Goal: Complete application form: Complete application form

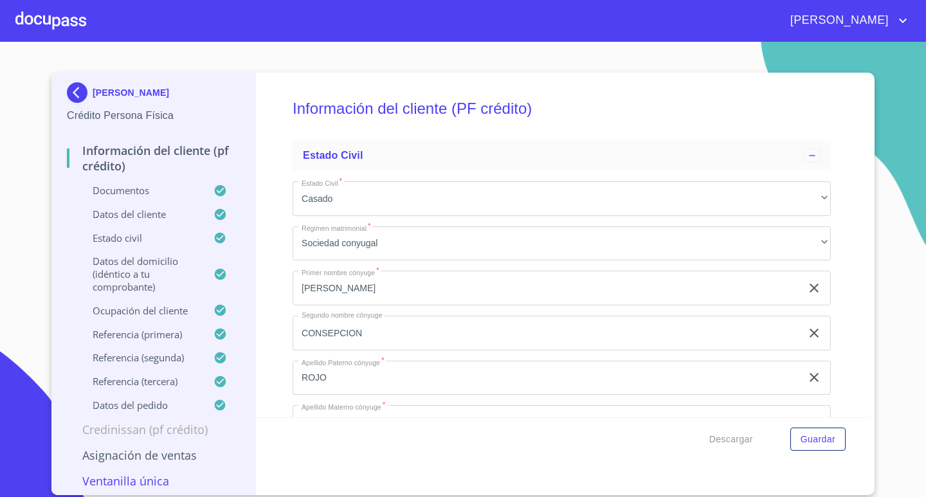
click at [48, 21] on div at bounding box center [50, 20] width 71 height 41
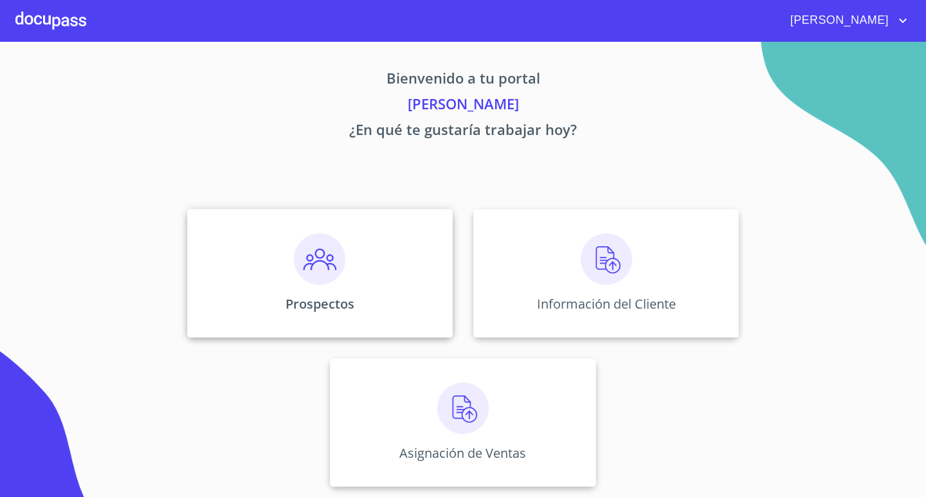
click at [337, 273] on img at bounding box center [319, 258] width 51 height 51
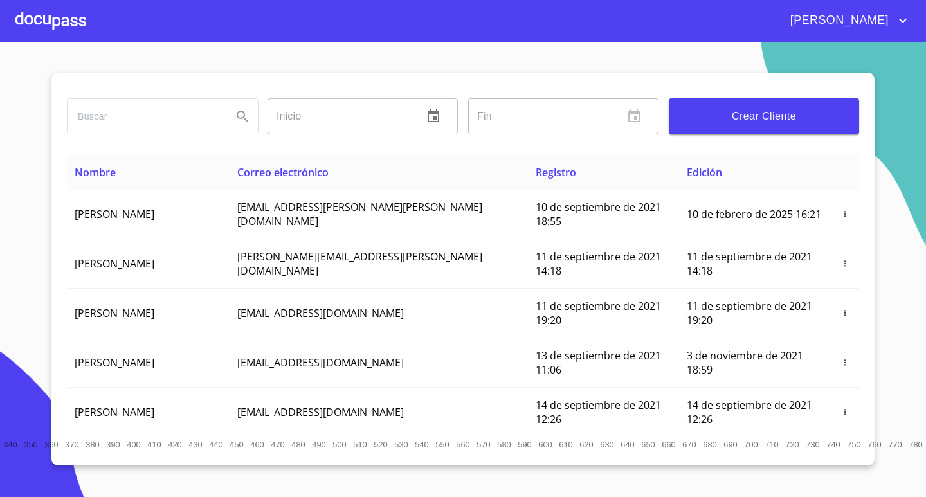
click at [168, 118] on input "search" at bounding box center [145, 116] width 154 height 35
type input "[PERSON_NAME]"
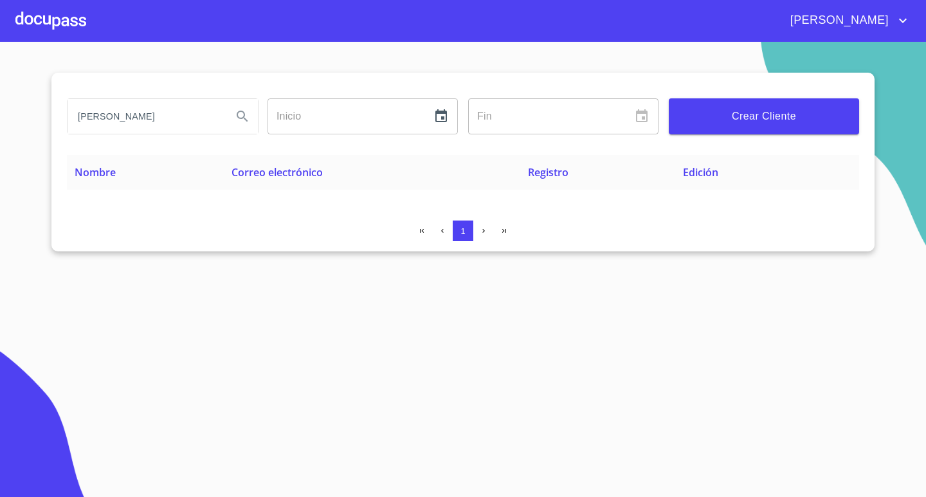
click at [744, 118] on span "Crear Cliente" at bounding box center [764, 116] width 170 height 18
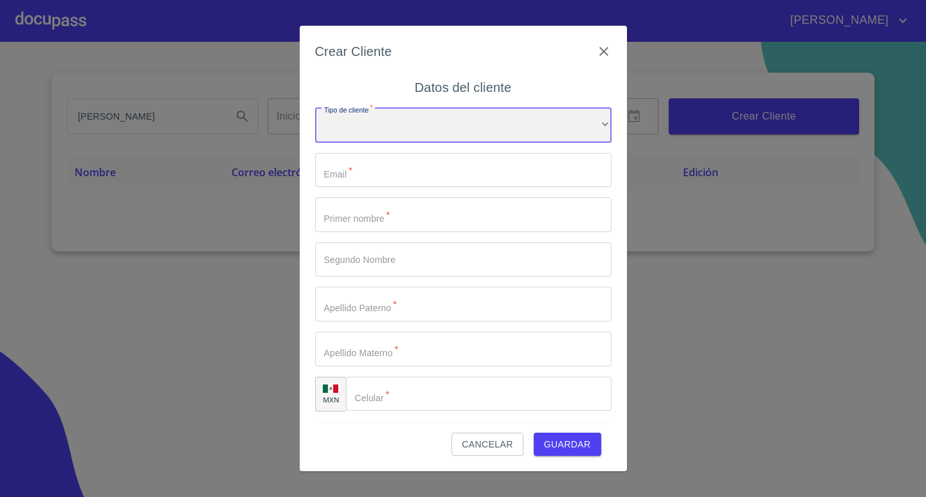
click at [455, 122] on div "​" at bounding box center [463, 125] width 296 height 35
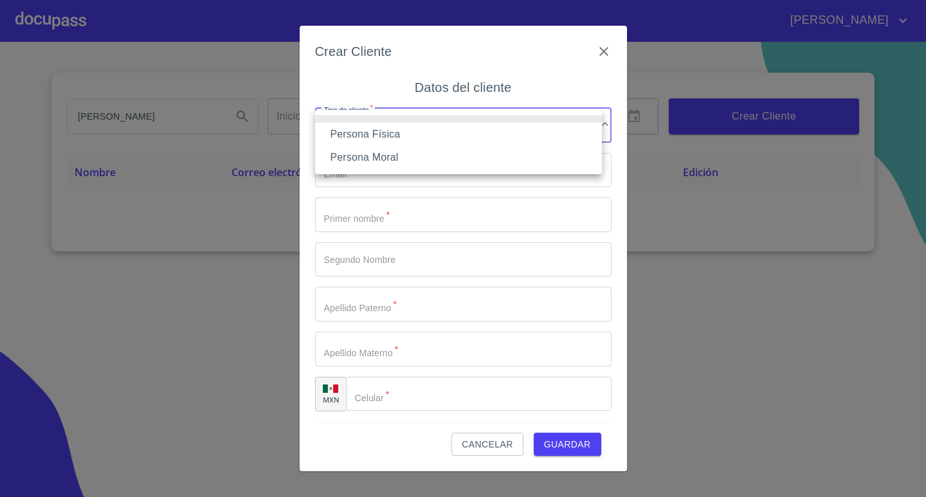
click at [446, 139] on li "Persona Física" at bounding box center [458, 134] width 287 height 23
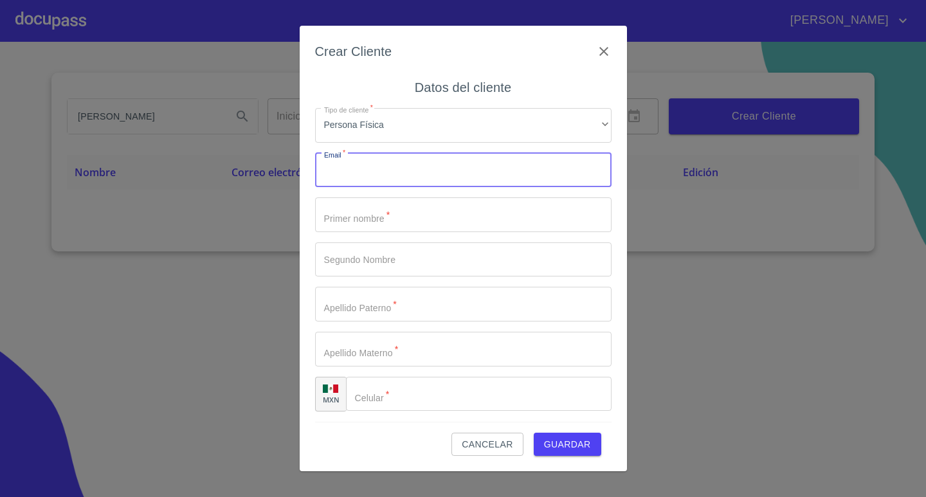
click at [417, 171] on input "Tipo de cliente   *" at bounding box center [463, 170] width 296 height 35
type input "[PERSON_NAME][EMAIL_ADDRESS][DOMAIN_NAME]"
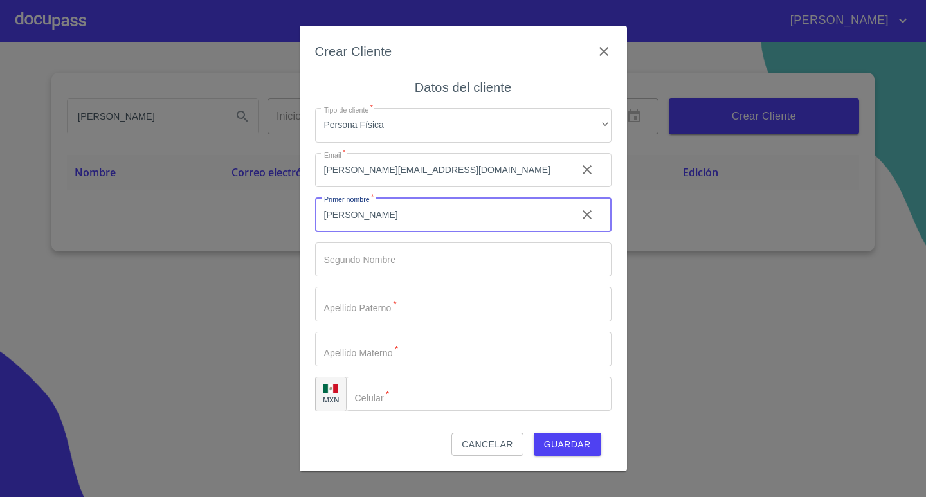
type input "[PERSON_NAME]"
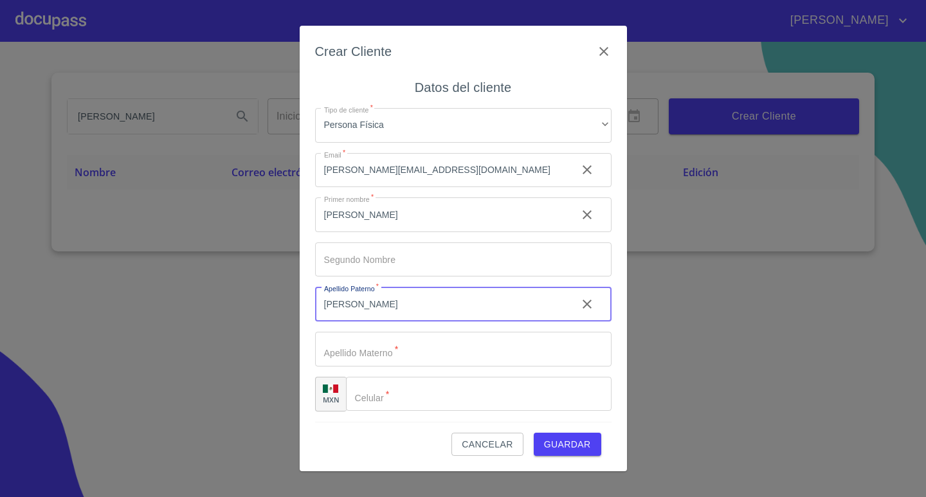
type input "[PERSON_NAME]"
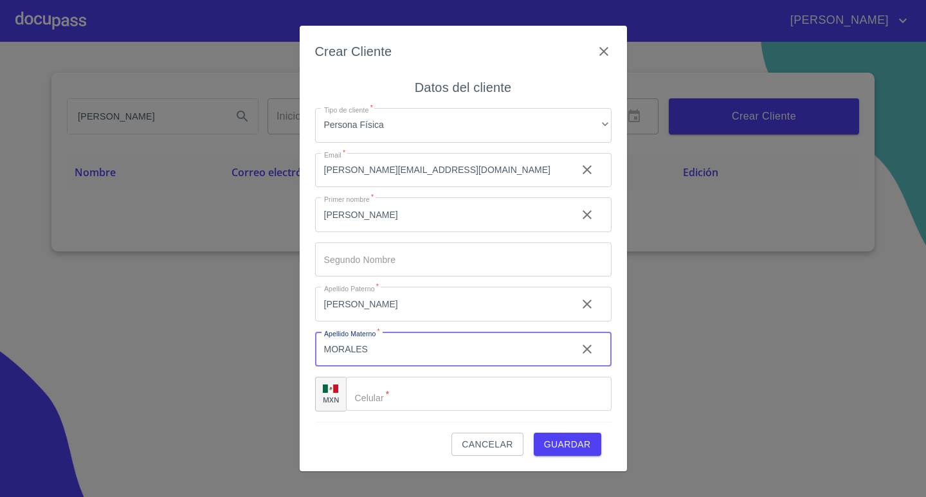
type input "MORALES"
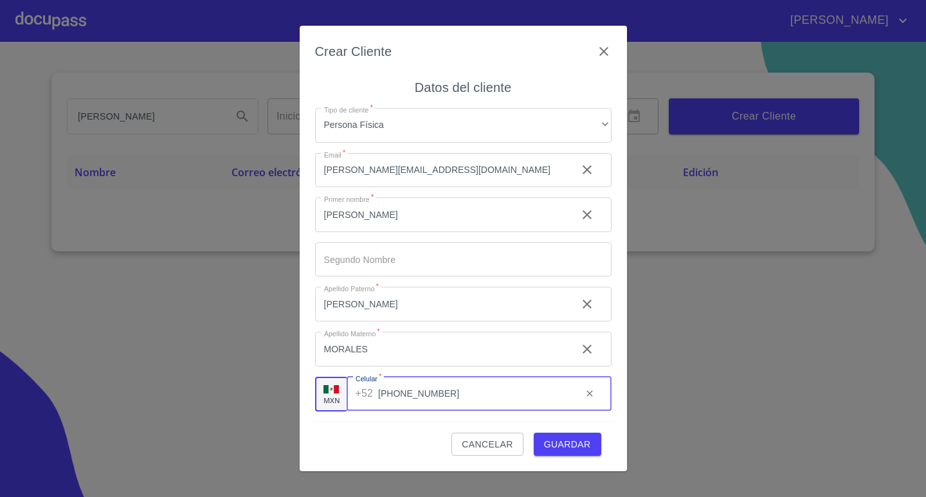
type input "[PHONE_NUMBER]"
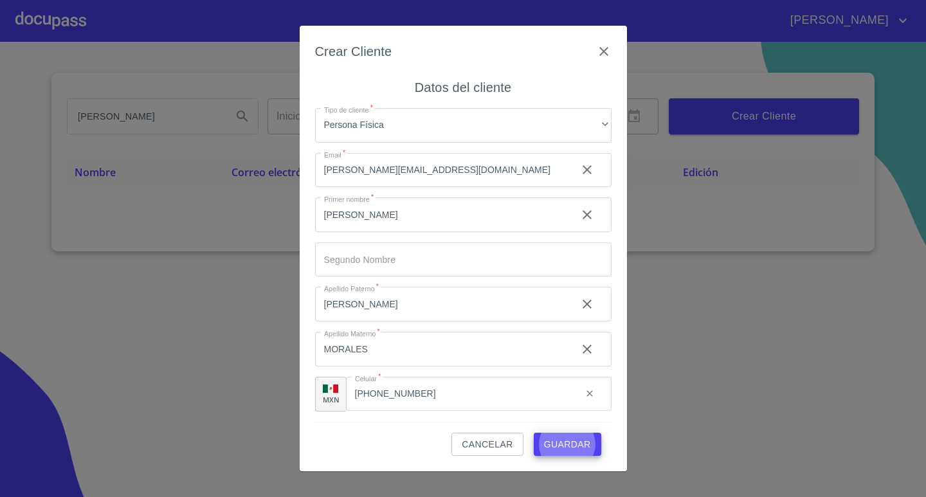
click at [534, 433] on button "Guardar" at bounding box center [568, 445] width 68 height 24
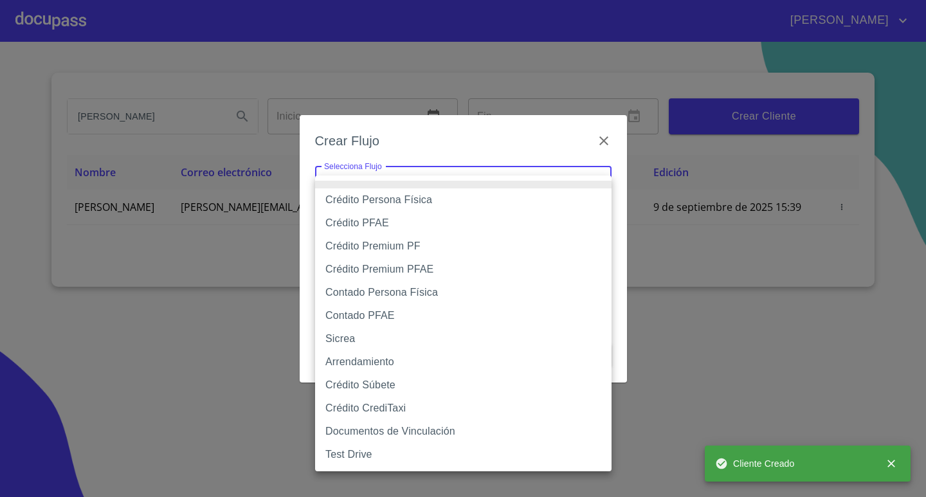
click at [444, 185] on body "[PERSON_NAME] [PERSON_NAME] Inicio ​ Fin ​ Crear Cliente Nombre Correo electrón…" at bounding box center [463, 248] width 926 height 497
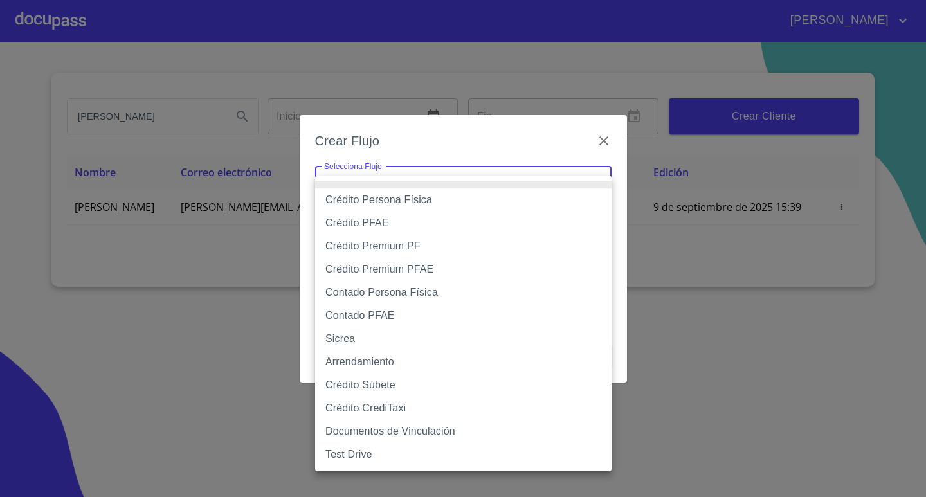
click at [445, 195] on li "Crédito Persona Física" at bounding box center [463, 199] width 296 height 23
type input "6009fb3c7d1714eb8809aa97"
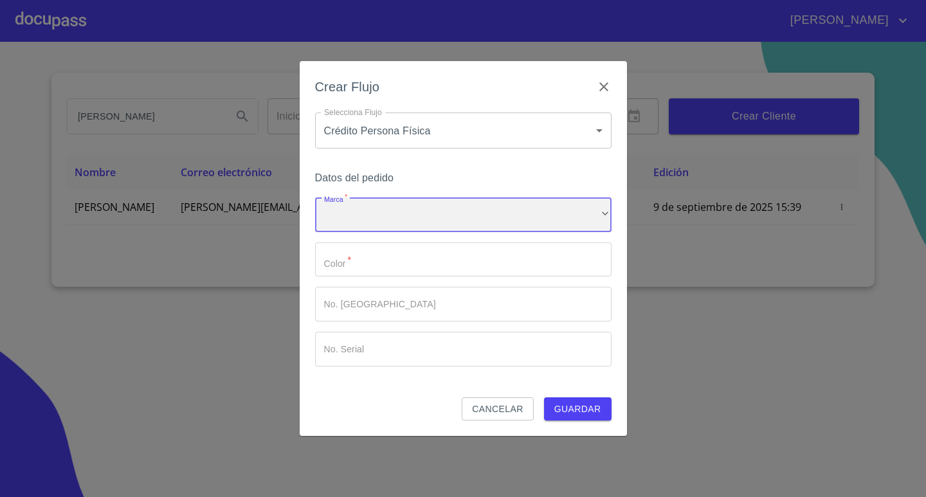
click at [433, 224] on div "​" at bounding box center [463, 214] width 296 height 35
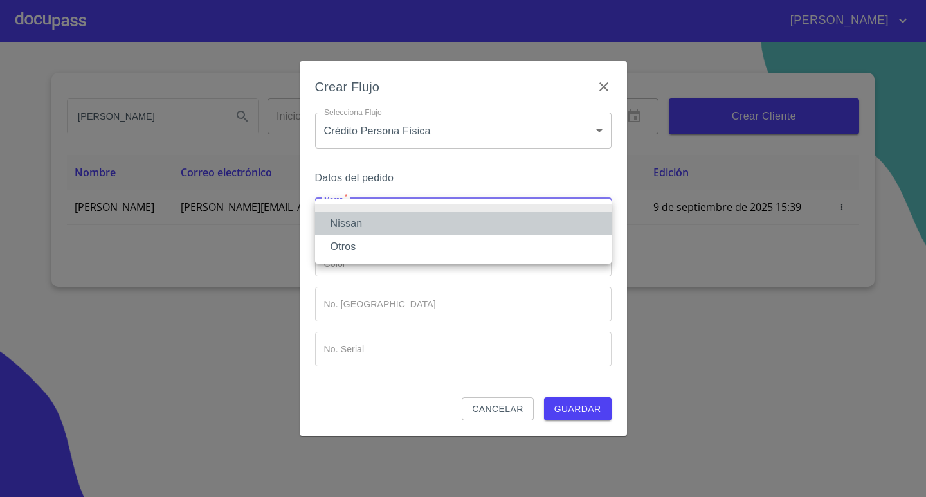
click at [421, 224] on li "Nissan" at bounding box center [463, 223] width 296 height 23
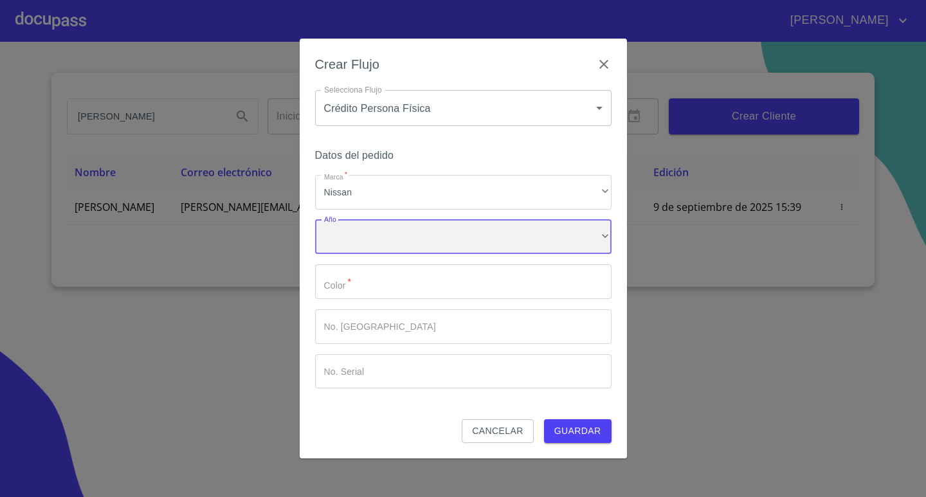
click at [401, 243] on div "​" at bounding box center [463, 237] width 296 height 35
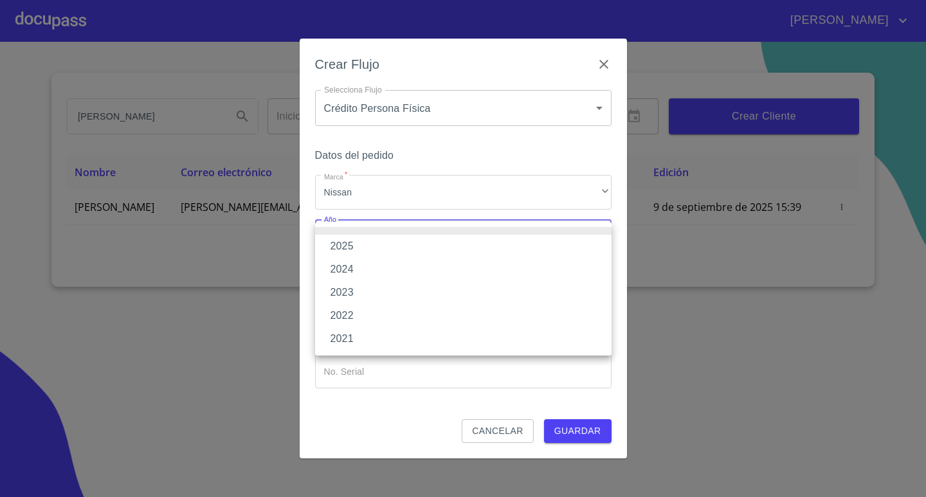
click at [379, 243] on li "2025" at bounding box center [463, 246] width 296 height 23
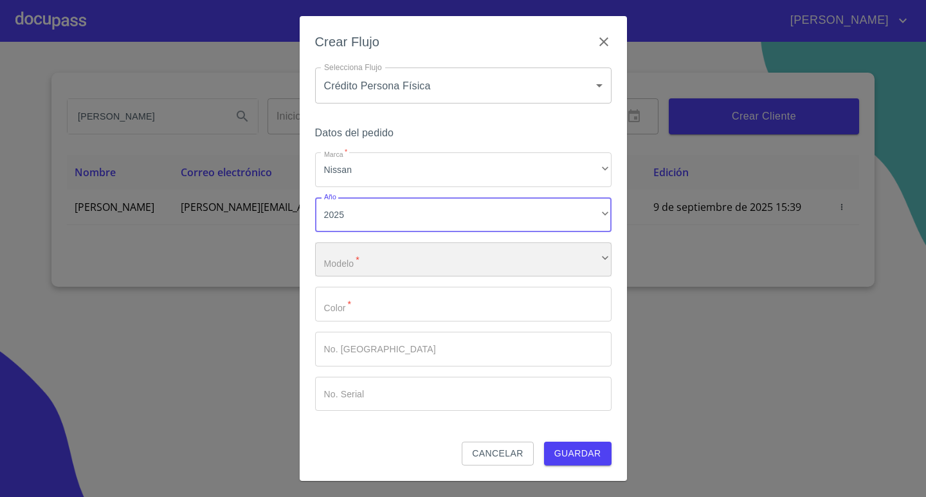
click at [400, 260] on div "​" at bounding box center [463, 259] width 296 height 35
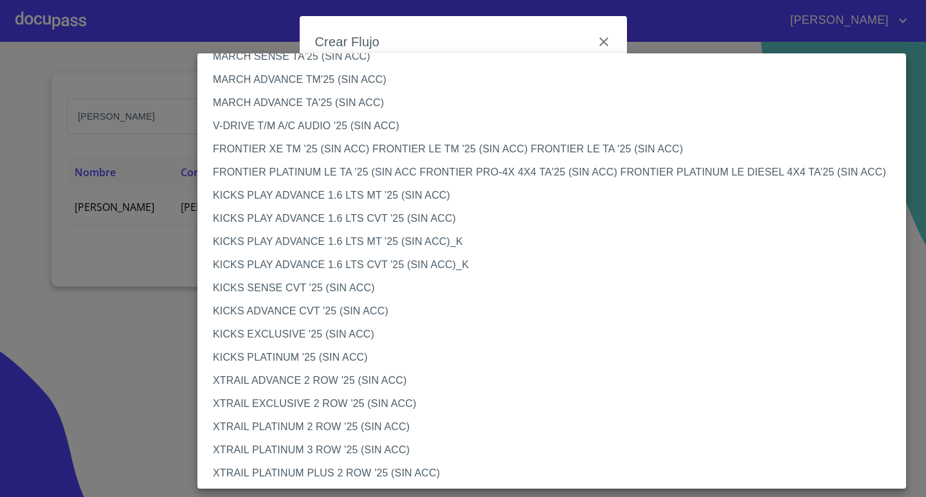
scroll to position [972, 0]
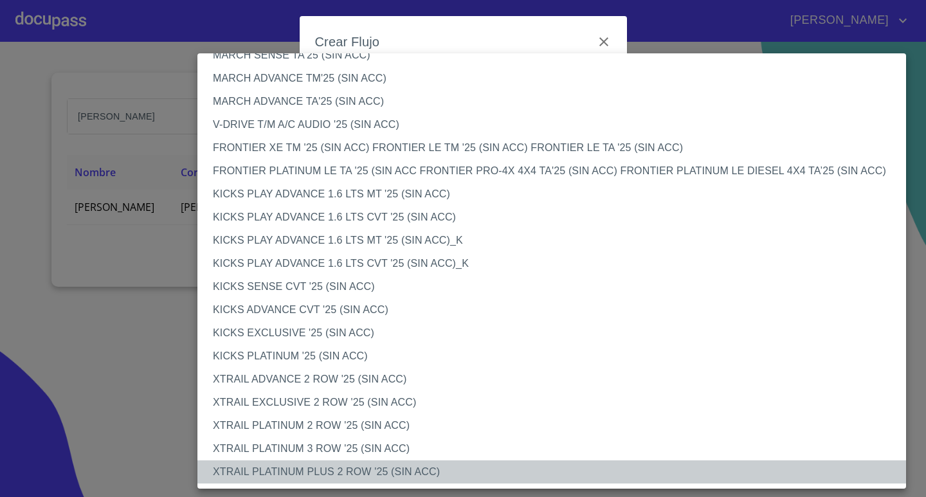
click at [317, 467] on li "XTRAIL PLATINUM PLUS 2 ROW '25 (SIN ACC)" at bounding box center [556, 471] width 718 height 23
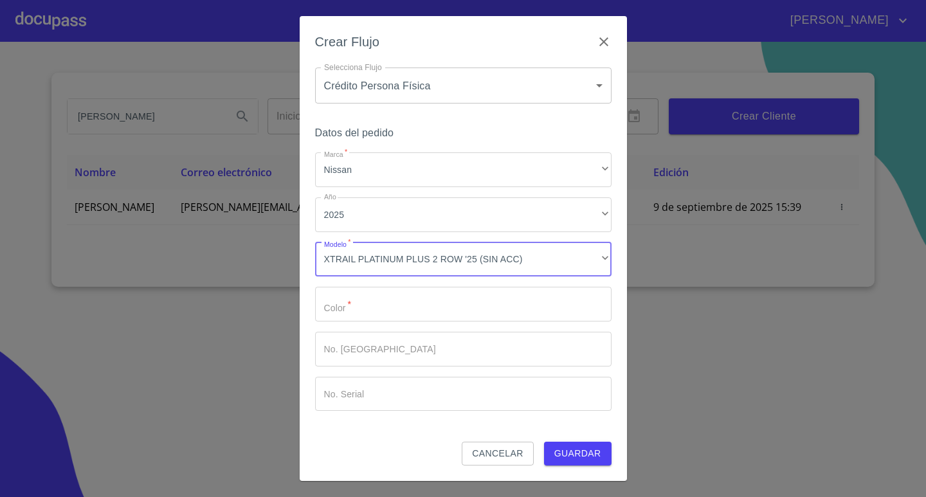
click at [429, 300] on input "Marca   *" at bounding box center [463, 304] width 296 height 35
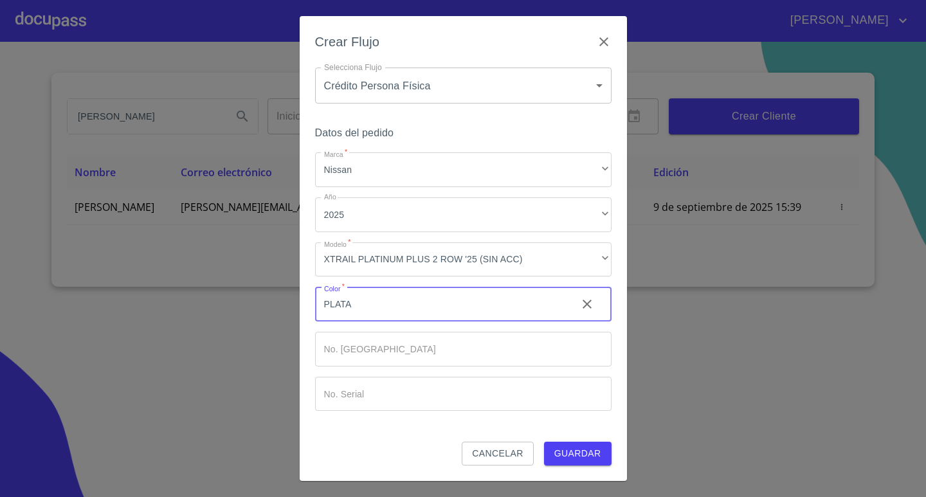
type input "PLATA"
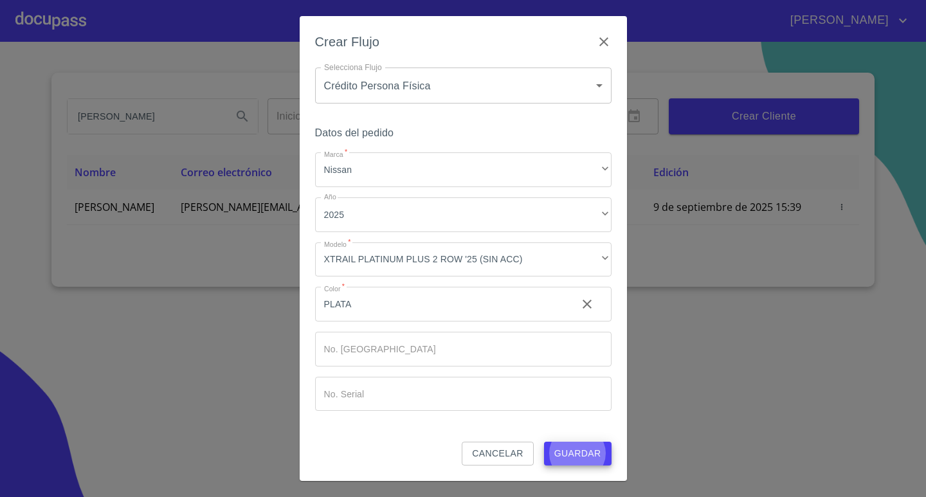
click at [544, 442] on button "Guardar" at bounding box center [578, 454] width 68 height 24
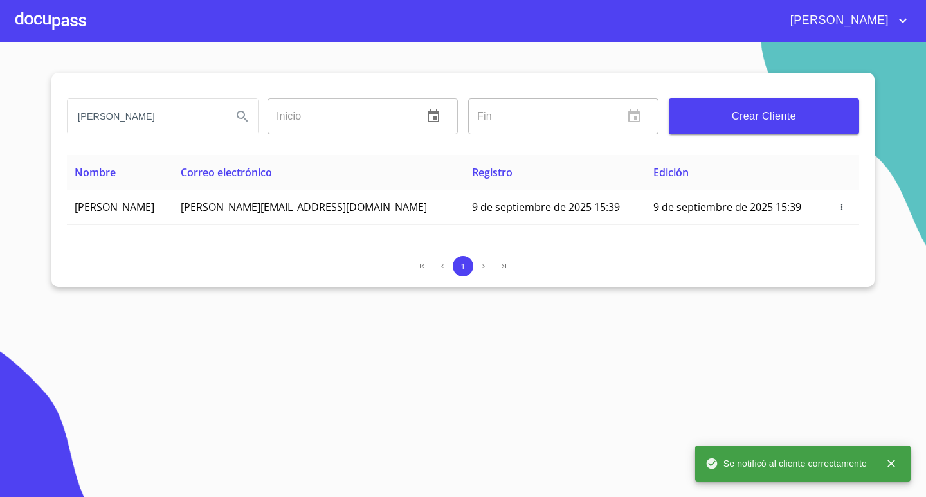
click at [39, 35] on div at bounding box center [50, 20] width 71 height 41
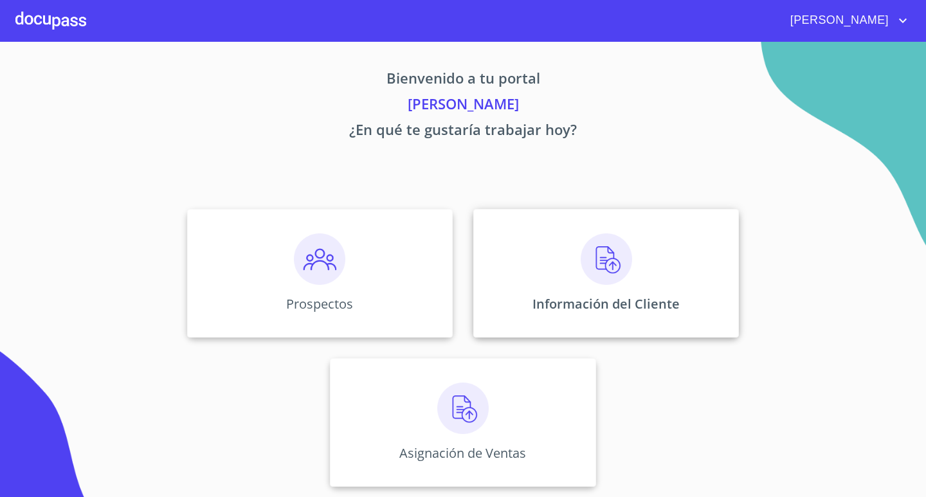
click at [610, 278] on img at bounding box center [606, 258] width 51 height 51
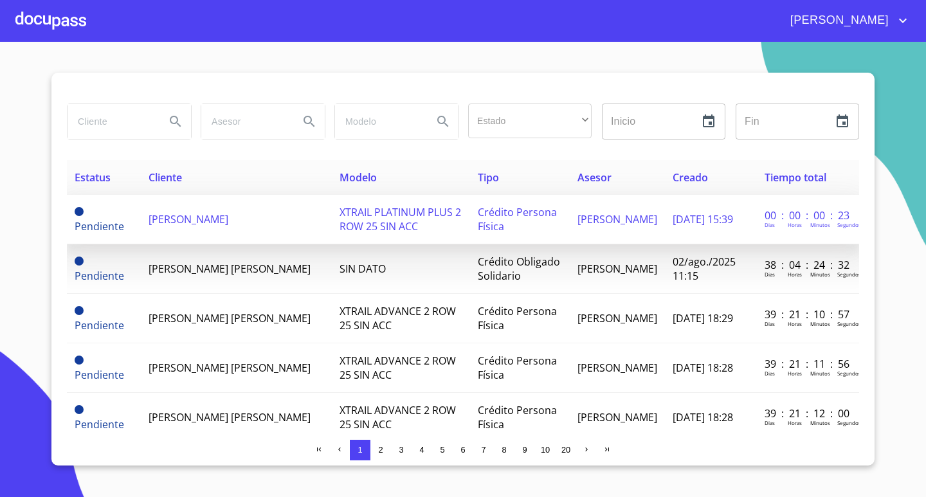
click at [277, 235] on td "[PERSON_NAME]" at bounding box center [236, 220] width 191 height 50
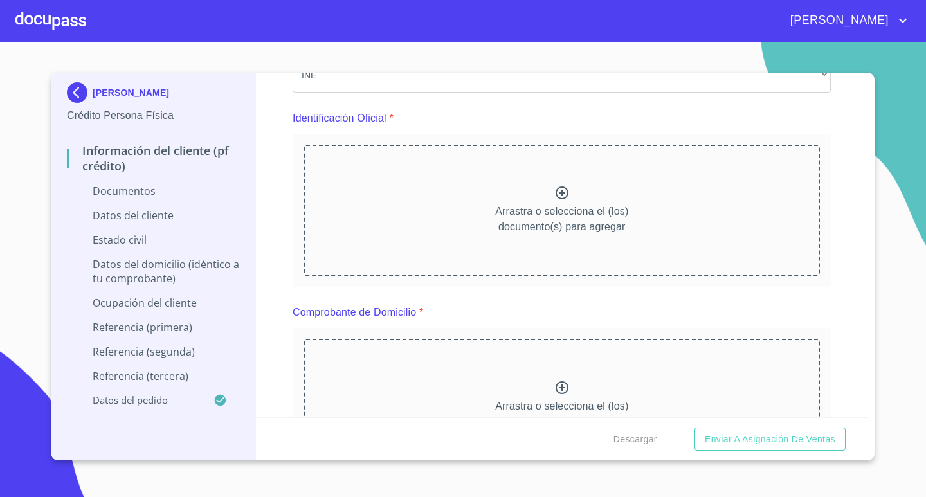
scroll to position [129, 0]
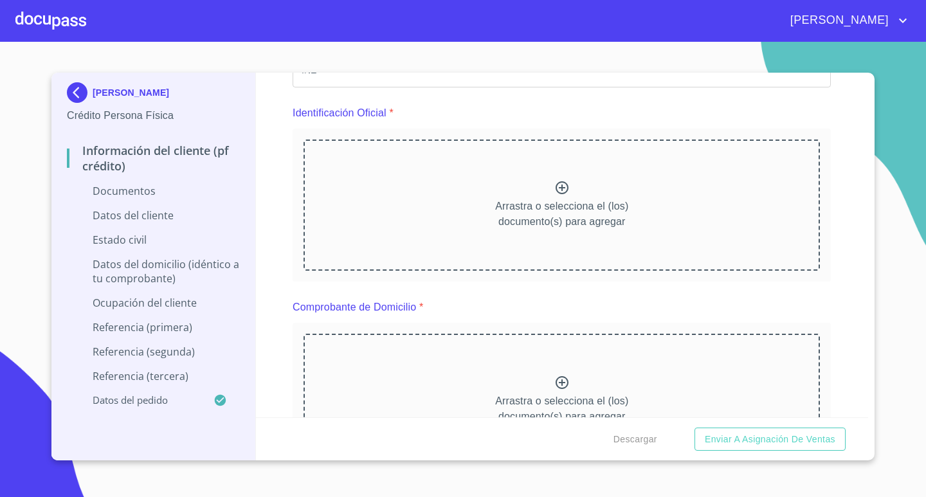
click at [524, 193] on div "Arrastra o selecciona el (los) documento(s) para agregar" at bounding box center [561, 205] width 516 height 131
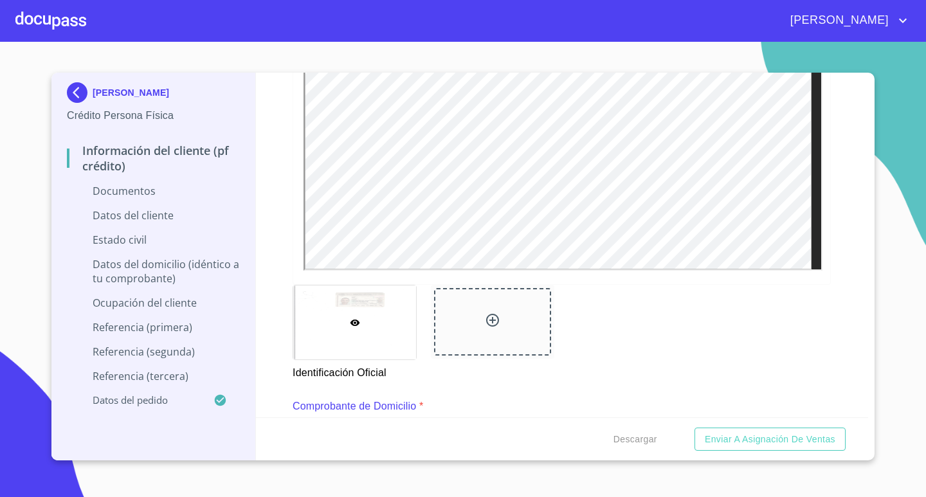
scroll to position [386, 0]
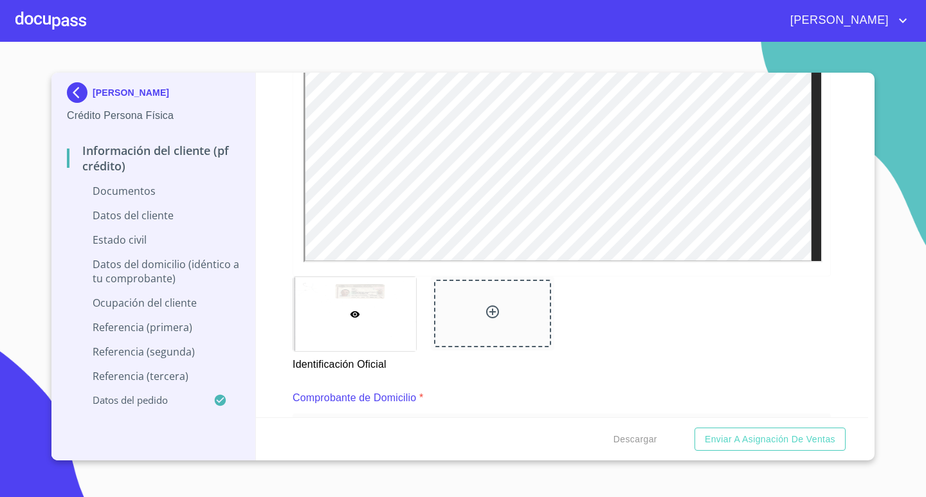
click at [512, 304] on div at bounding box center [492, 314] width 116 height 68
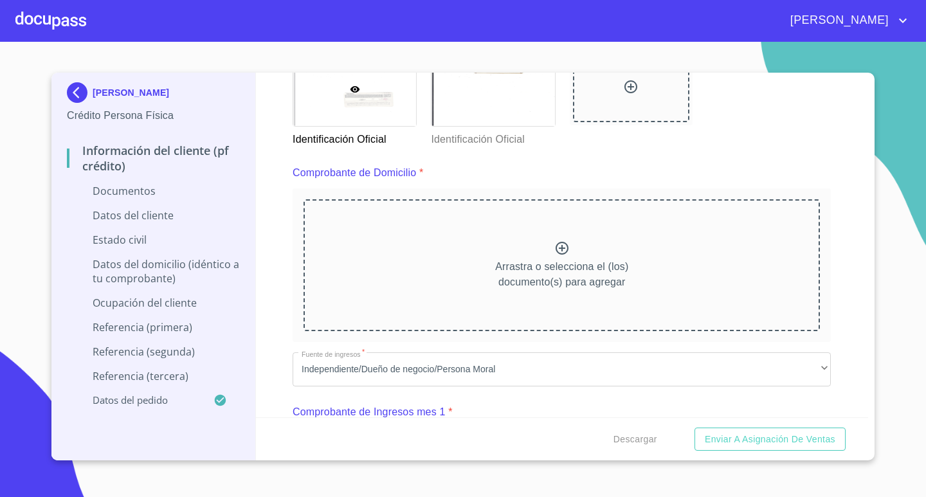
scroll to position [643, 0]
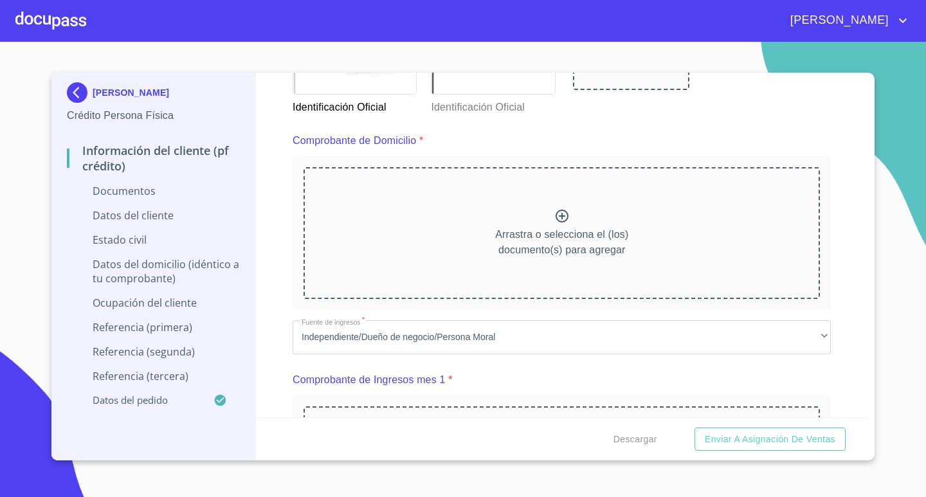
click at [643, 243] on div "Arrastra o selecciona el (los) documento(s) para agregar" at bounding box center [561, 232] width 516 height 131
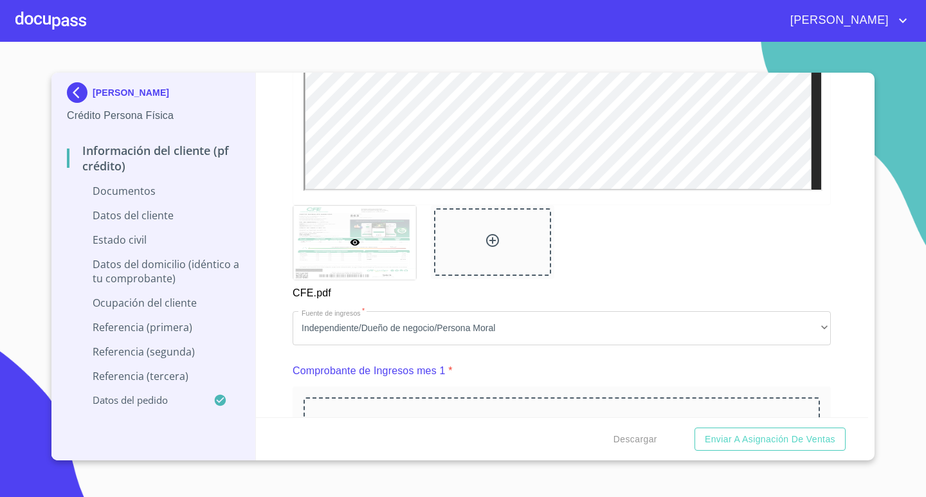
scroll to position [1157, 0]
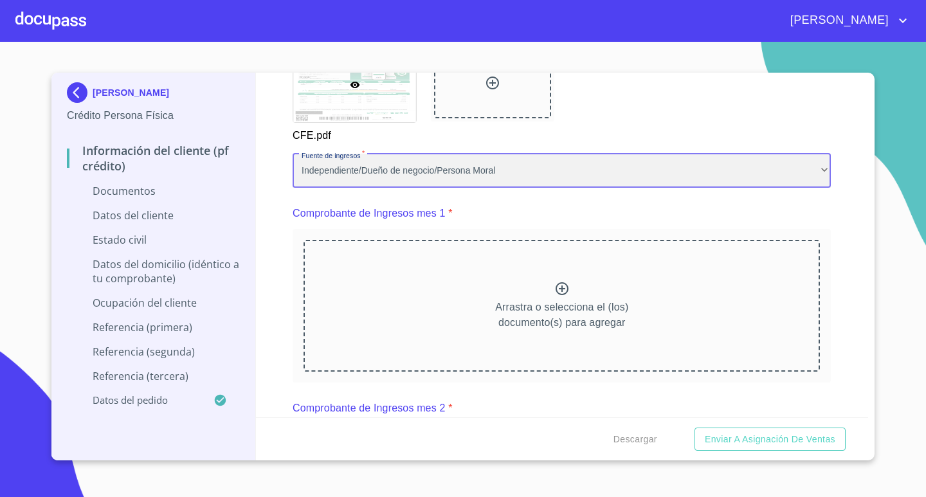
click at [518, 168] on div "Independiente/Dueño de negocio/Persona Moral" at bounding box center [562, 171] width 538 height 35
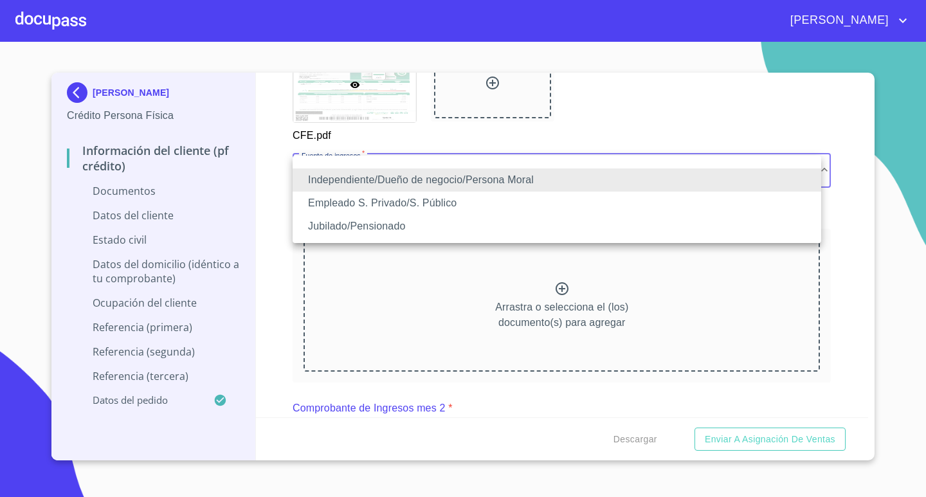
click at [453, 199] on li "Empleado S. Privado/S. Público" at bounding box center [557, 203] width 529 height 23
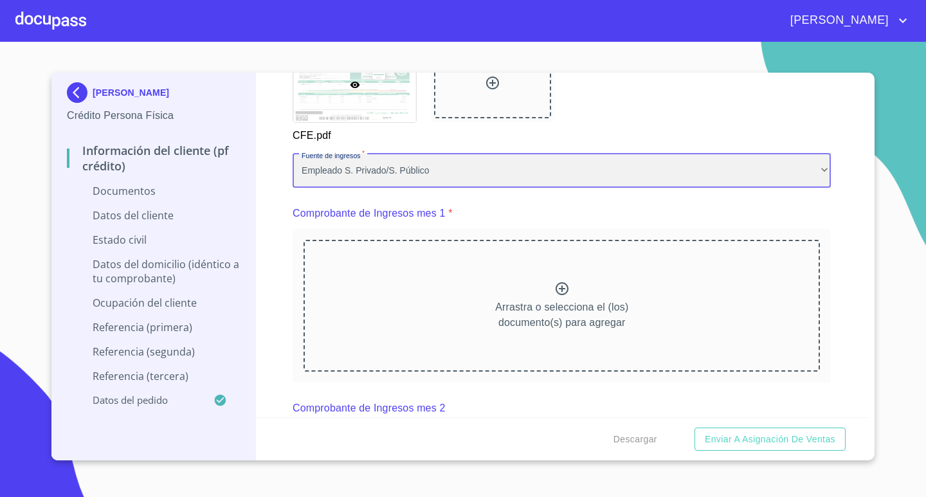
scroll to position [0, 0]
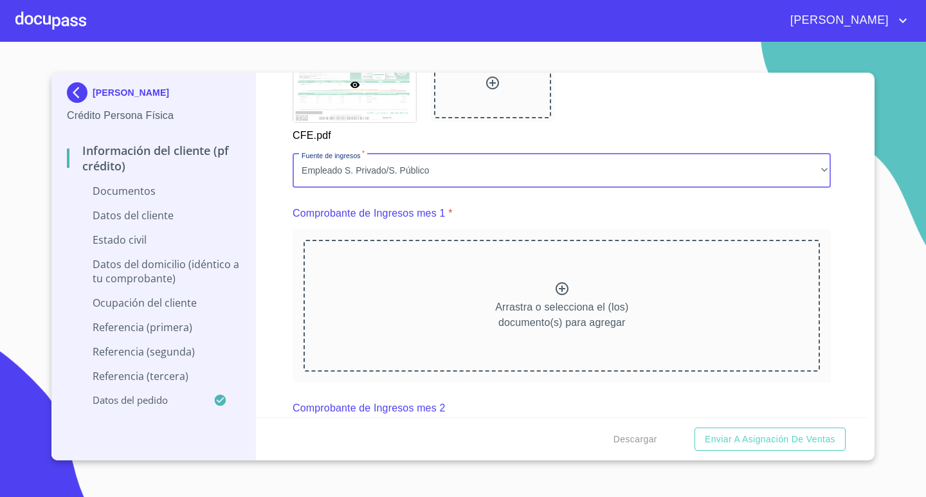
click at [590, 301] on p "Arrastra o selecciona el (los) documento(s) para agregar" at bounding box center [561, 315] width 133 height 31
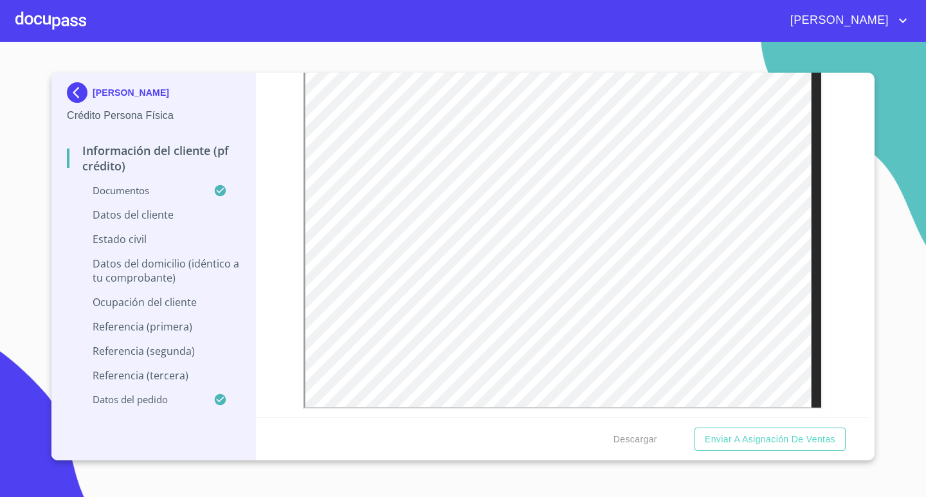
scroll to position [2700, 0]
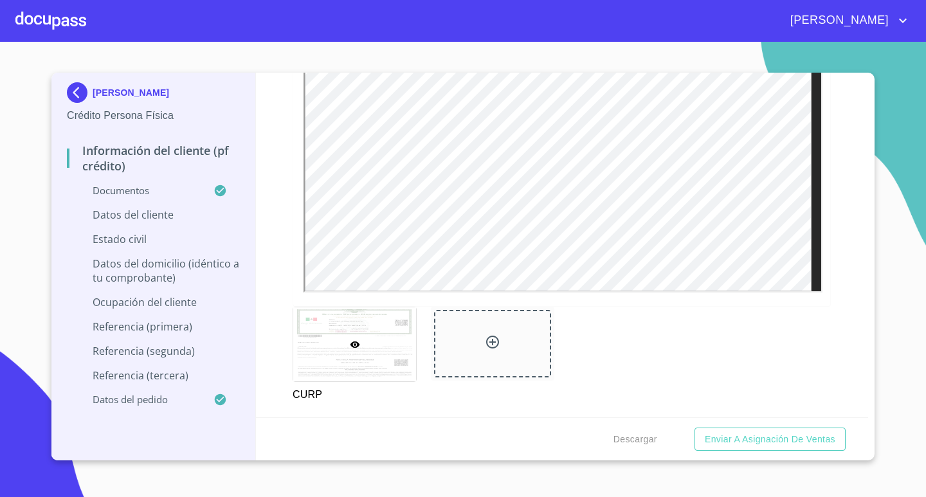
click at [815, 392] on div "CURP" at bounding box center [562, 354] width 554 height 111
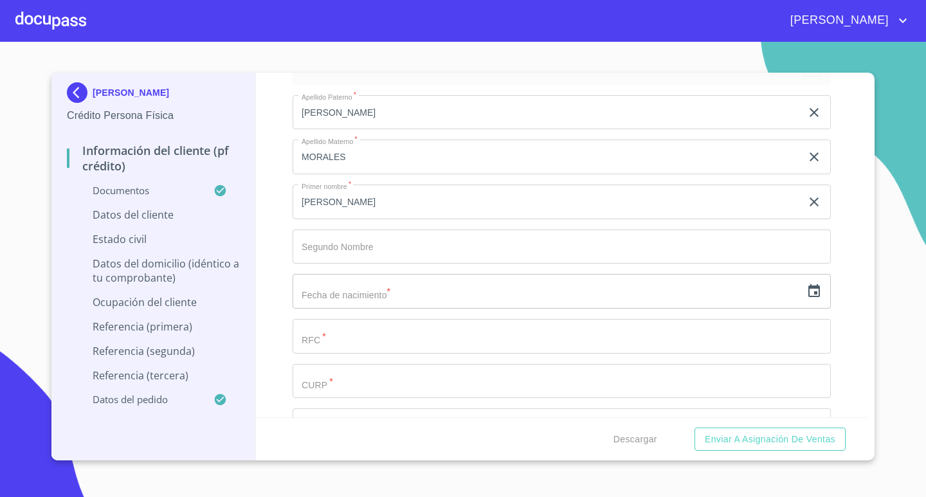
scroll to position [3279, 0]
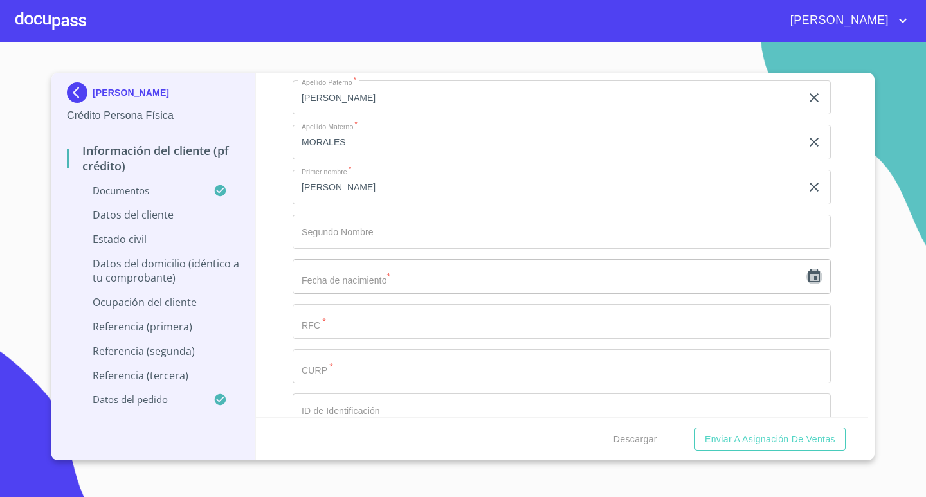
click at [806, 276] on icon "button" at bounding box center [813, 276] width 15 height 15
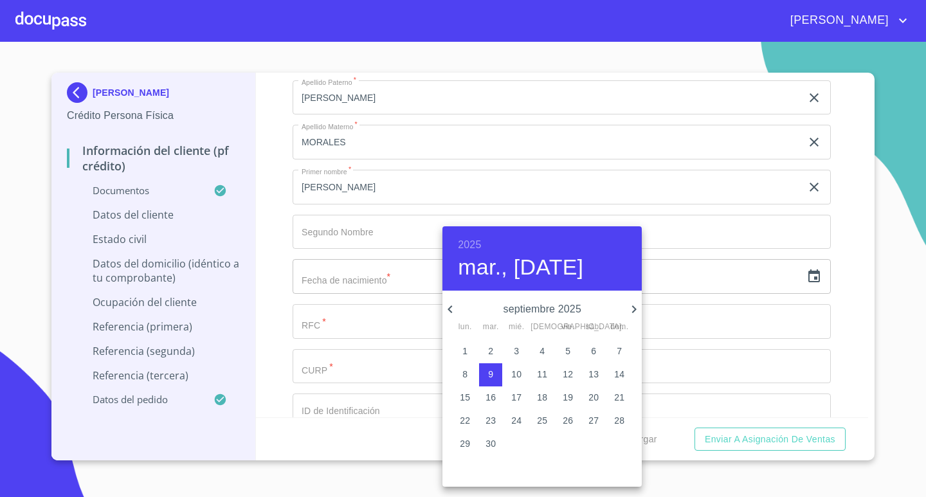
click at [465, 246] on h6 "2025" at bounding box center [469, 245] width 23 height 18
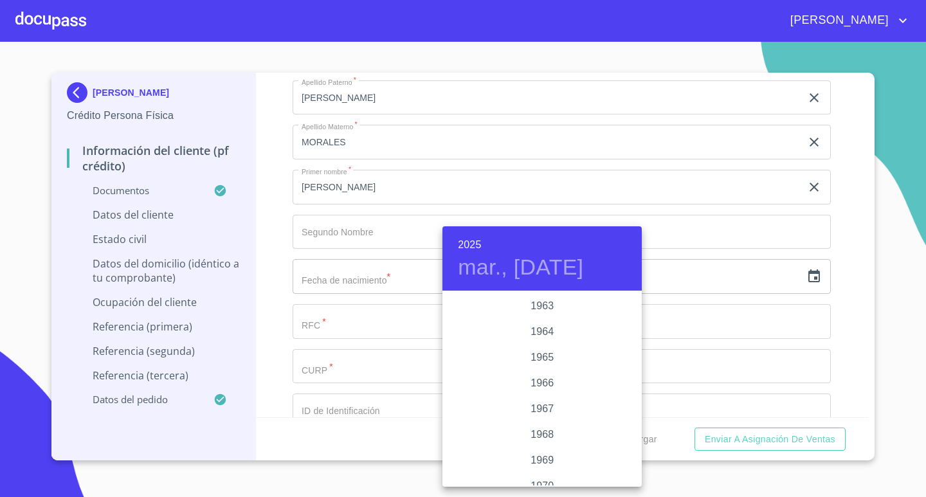
scroll to position [952, 0]
click at [545, 377] on div "1965" at bounding box center [541, 383] width 199 height 26
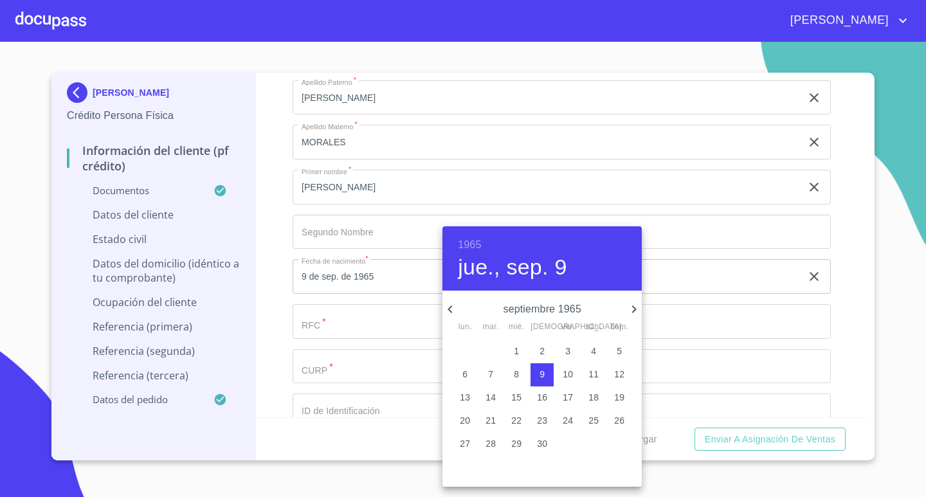
click at [634, 307] on icon "button" at bounding box center [634, 309] width 5 height 8
click at [566, 396] on p "15" at bounding box center [568, 397] width 10 height 13
type input "15 de oct. de 1965"
click at [340, 326] on div at bounding box center [463, 248] width 926 height 497
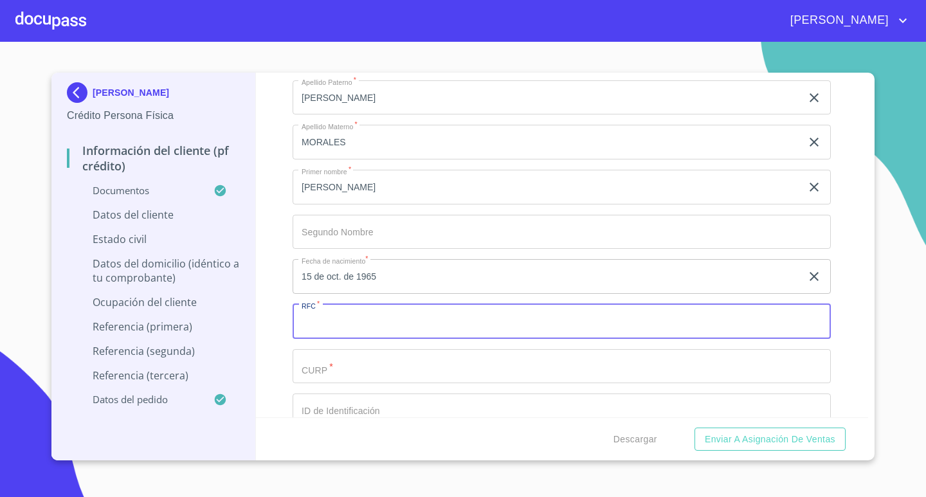
click at [375, 323] on input "Documento de identificación.   *" at bounding box center [562, 321] width 538 height 35
drag, startPoint x: 380, startPoint y: 318, endPoint x: 291, endPoint y: 330, distance: 89.6
click at [291, 330] on div "Información del cliente (PF crédito) Documentos Documento de identificación.   …" at bounding box center [562, 245] width 613 height 345
type input "OIMN651015BG6"
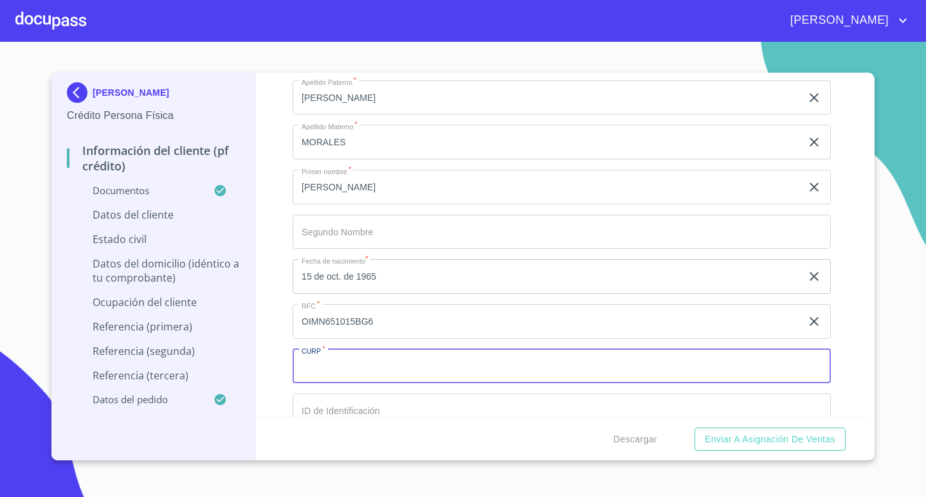
paste input "OIMN651015BG6"
type input "OIMN651015HSPRRR00"
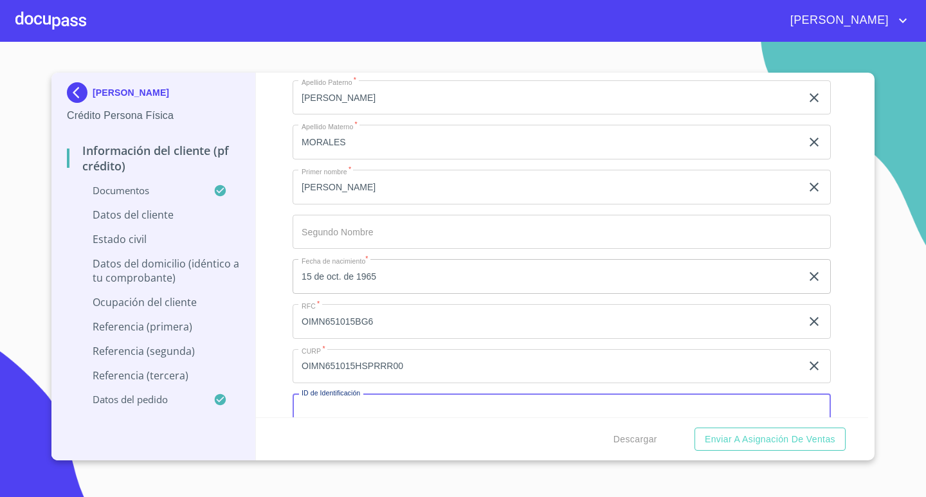
scroll to position [3290, 0]
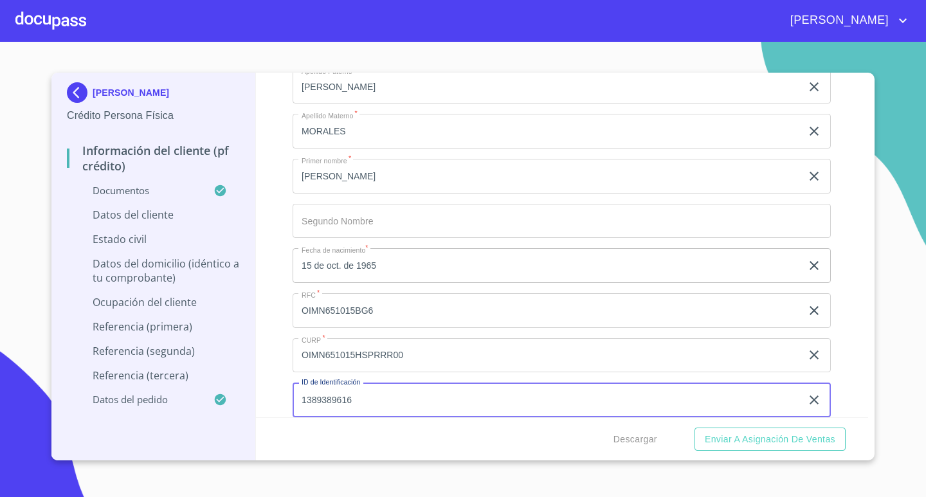
type input "1389389616"
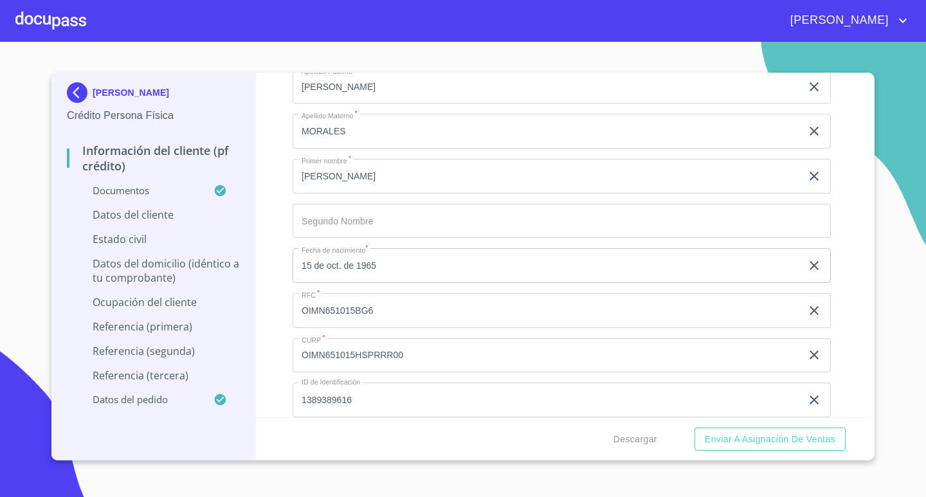
scroll to position [3490, 0]
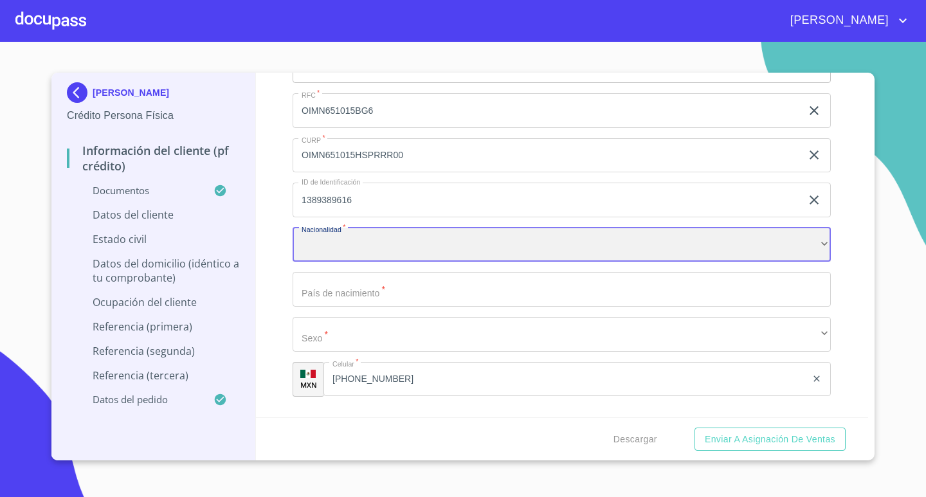
click at [520, 232] on div "​" at bounding box center [562, 245] width 538 height 35
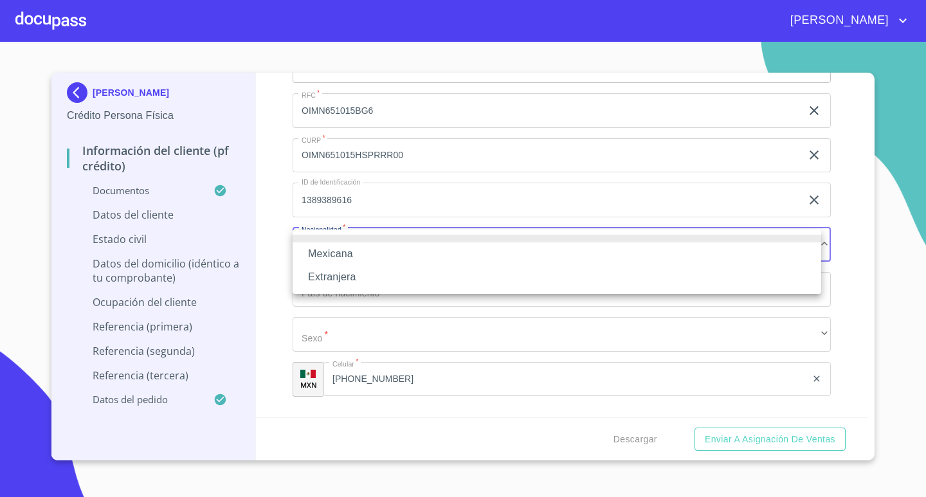
click at [451, 255] on li "Mexicana" at bounding box center [557, 253] width 529 height 23
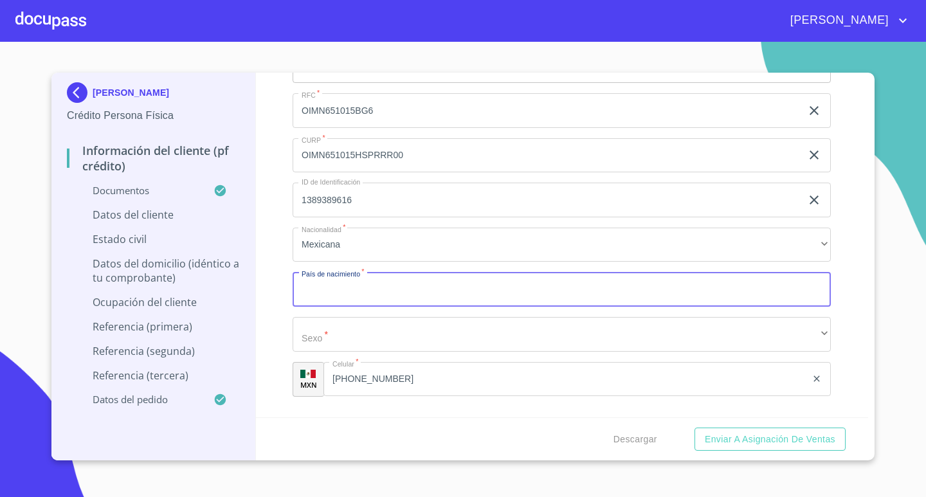
click at [413, 294] on input "Documento de identificación.   *" at bounding box center [562, 289] width 538 height 35
type input "[GEOGRAPHIC_DATA]"
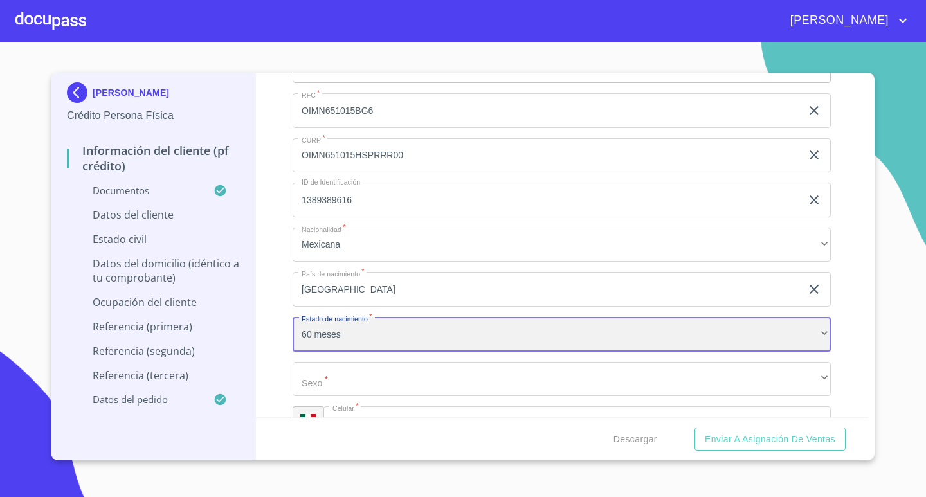
click at [442, 326] on div "60 meses" at bounding box center [562, 334] width 538 height 35
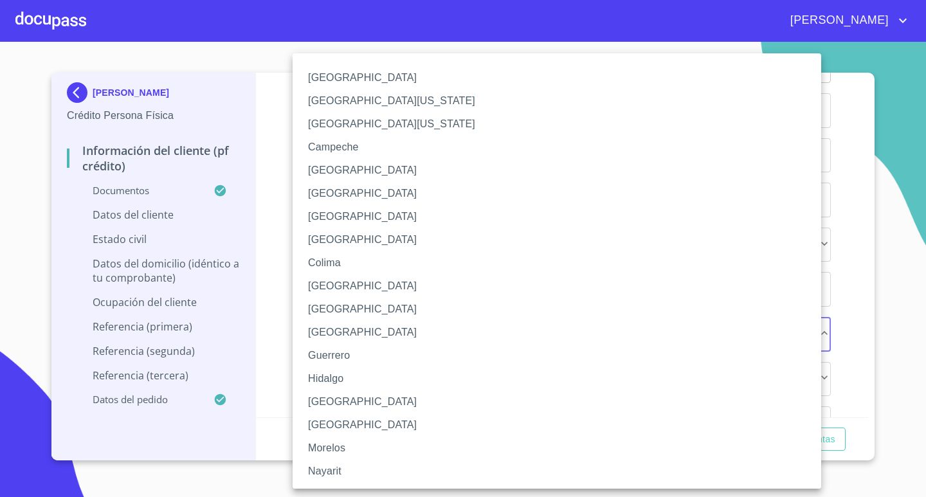
scroll to position [323, 0]
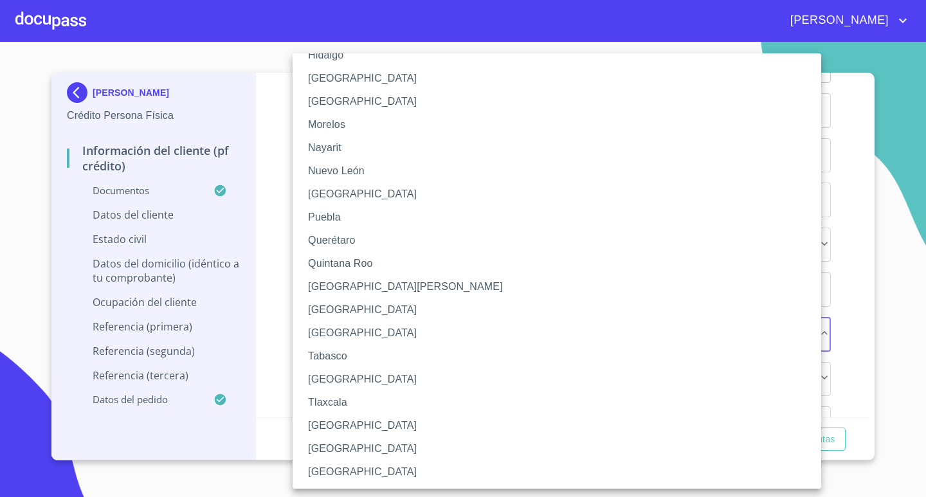
click at [433, 282] on li "[GEOGRAPHIC_DATA][PERSON_NAME]" at bounding box center [562, 286] width 538 height 23
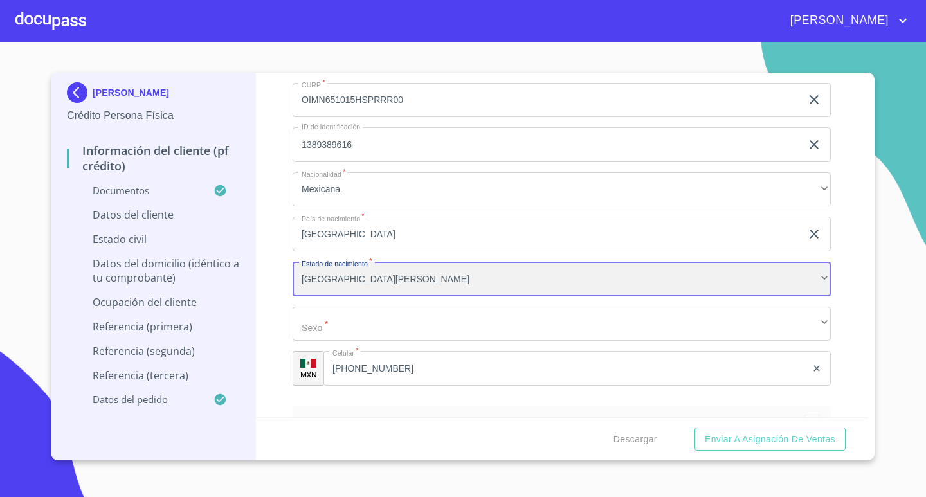
scroll to position [3619, 0]
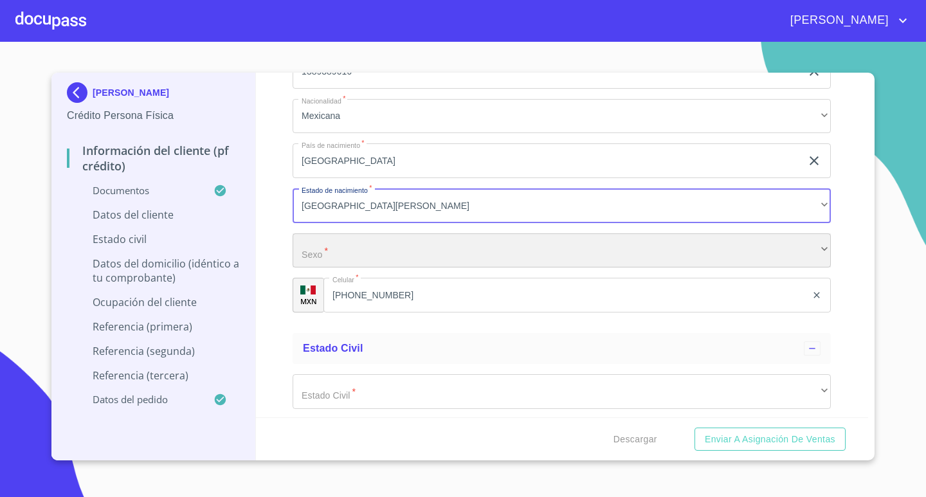
click at [453, 261] on div "​" at bounding box center [562, 250] width 538 height 35
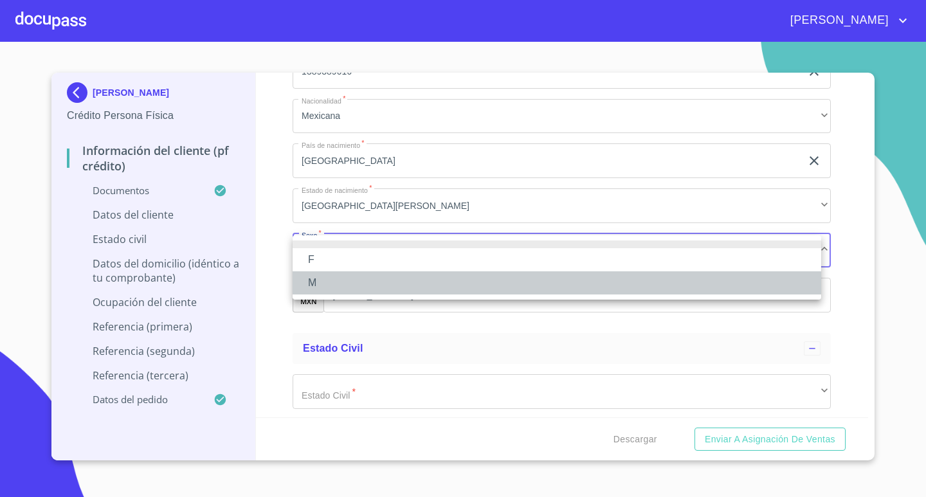
click at [406, 275] on li "M" at bounding box center [557, 282] width 529 height 23
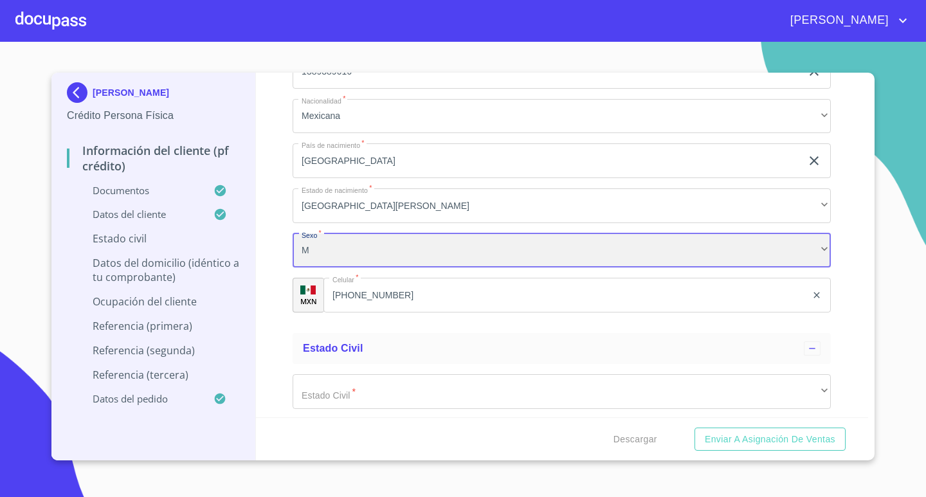
scroll to position [3683, 0]
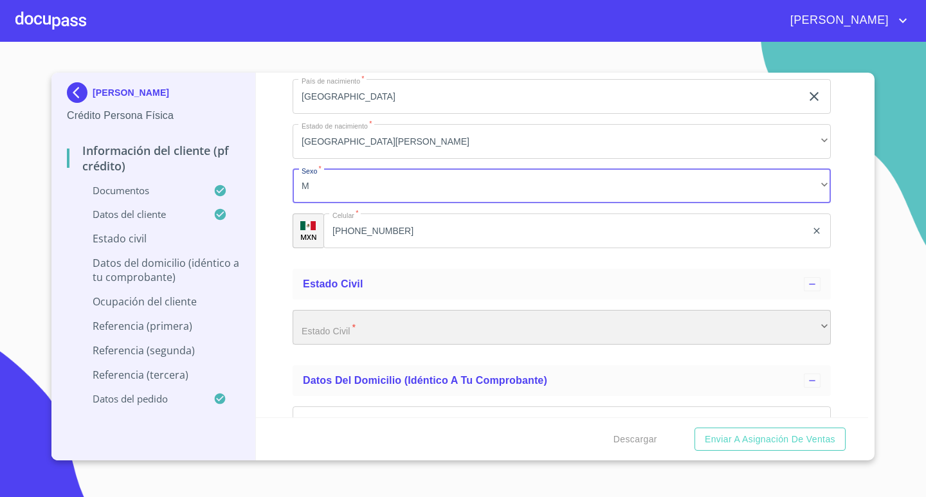
click at [417, 321] on div "​" at bounding box center [562, 327] width 538 height 35
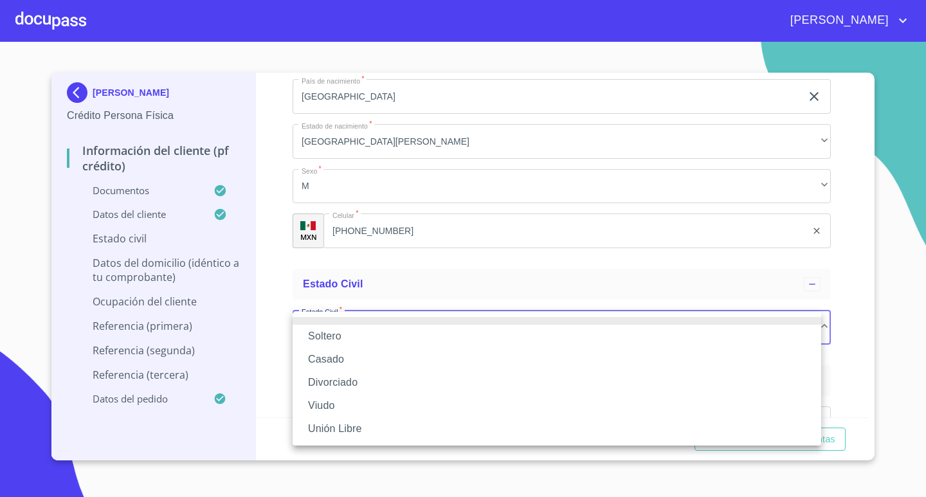
click at [389, 334] on li "Soltero" at bounding box center [557, 336] width 529 height 23
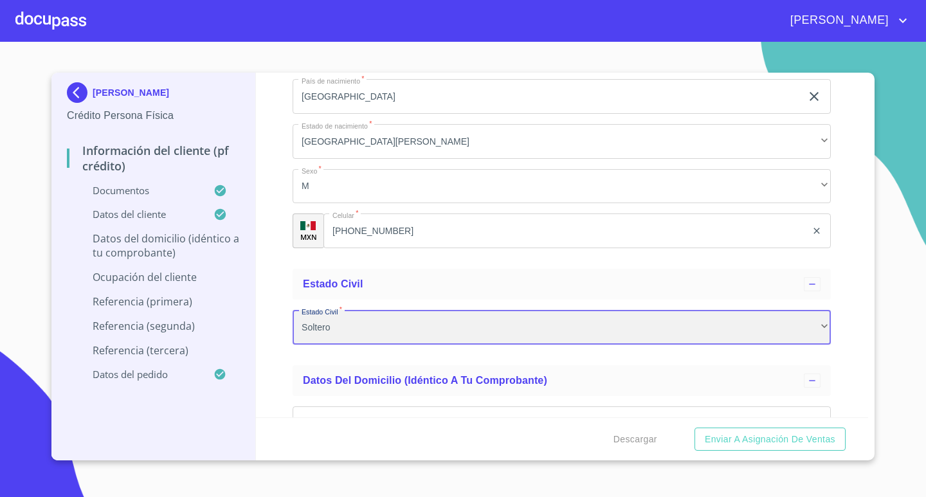
scroll to position [3812, 0]
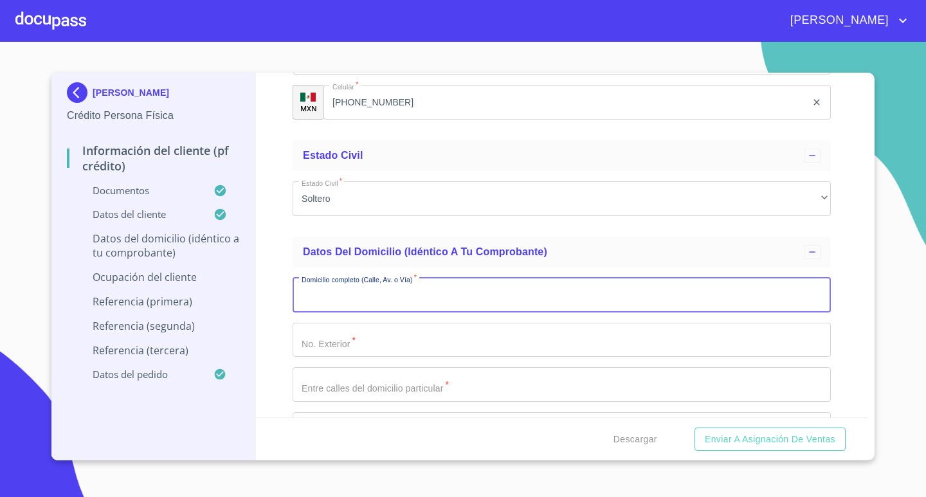
click at [424, 305] on input "Documento de identificación.   *" at bounding box center [562, 295] width 538 height 35
type input "FUENTE DE LA [PERSON_NAME]"
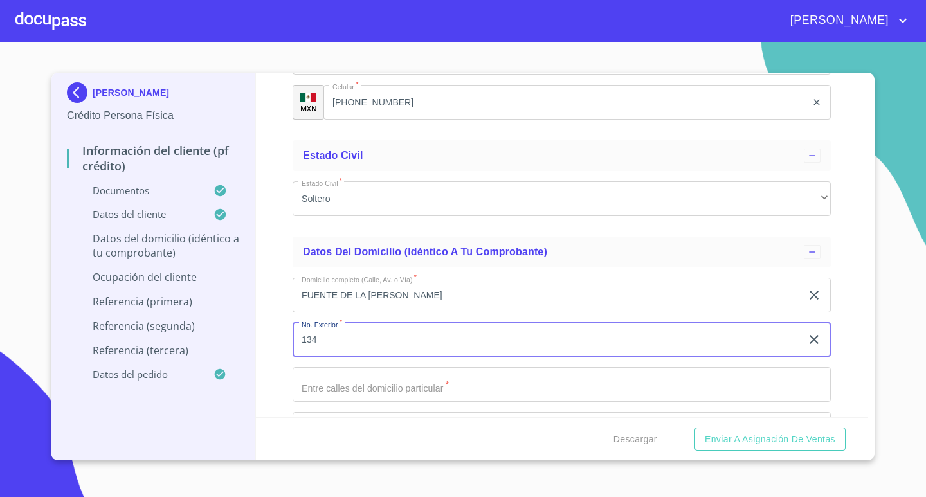
type input "134"
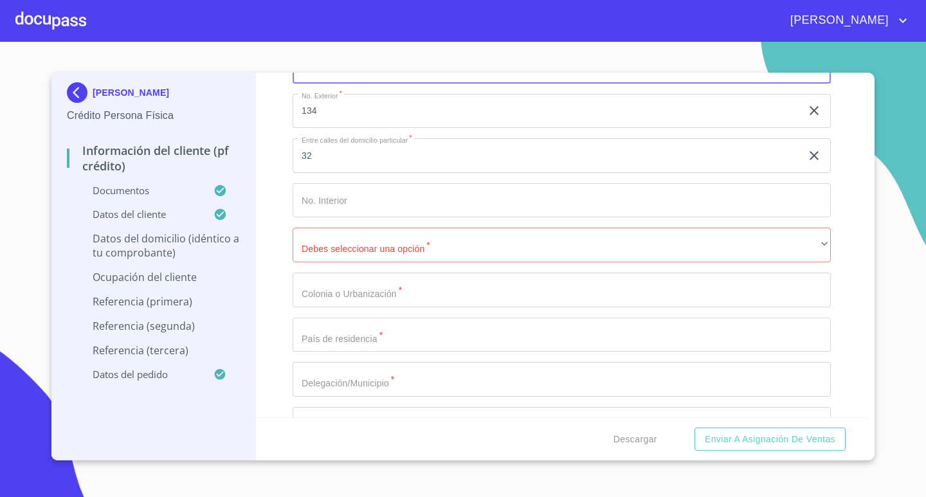
scroll to position [4017, 0]
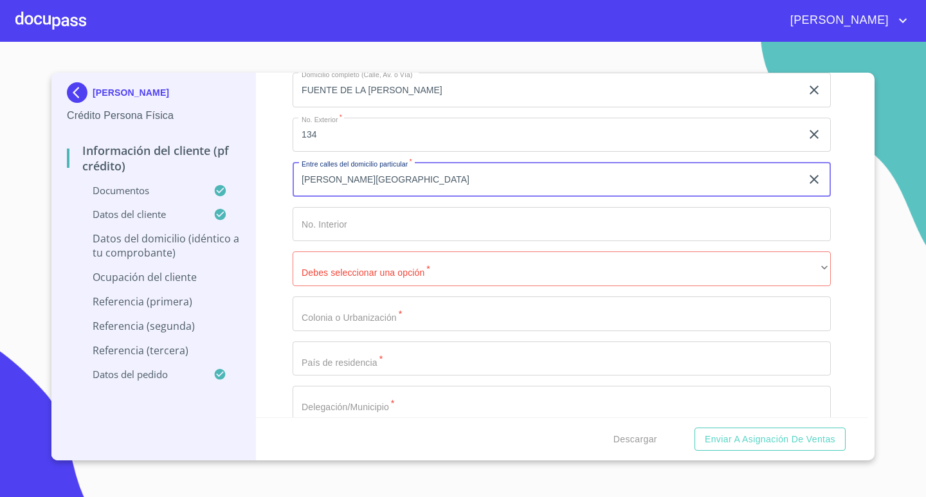
type input "[PERSON_NAME][GEOGRAPHIC_DATA]"
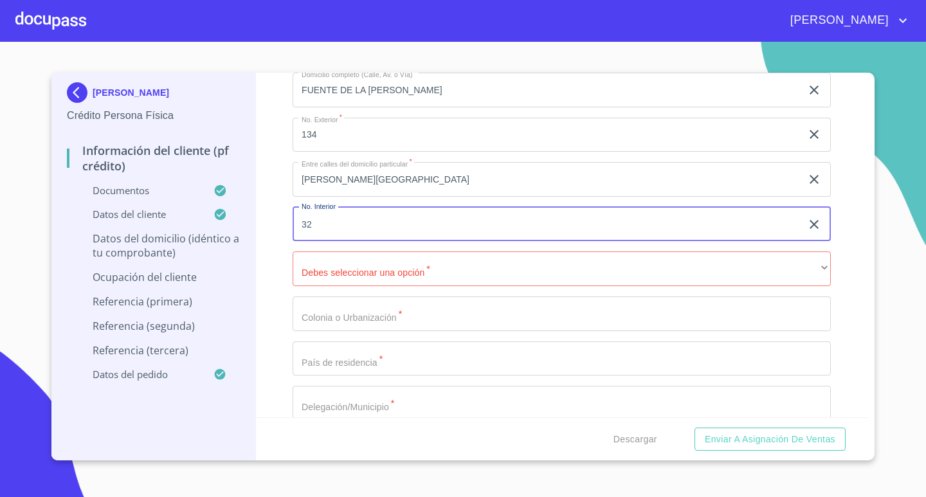
type input "32"
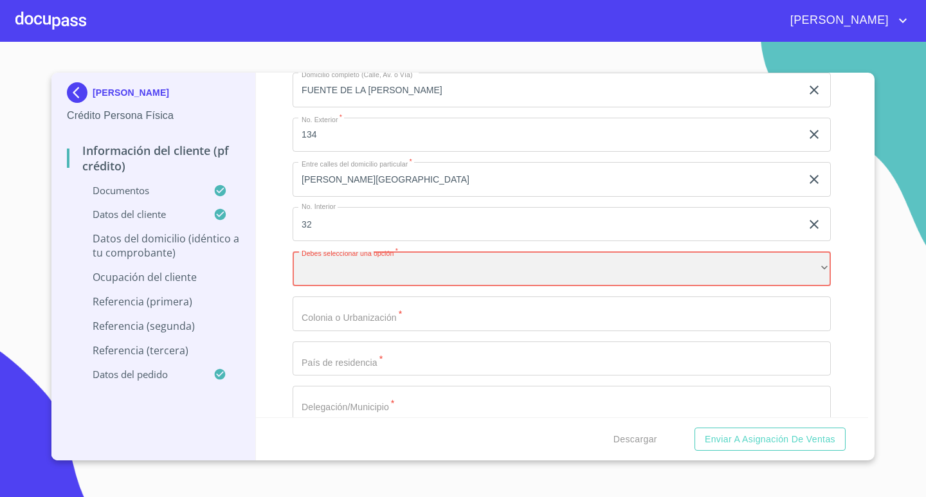
click at [467, 264] on div "​" at bounding box center [562, 268] width 538 height 35
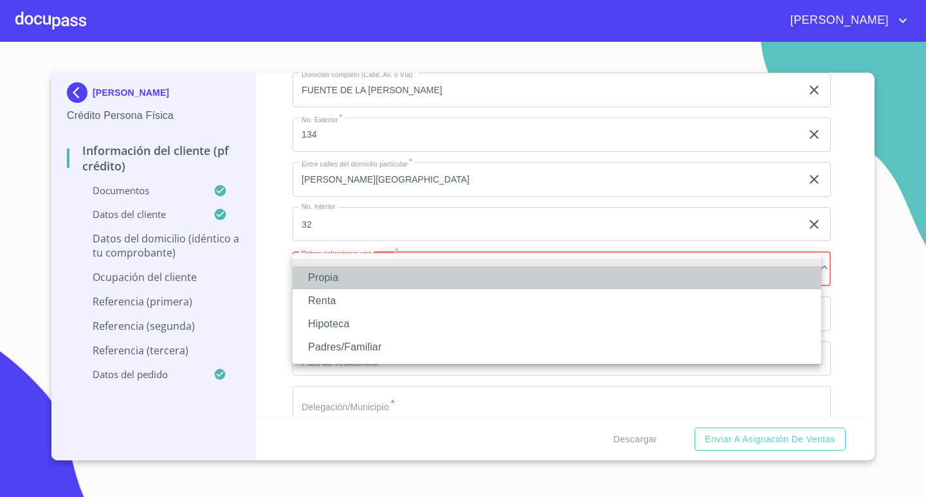
click at [397, 278] on li "Propia" at bounding box center [557, 277] width 529 height 23
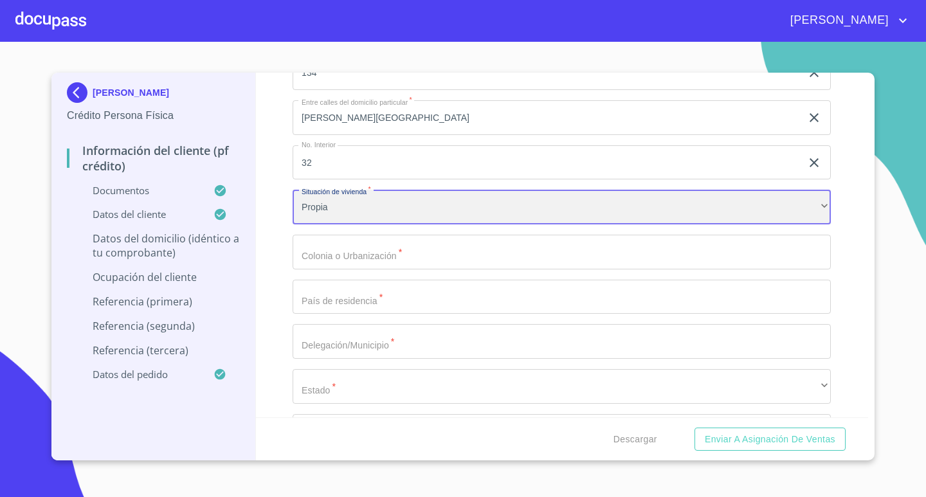
scroll to position [4081, 0]
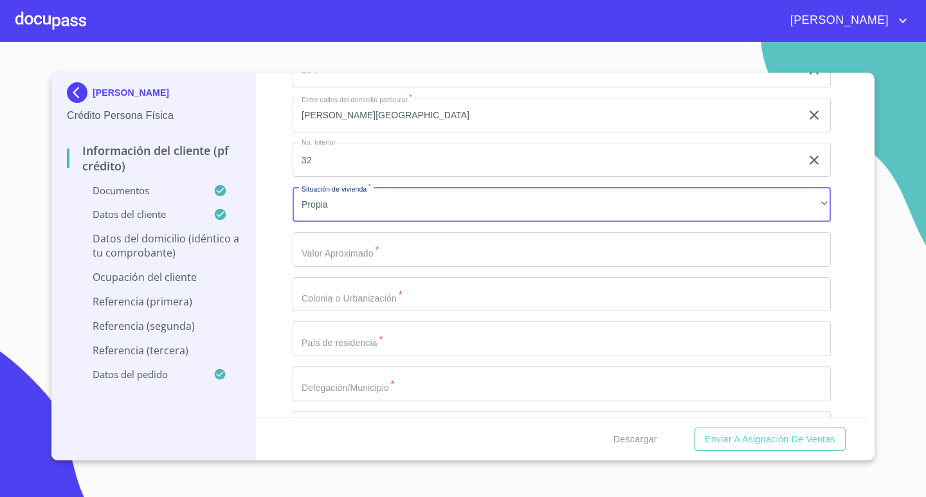
click at [476, 257] on input "Documento de identificación.   *" at bounding box center [562, 249] width 538 height 35
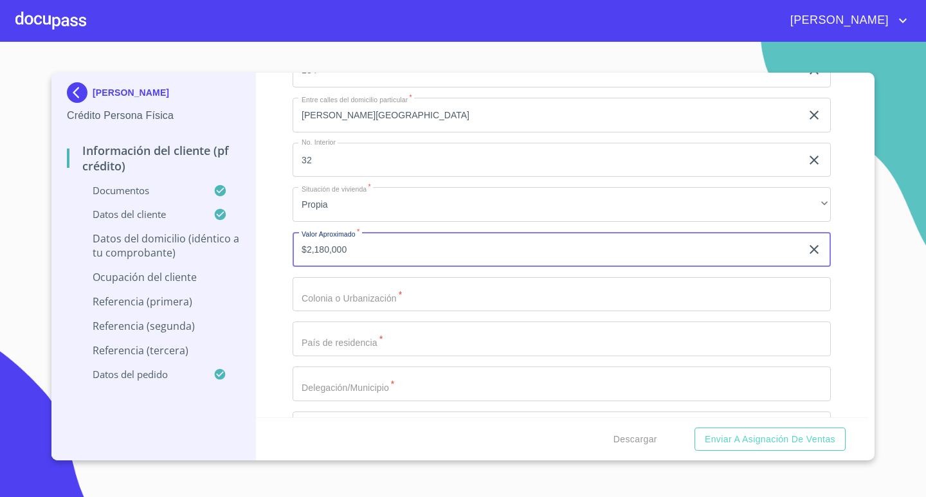
type input "$2,180,000"
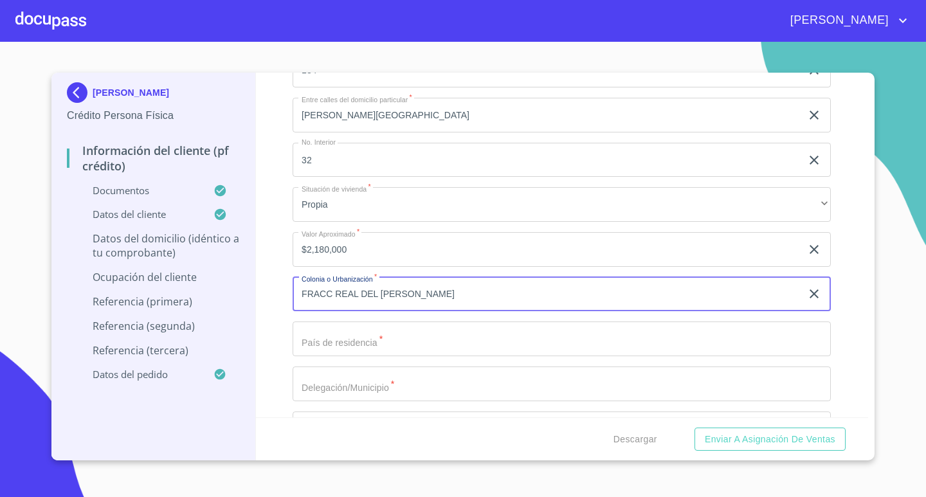
type input "FRACC REAL DEL [PERSON_NAME]"
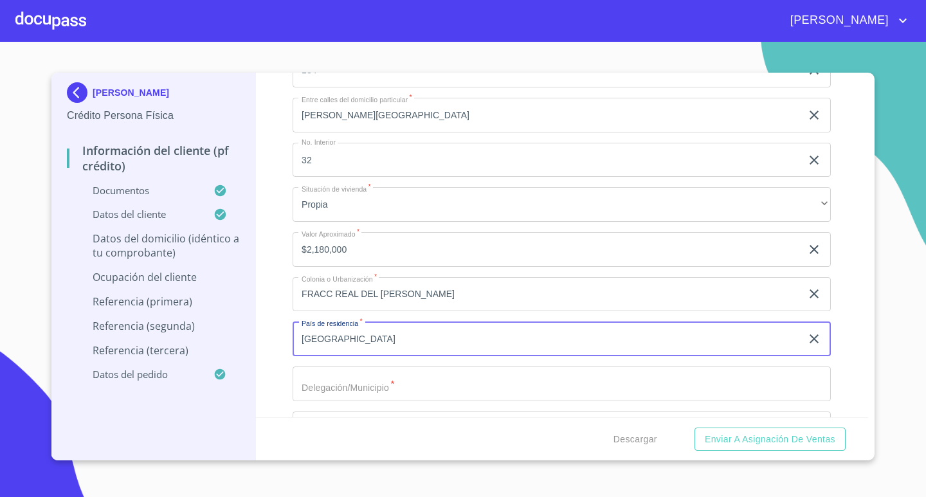
type input "[GEOGRAPHIC_DATA]"
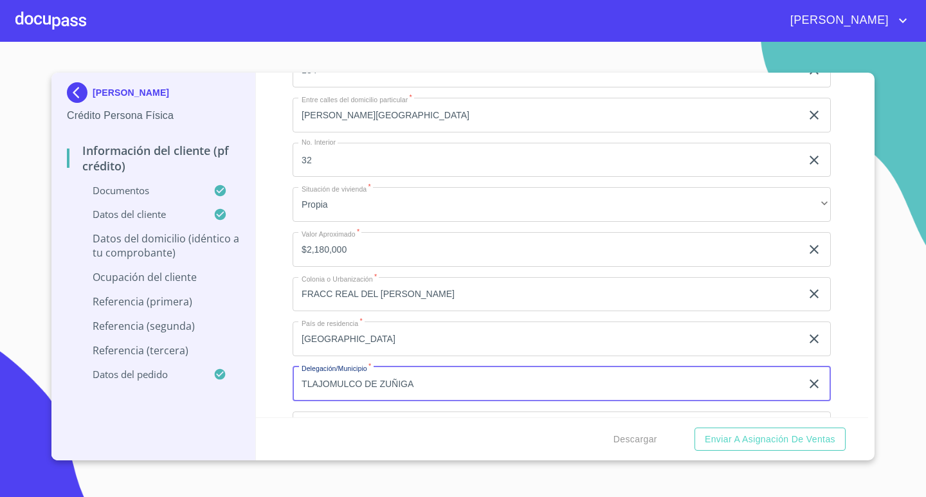
type input "TLAJOMULCO DE ZUÑIGA"
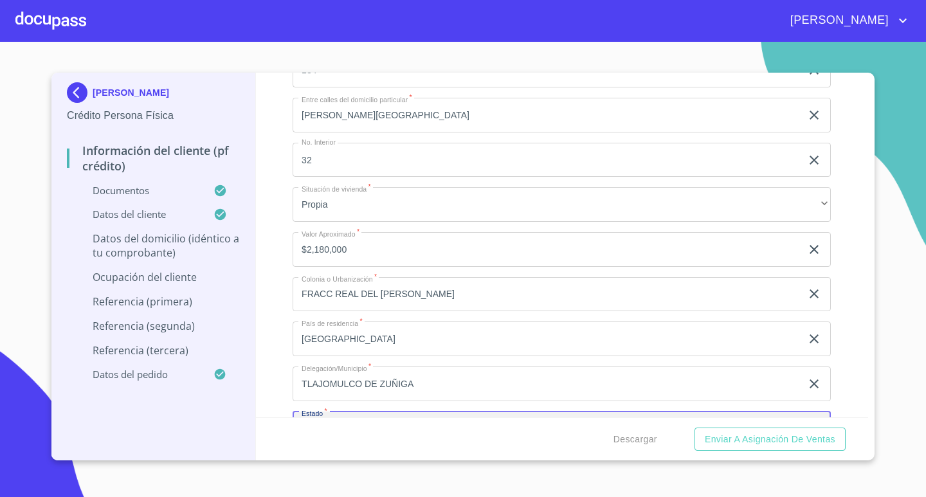
scroll to position [4110, 0]
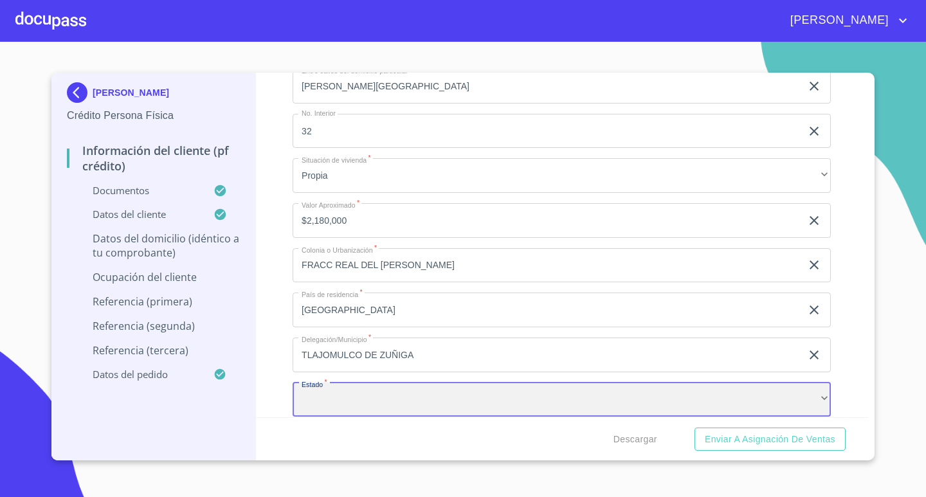
click at [501, 394] on div "​" at bounding box center [562, 400] width 538 height 35
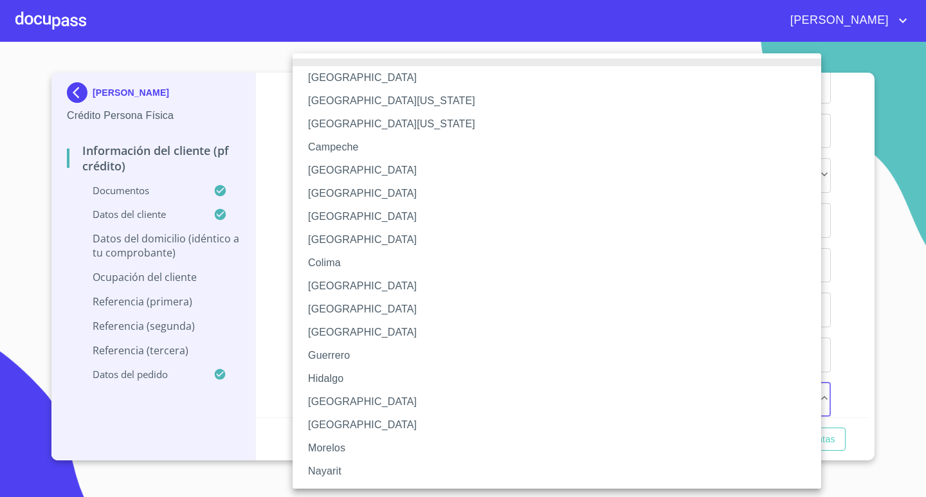
click at [347, 402] on li "[GEOGRAPHIC_DATA]" at bounding box center [562, 401] width 538 height 23
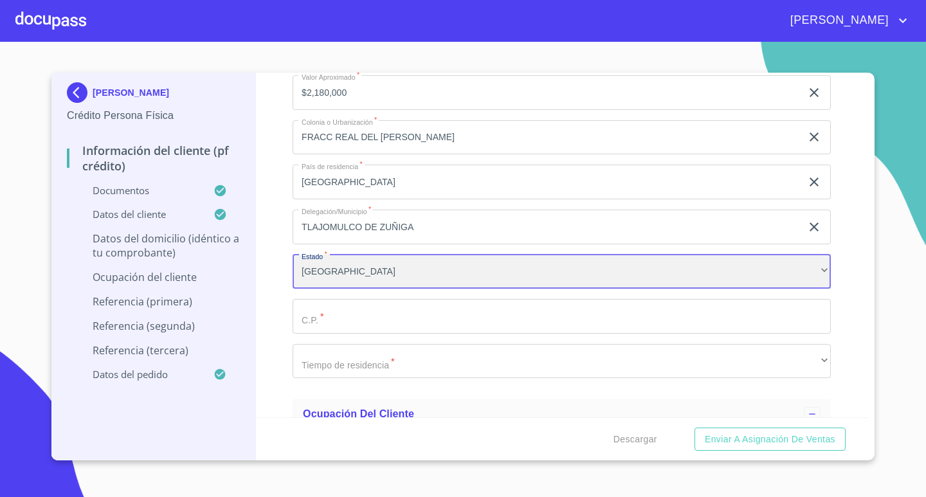
scroll to position [4238, 0]
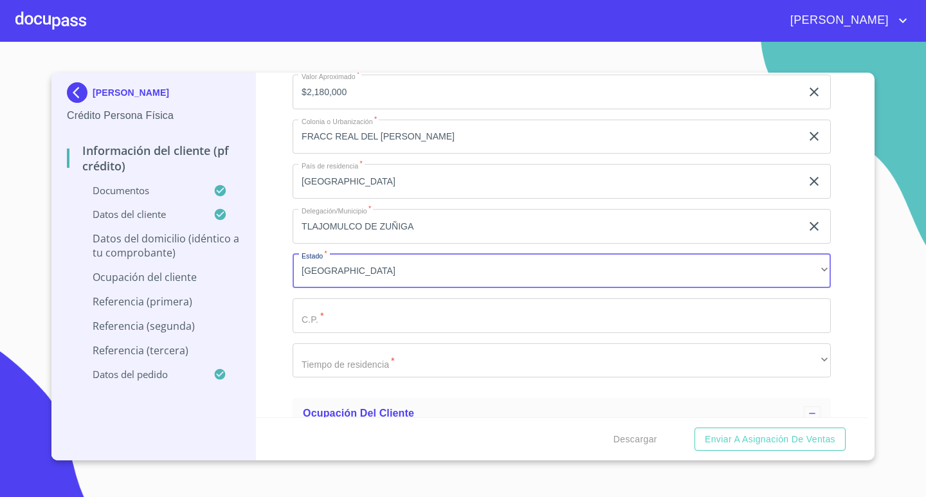
click at [465, 322] on input "Documento de identificación.   *" at bounding box center [562, 315] width 538 height 35
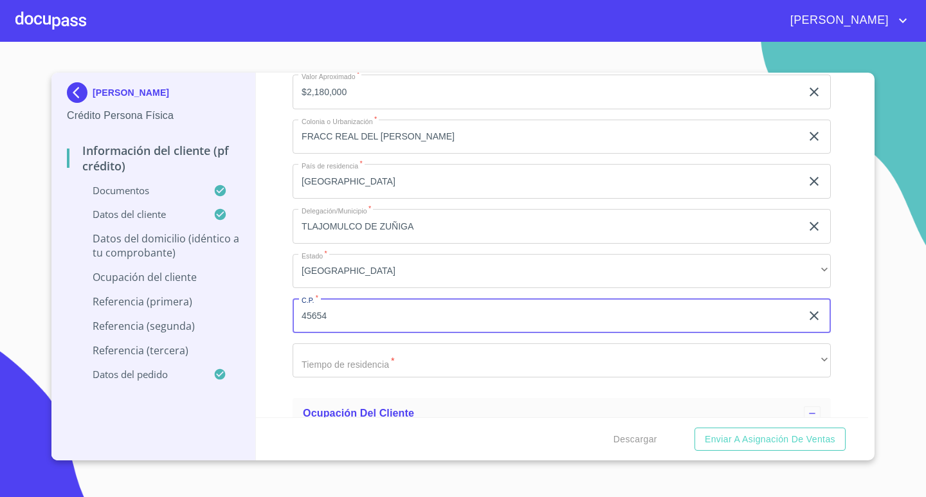
type input "45654"
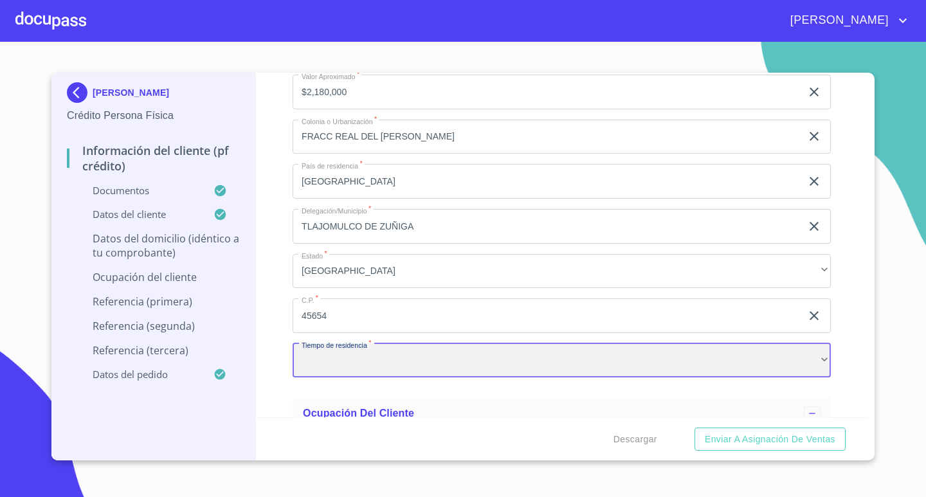
click at [453, 356] on div "​" at bounding box center [562, 360] width 538 height 35
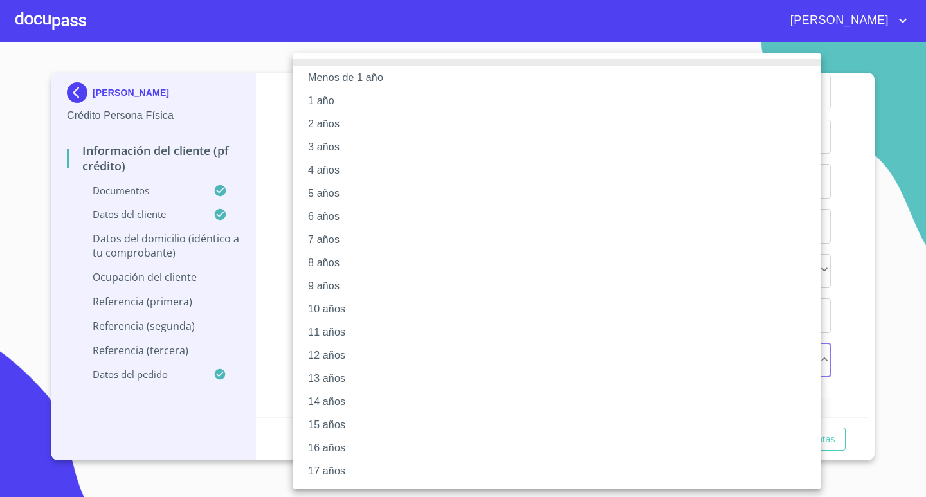
click at [379, 221] on li "6 años" at bounding box center [562, 216] width 538 height 23
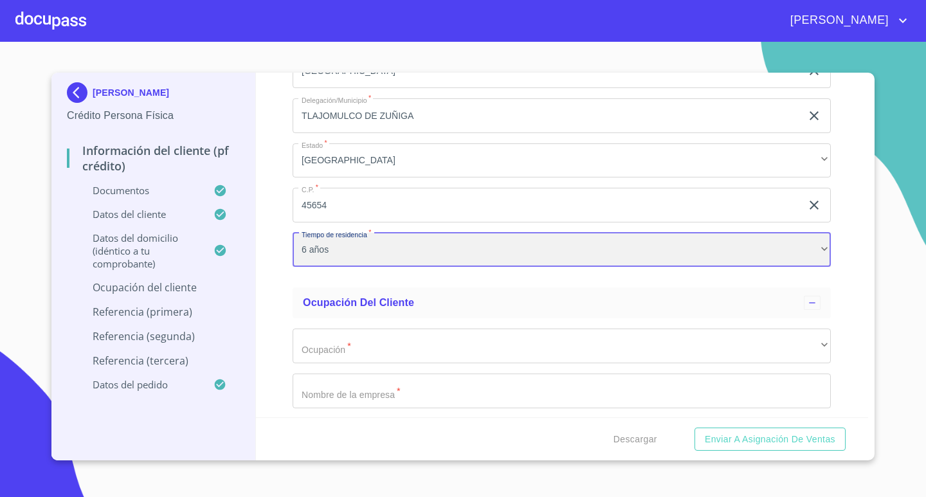
scroll to position [4496, 0]
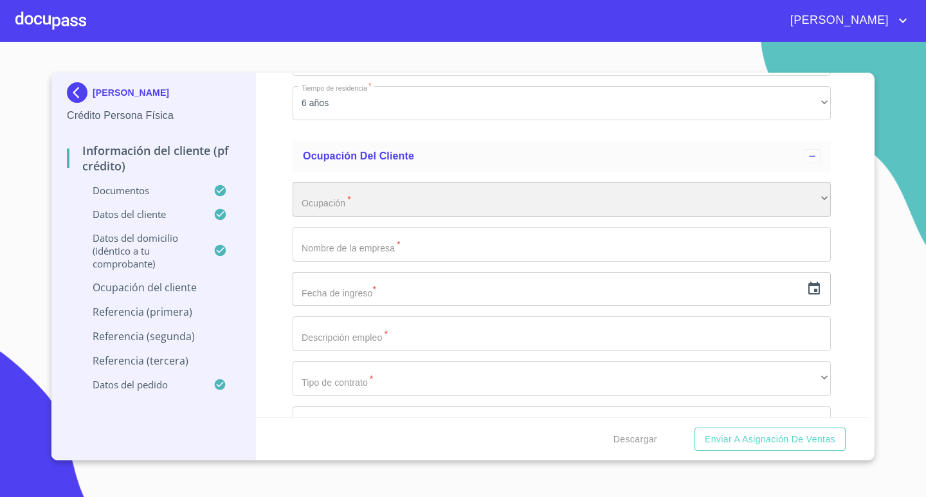
click at [464, 190] on div "​" at bounding box center [562, 199] width 538 height 35
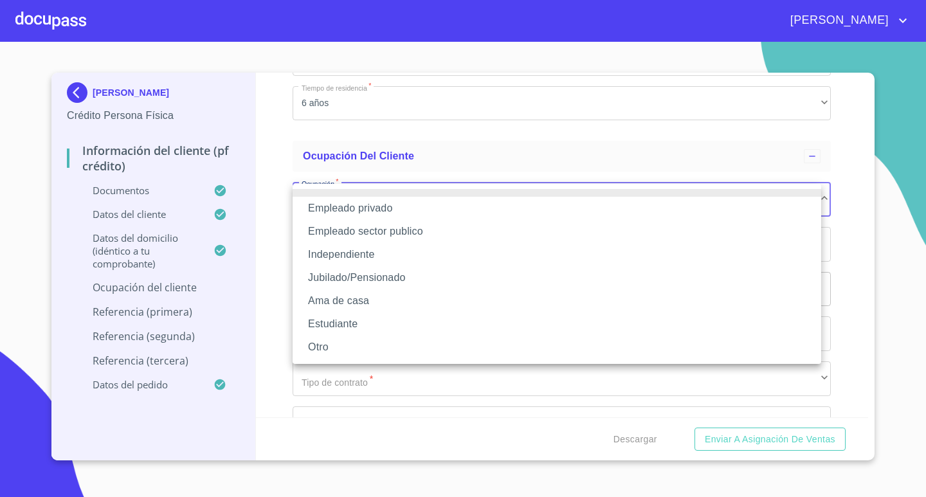
click at [395, 206] on li "Empleado privado" at bounding box center [557, 208] width 529 height 23
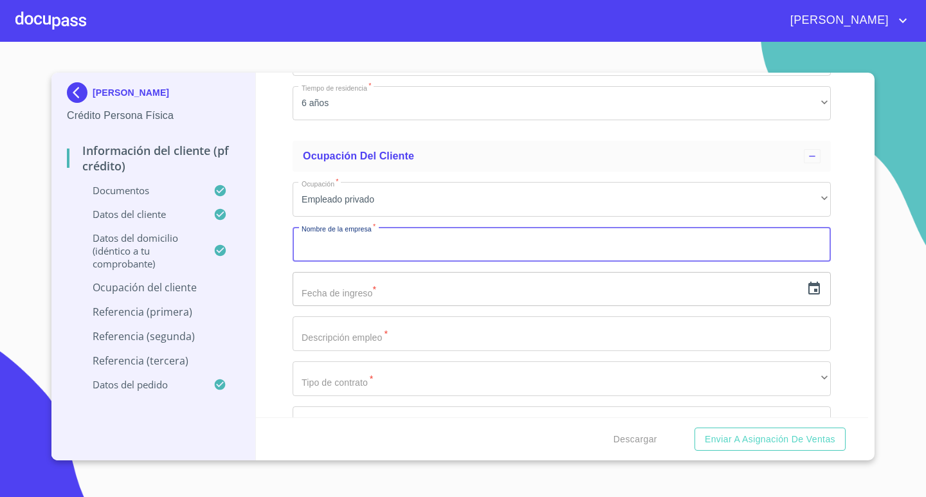
click at [436, 251] on input "Documento de identificación.   *" at bounding box center [562, 244] width 538 height 35
type input "ABARROTERA DEL DUERO SA DE CV"
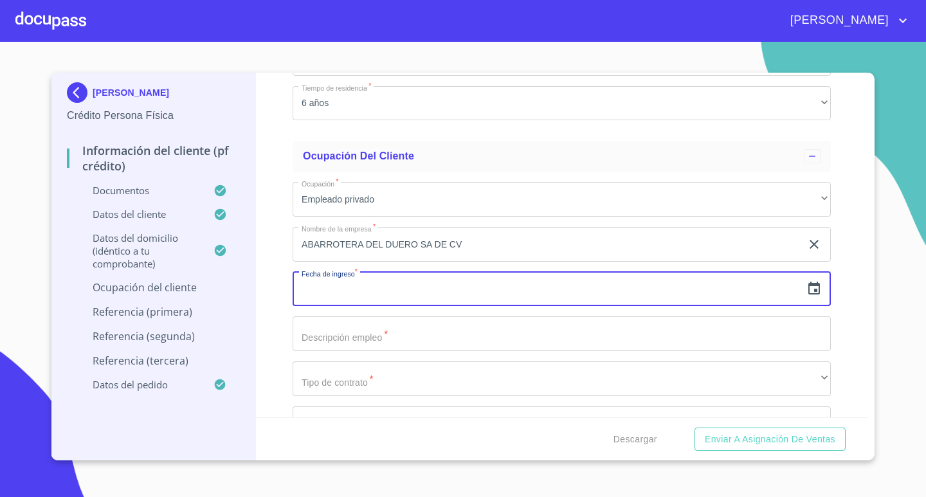
click at [808, 289] on icon "button" at bounding box center [814, 288] width 12 height 13
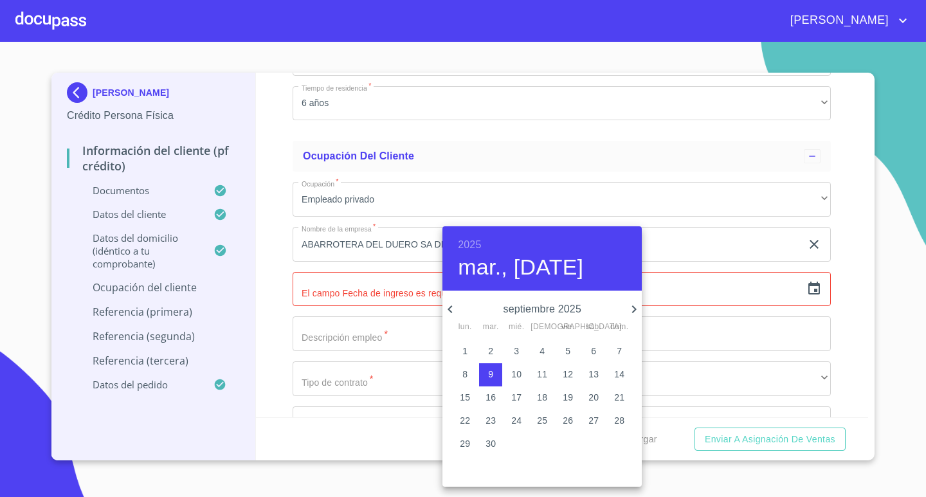
click at [470, 244] on h6 "2025" at bounding box center [469, 245] width 23 height 18
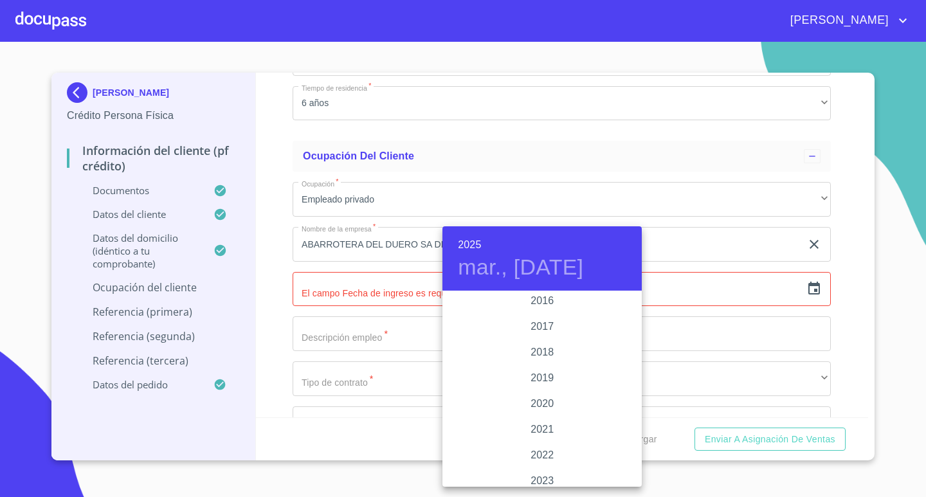
scroll to position [2340, 0]
click at [538, 330] on div "2017" at bounding box center [541, 331] width 199 height 26
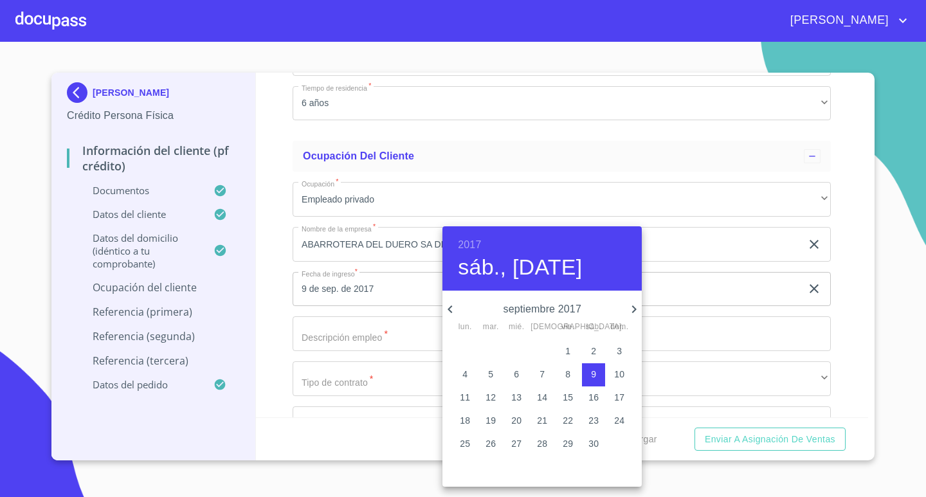
click at [450, 310] on icon "button" at bounding box center [450, 309] width 5 height 8
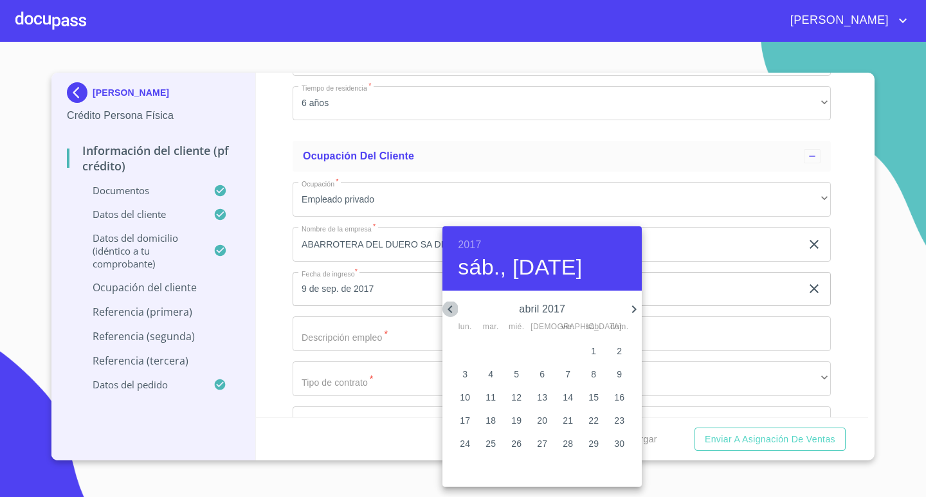
click at [450, 310] on icon "button" at bounding box center [450, 309] width 5 height 8
click at [493, 421] on p "21" at bounding box center [490, 420] width 10 height 13
type input "21 de mar. de 2017"
click at [393, 334] on div at bounding box center [463, 248] width 926 height 497
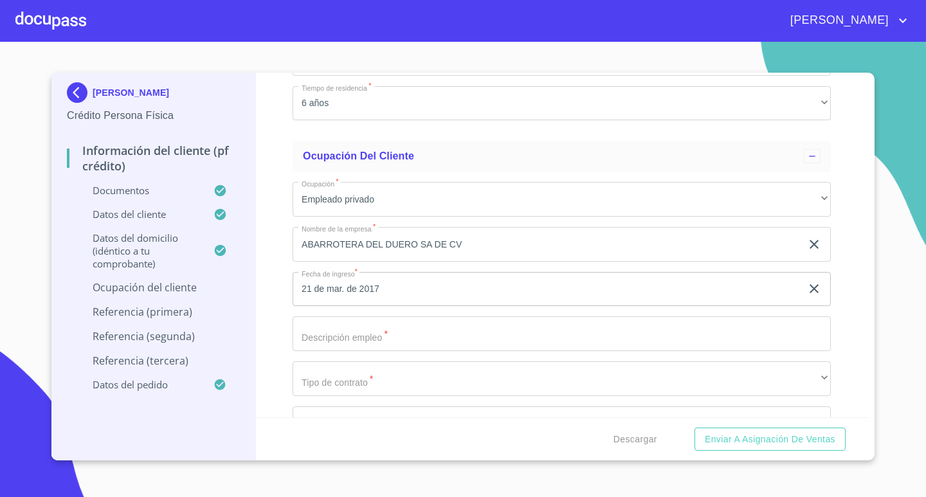
click at [410, 339] on input "Documento de identificación.   *" at bounding box center [562, 333] width 538 height 35
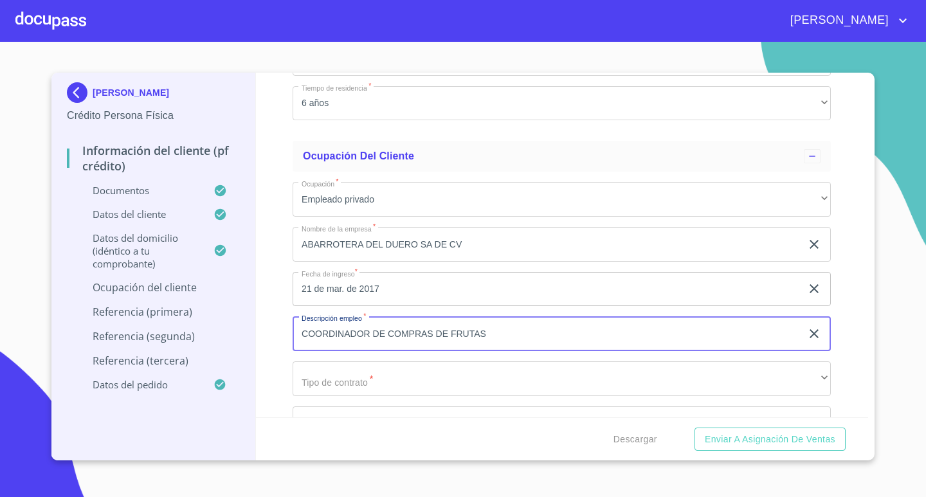
type input "COORDINADOR DE COMPRAS DE FRUTAS"
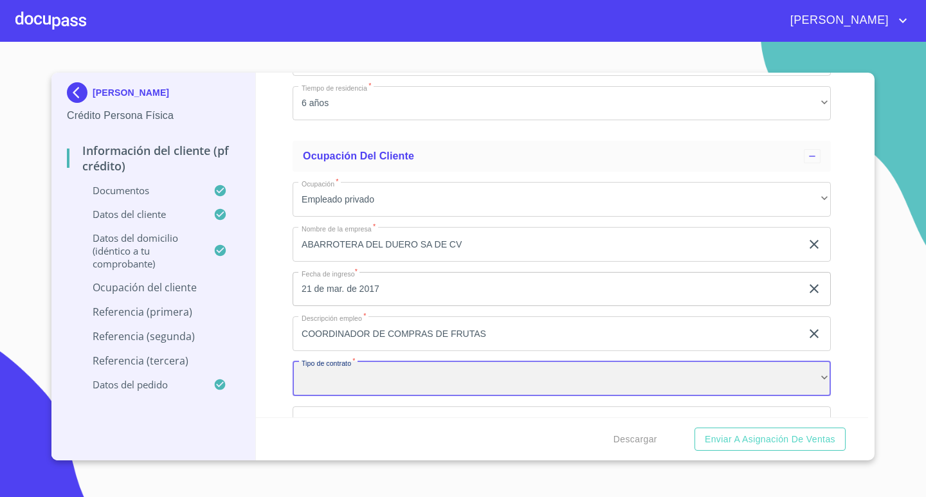
click at [412, 364] on div "​" at bounding box center [562, 378] width 538 height 35
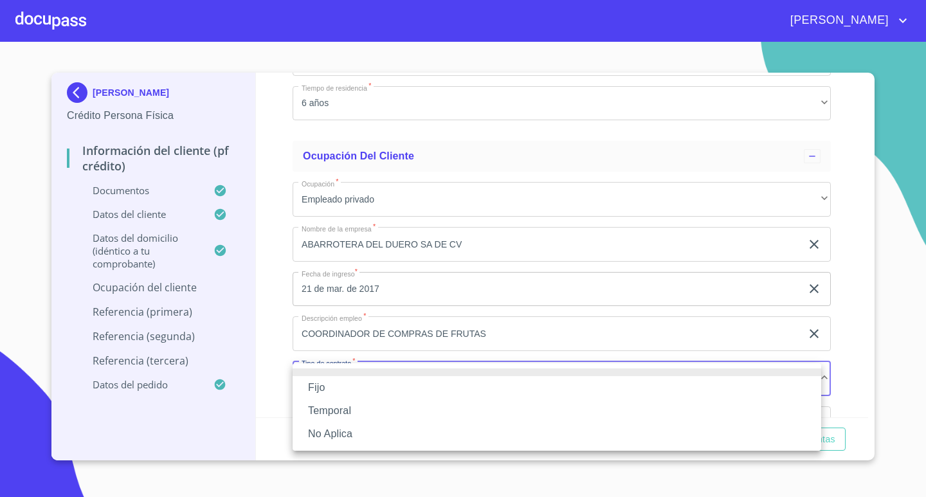
click at [359, 389] on li "Fijo" at bounding box center [557, 387] width 529 height 23
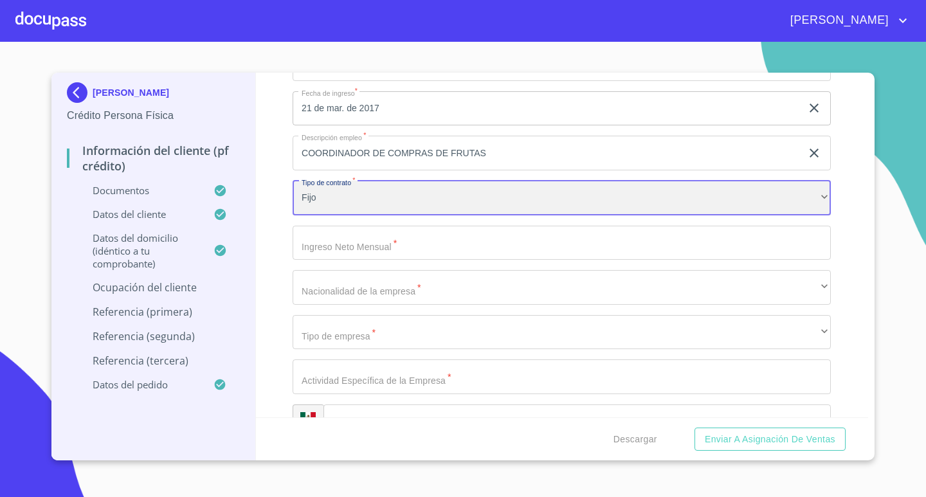
scroll to position [4689, 0]
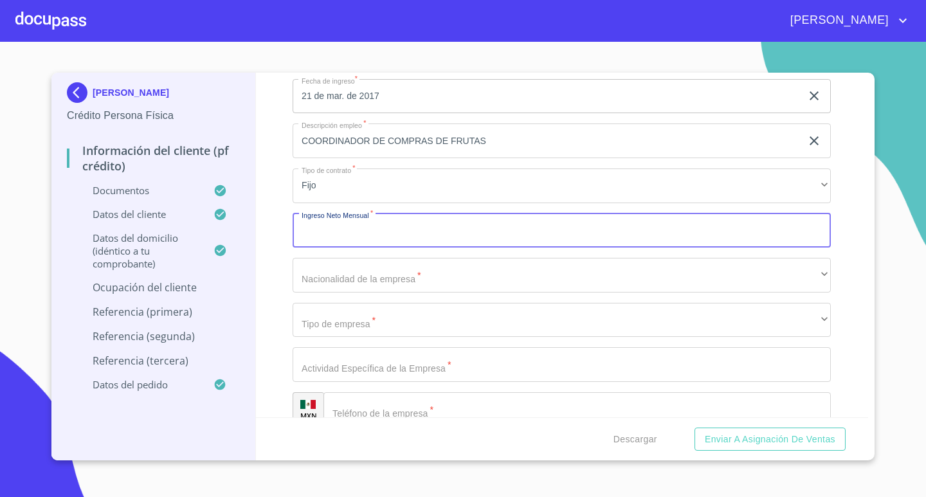
click at [459, 233] on input "Documento de identificación.   *" at bounding box center [562, 230] width 538 height 35
type input "32000"
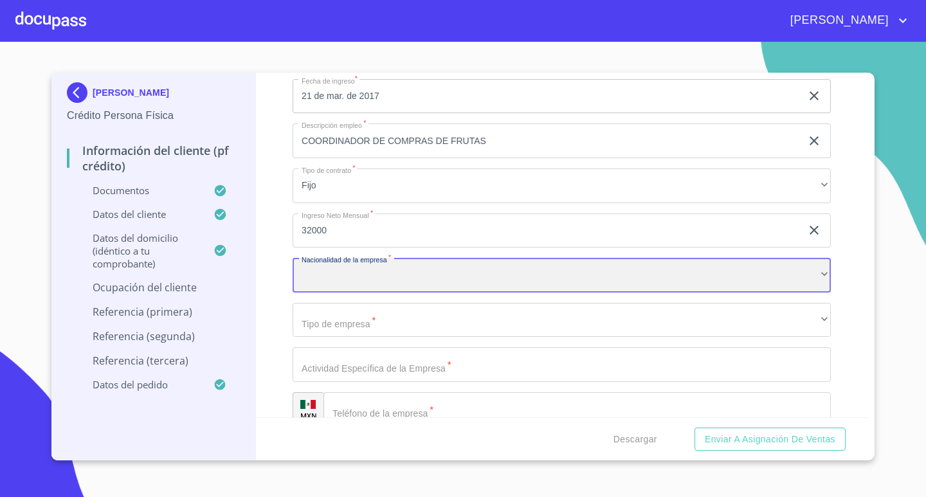
click at [458, 265] on div "​" at bounding box center [562, 275] width 538 height 35
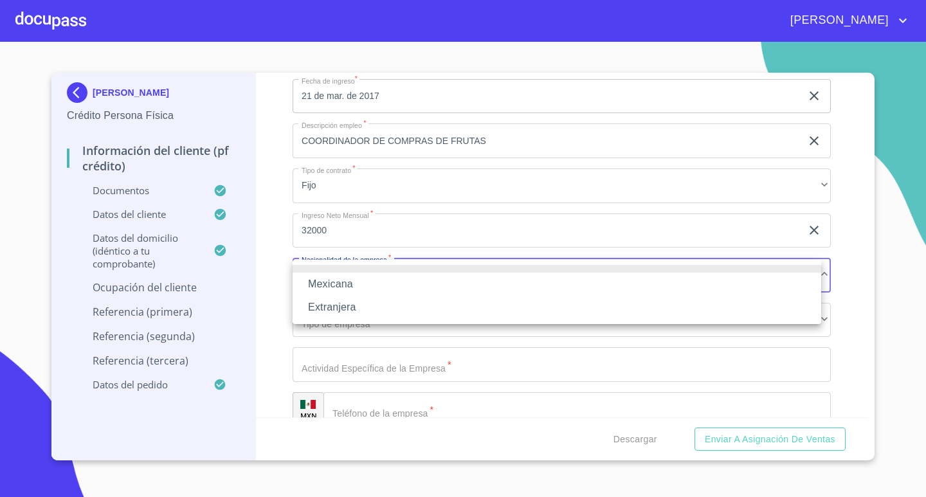
click at [406, 285] on li "Mexicana" at bounding box center [557, 284] width 529 height 23
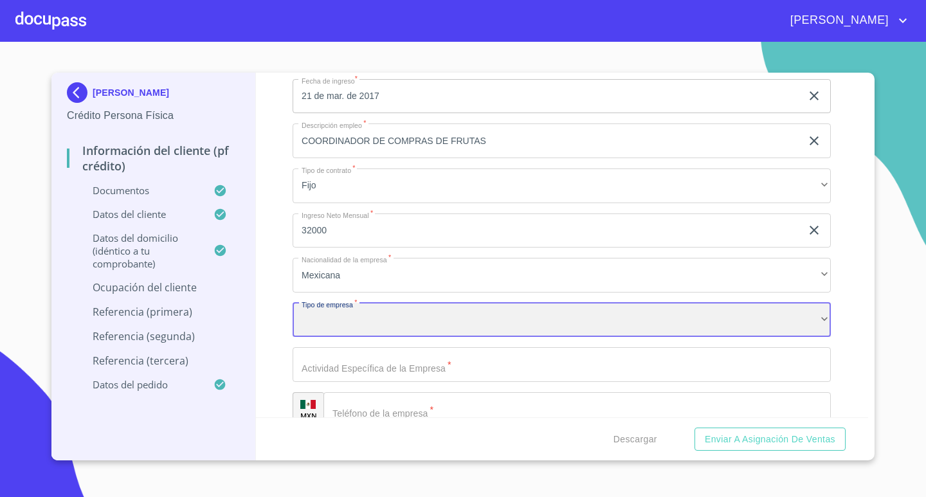
click at [386, 319] on div "​" at bounding box center [562, 320] width 538 height 35
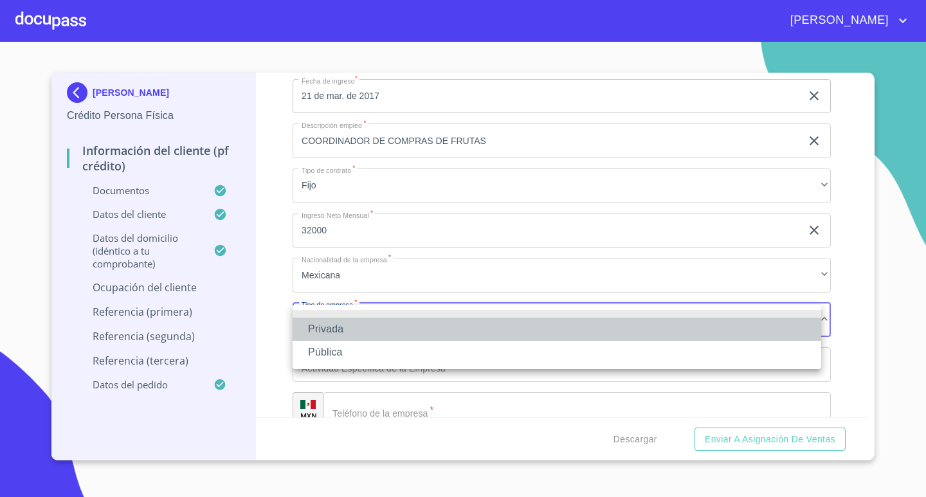
click at [377, 326] on li "Privada" at bounding box center [557, 329] width 529 height 23
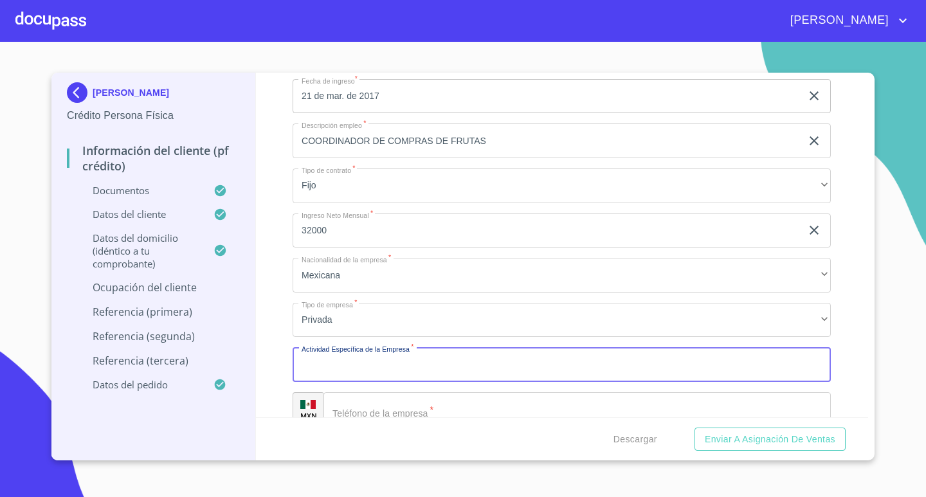
click at [362, 363] on input "Documento de identificación.   *" at bounding box center [562, 364] width 538 height 35
type input "ABARROTERA MAYORISTAS Y SUPERMERCADOS"
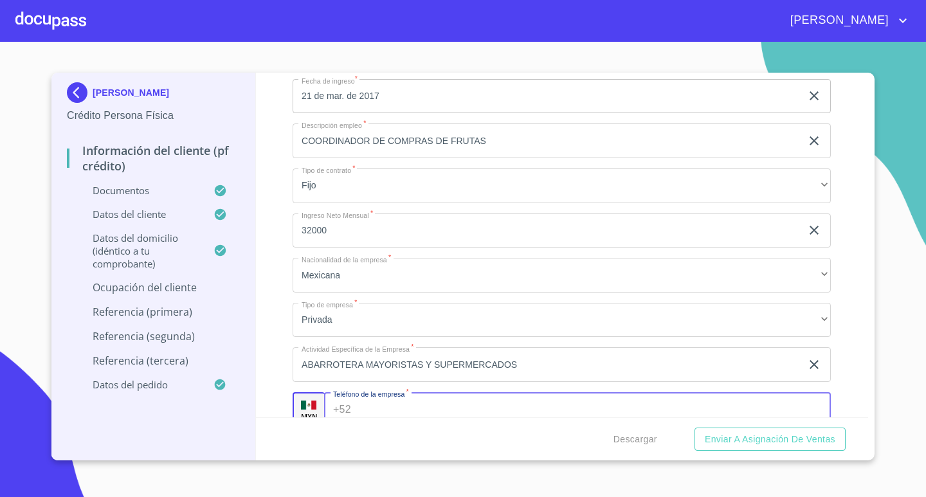
scroll to position [4698, 0]
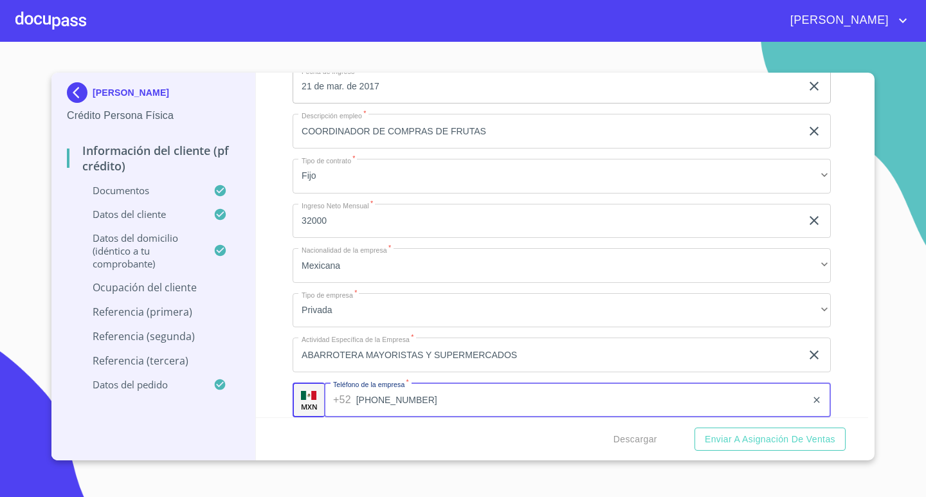
type input "[PHONE_NUMBER]"
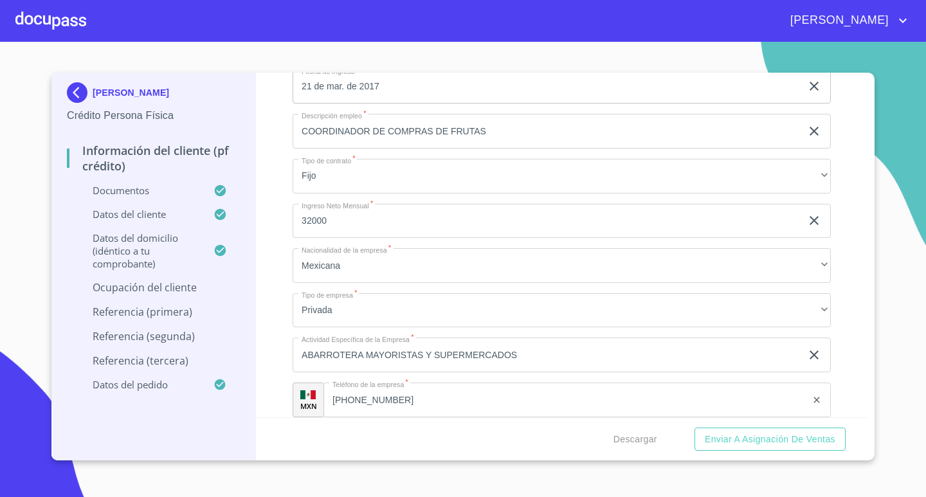
scroll to position [4898, 0]
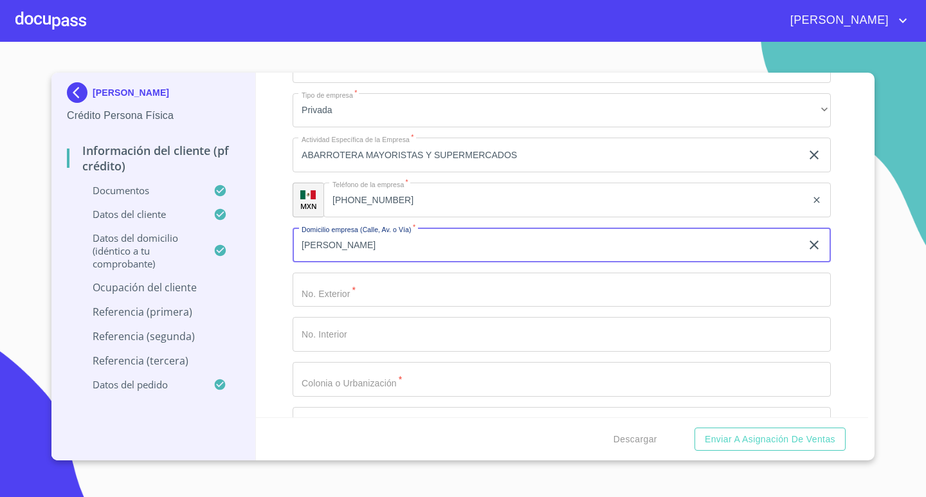
type input "[PERSON_NAME]"
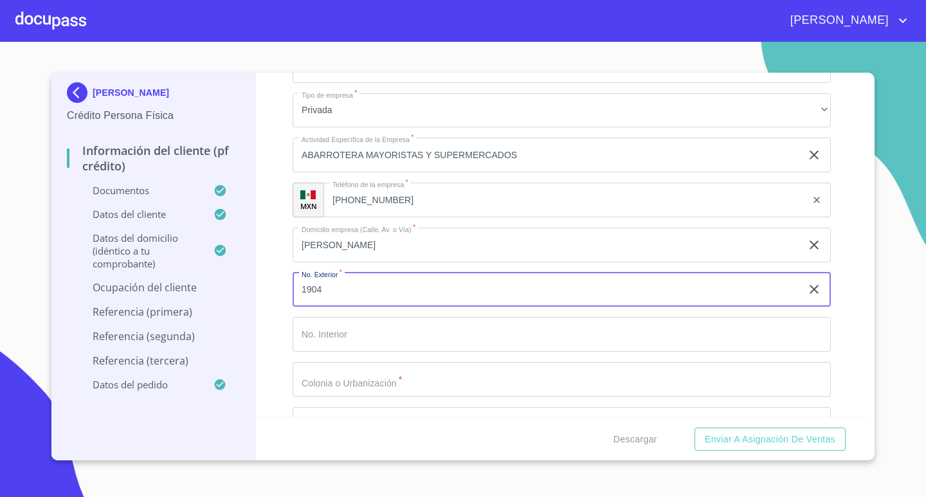
type input "1904"
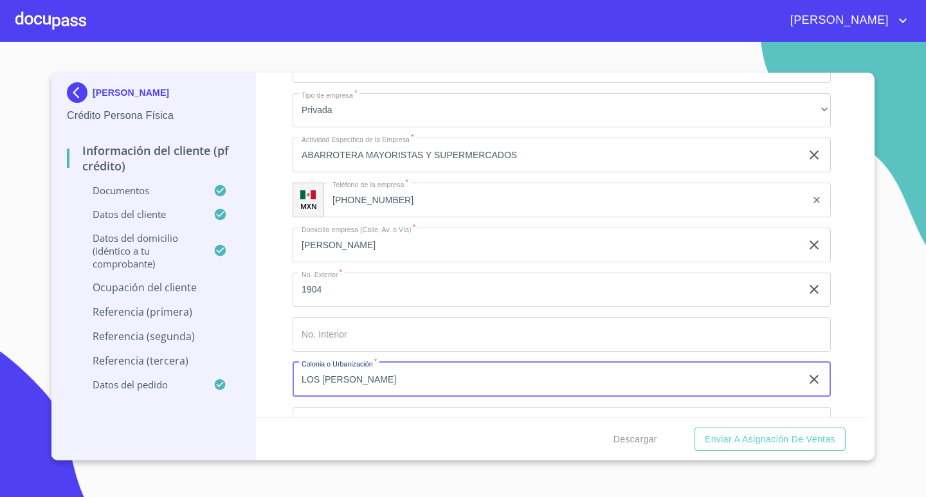
type input "LOS [PERSON_NAME]"
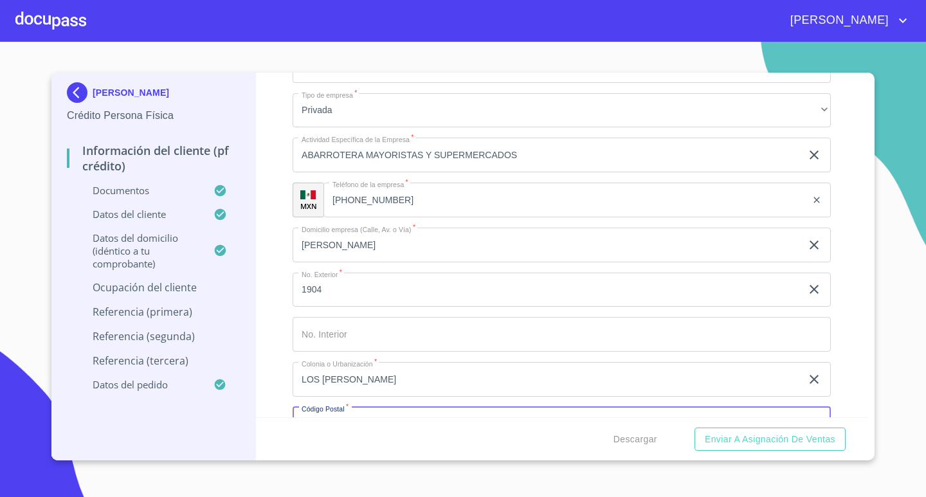
scroll to position [4923, 0]
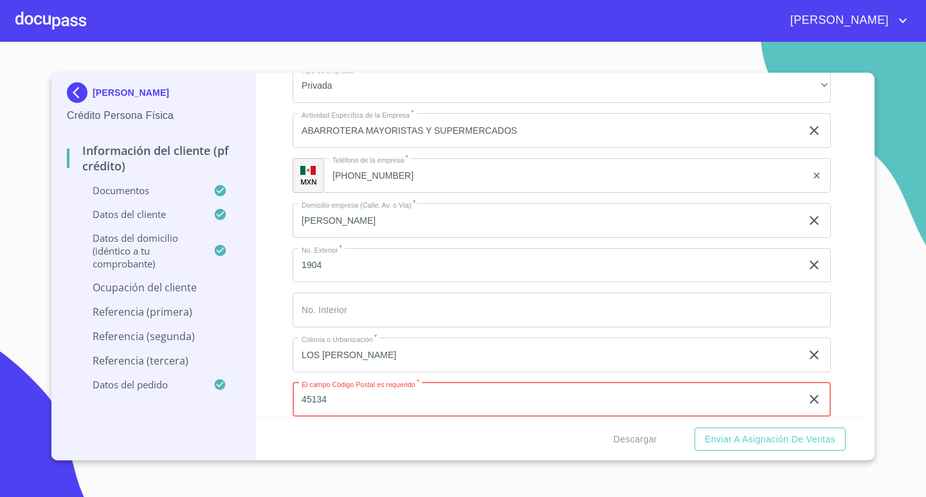
type input "45134"
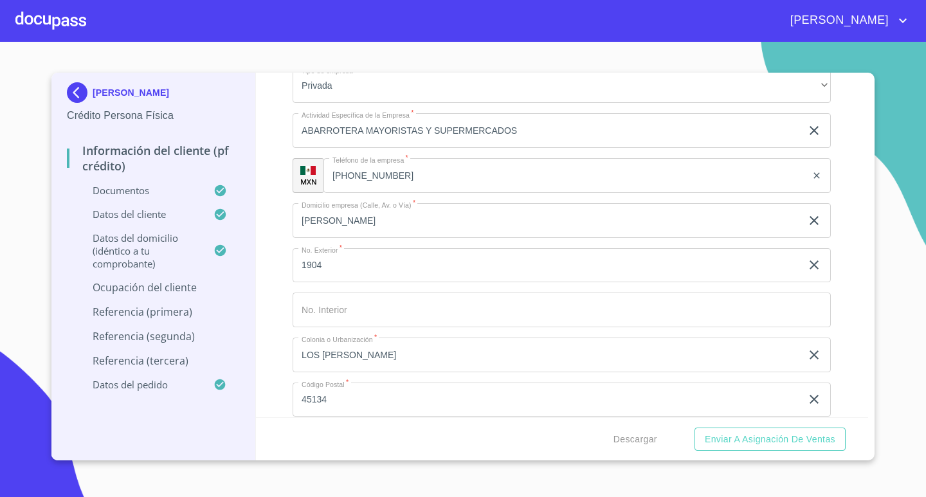
scroll to position [5122, 0]
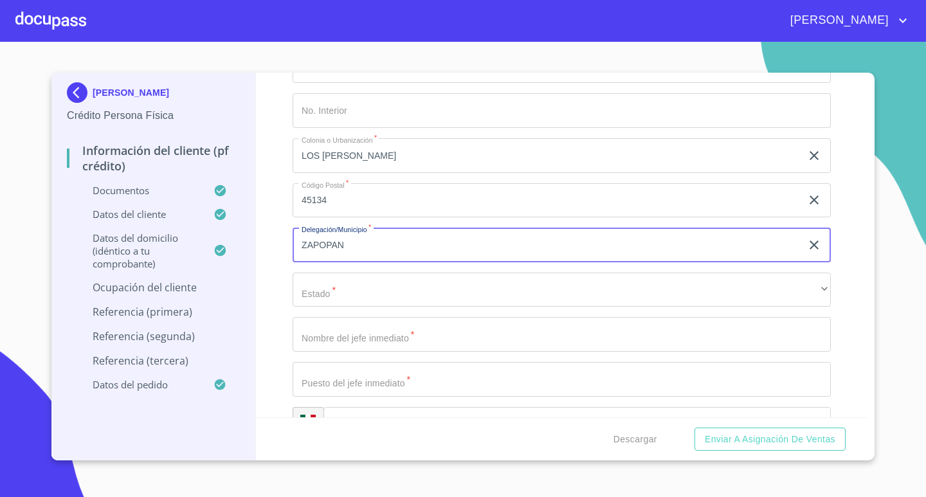
type input "ZAPOPAN"
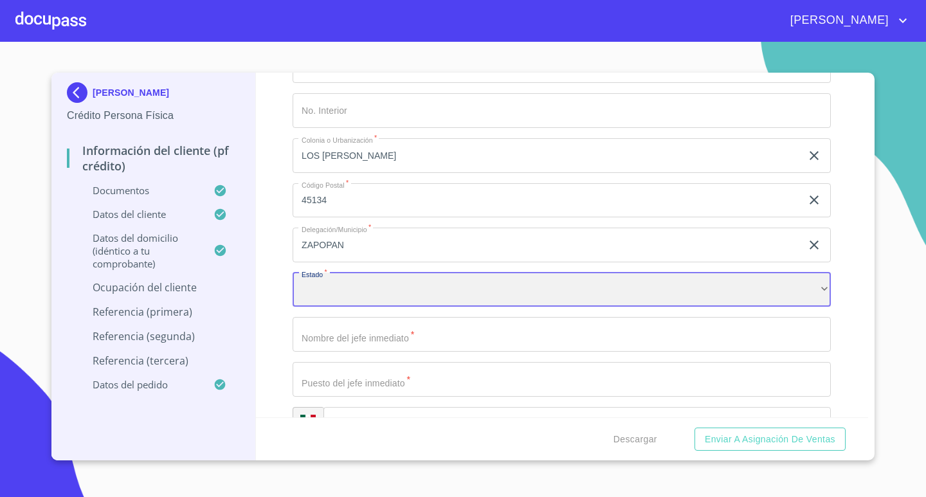
click at [622, 287] on div "​" at bounding box center [562, 290] width 538 height 35
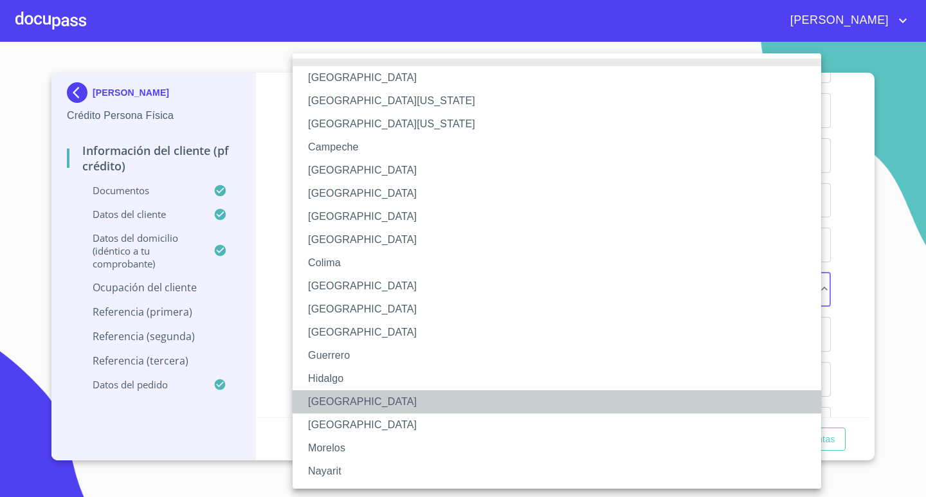
click at [372, 403] on li "[GEOGRAPHIC_DATA]" at bounding box center [562, 401] width 538 height 23
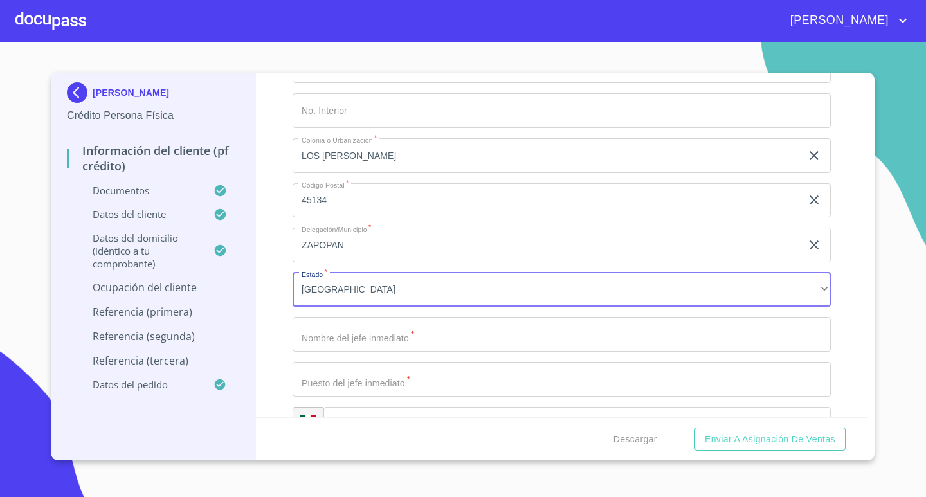
click at [399, 336] on input "Documento de identificación.   *" at bounding box center [562, 334] width 538 height 35
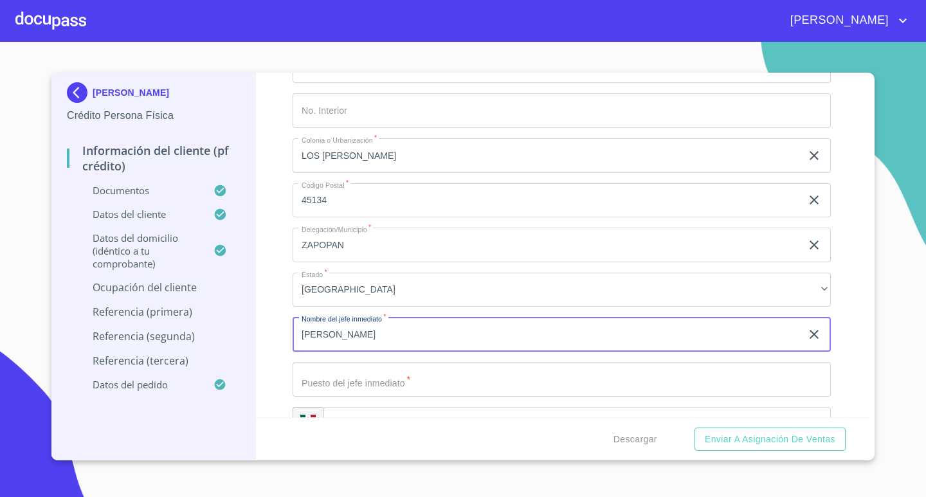
type input "[PERSON_NAME]"
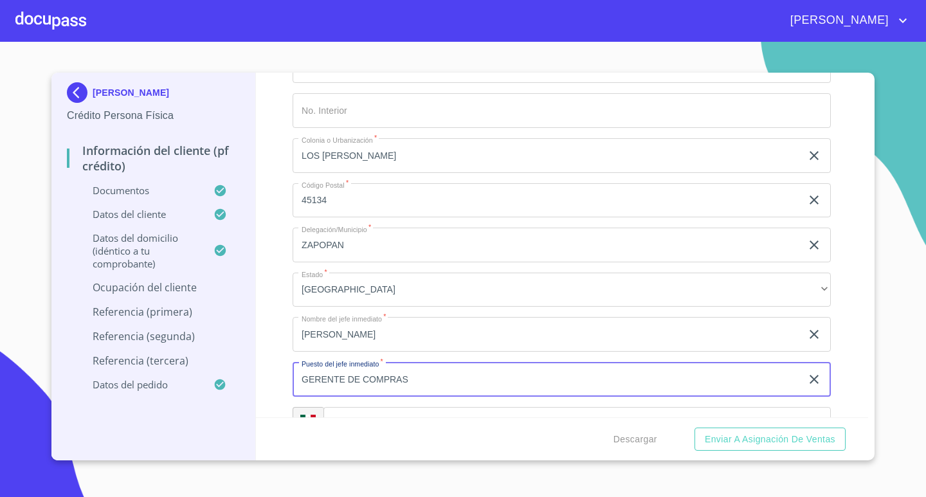
type input "GERENTE DE COMPRAS"
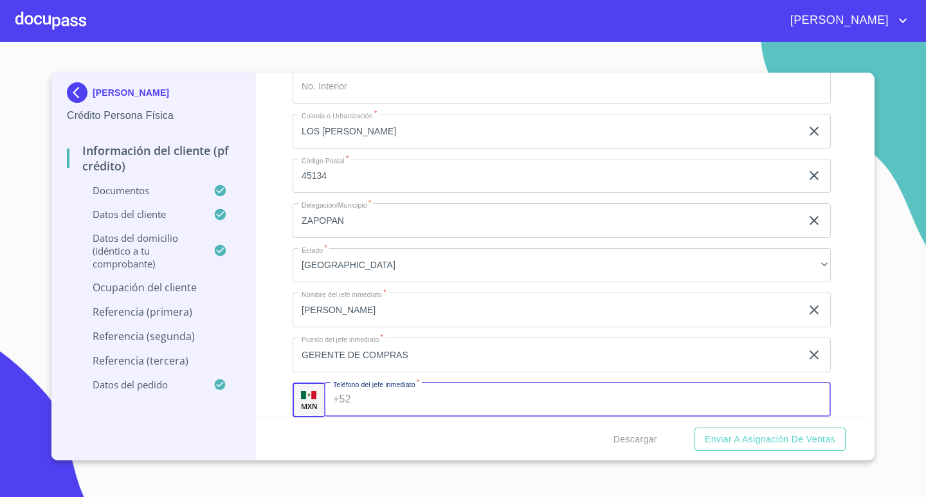
scroll to position [5211, 0]
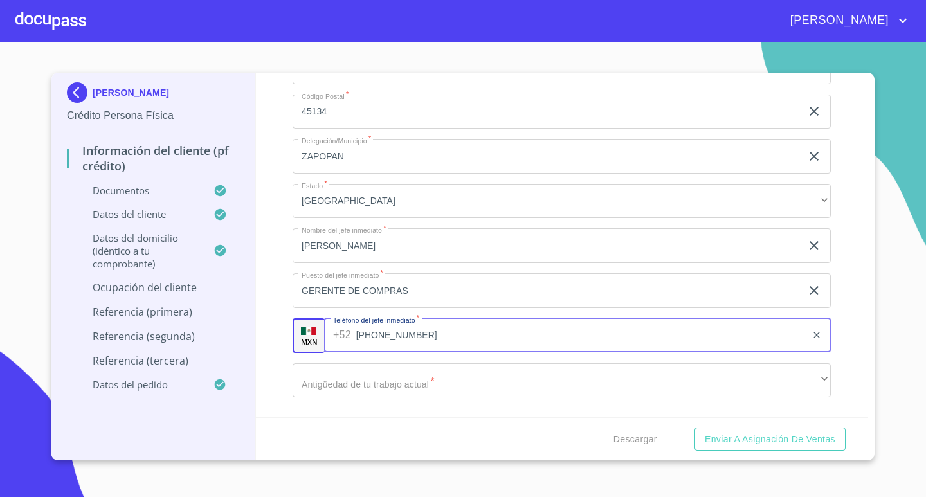
type input "[PHONE_NUMBER]"
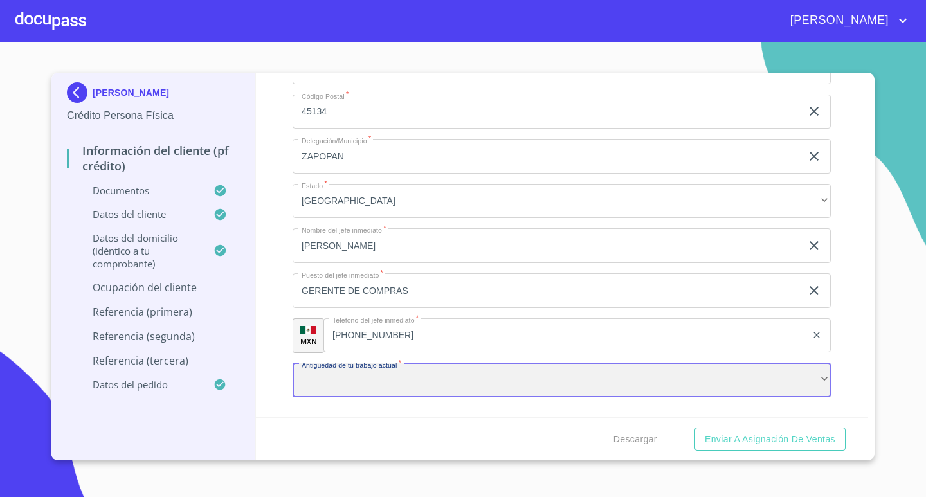
click at [734, 375] on div "​" at bounding box center [562, 380] width 538 height 35
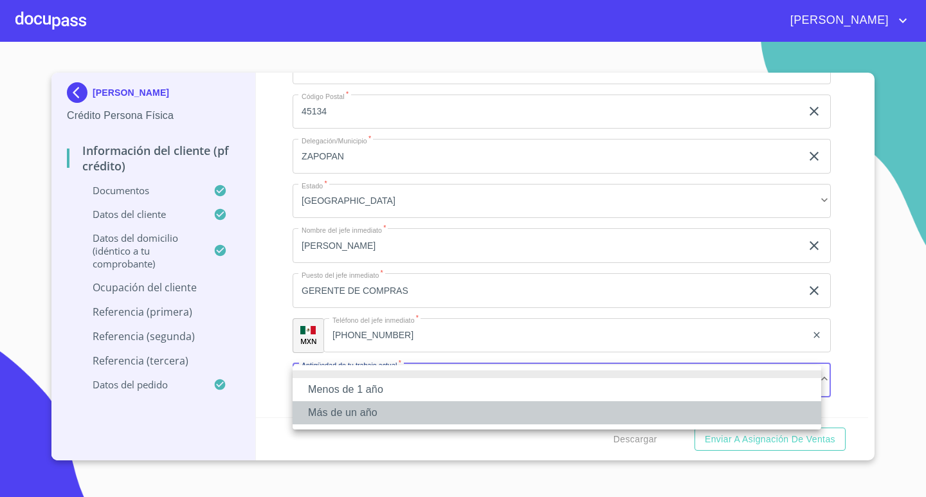
click at [375, 412] on li "Más de un año" at bounding box center [557, 412] width 529 height 23
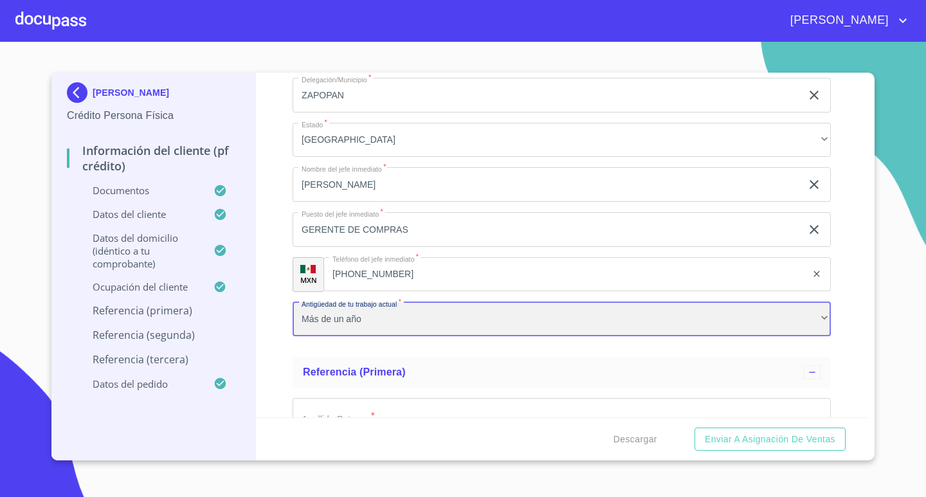
scroll to position [5404, 0]
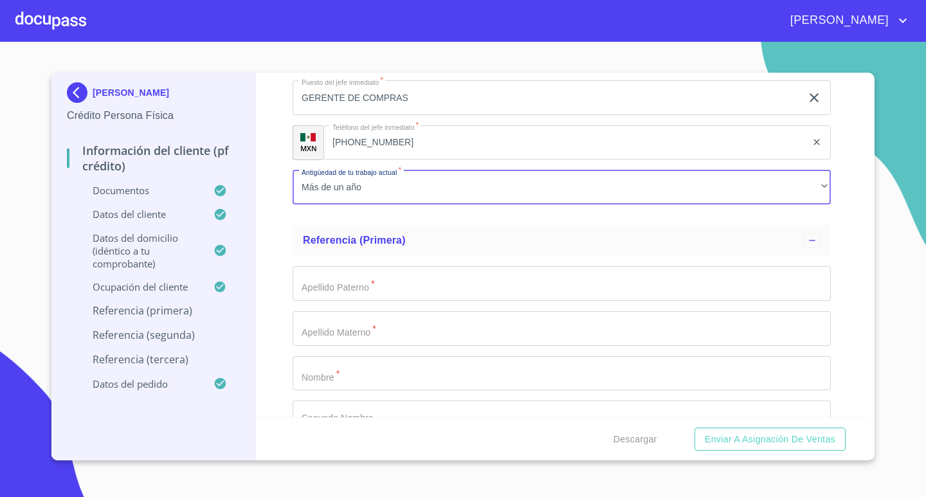
click at [491, 286] on input "Documento de identificación.   *" at bounding box center [562, 283] width 538 height 35
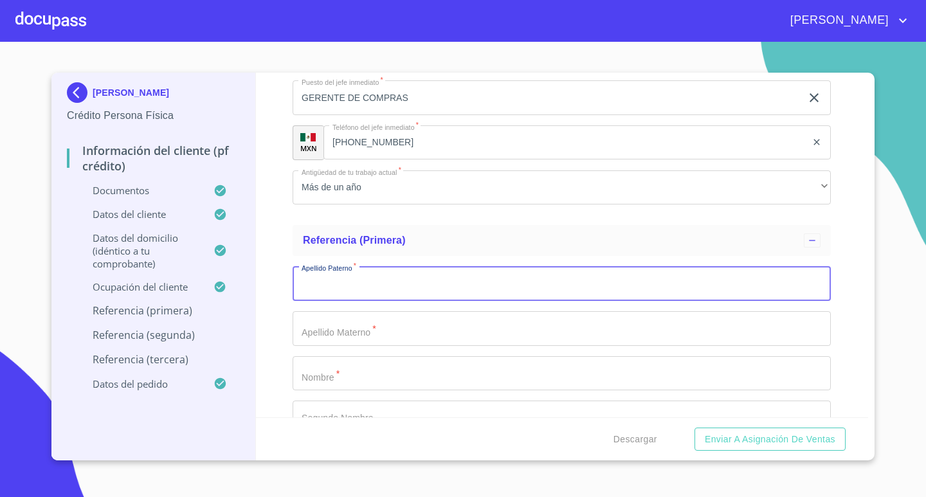
type input "P"
type input "[PERSON_NAME]"
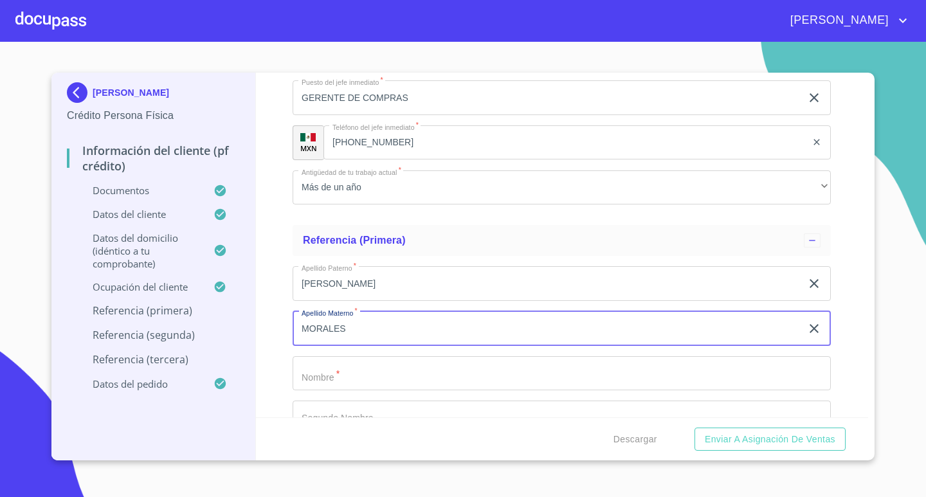
type input "MORALES"
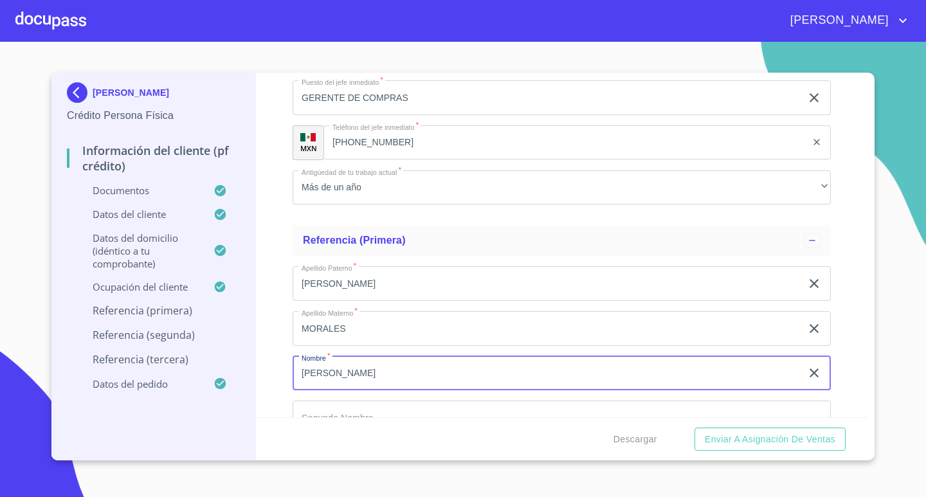
type input "[PERSON_NAME]"
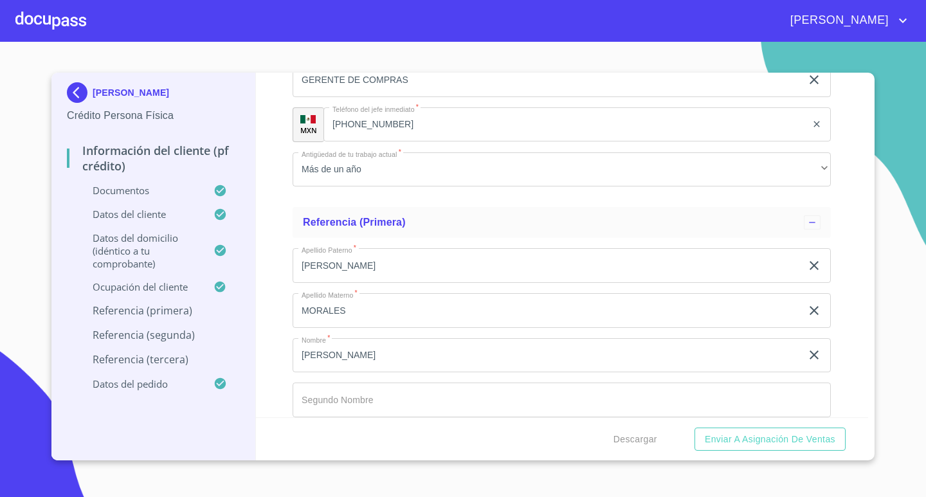
scroll to position [5622, 0]
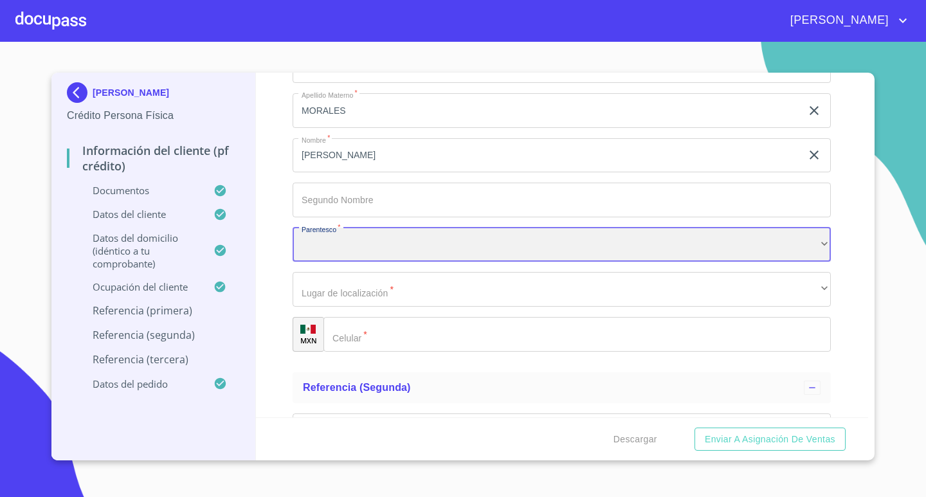
click at [606, 245] on div "​" at bounding box center [562, 245] width 538 height 35
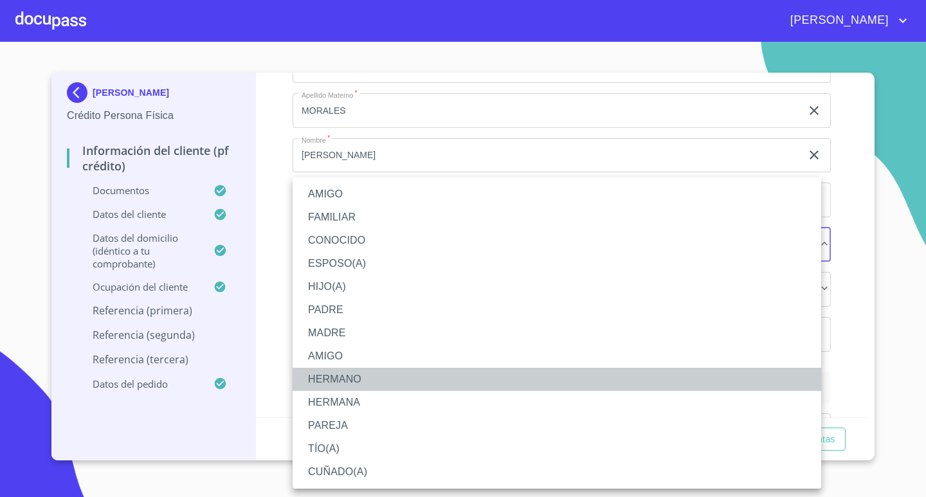
click at [366, 377] on li "HERMANO" at bounding box center [557, 379] width 529 height 23
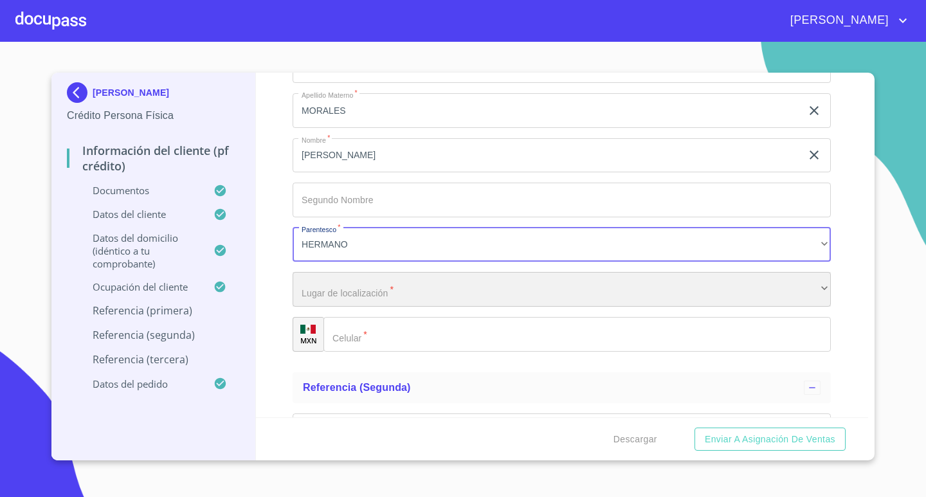
click at [405, 288] on div "​" at bounding box center [562, 289] width 538 height 35
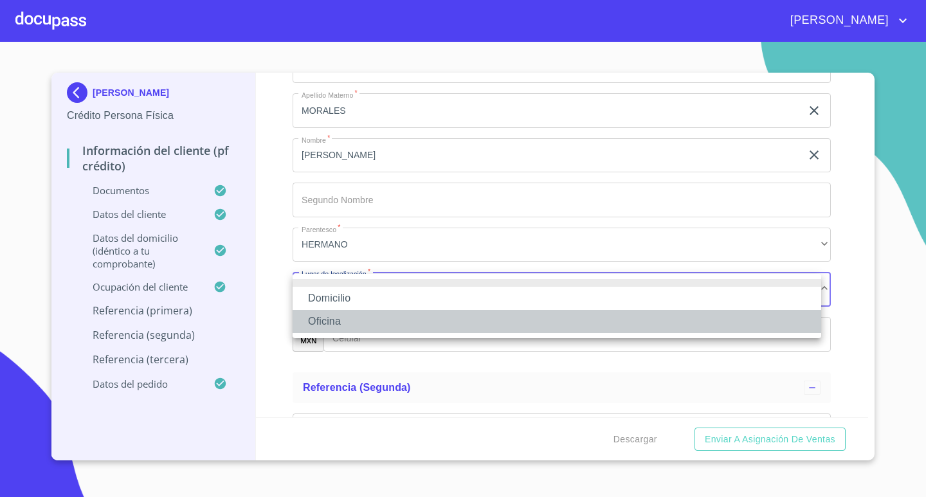
click at [351, 320] on li "Oficina" at bounding box center [557, 321] width 529 height 23
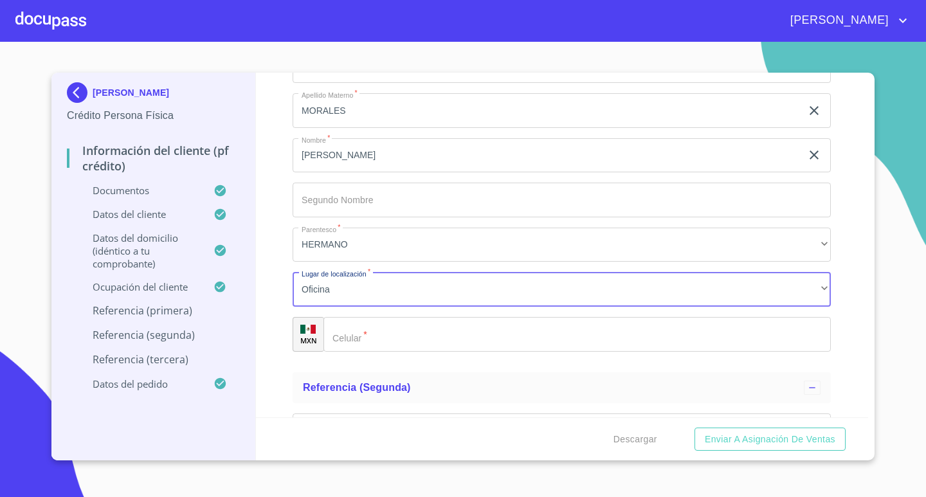
click at [522, 336] on input "Documento de identificación.   *" at bounding box center [576, 334] width 507 height 35
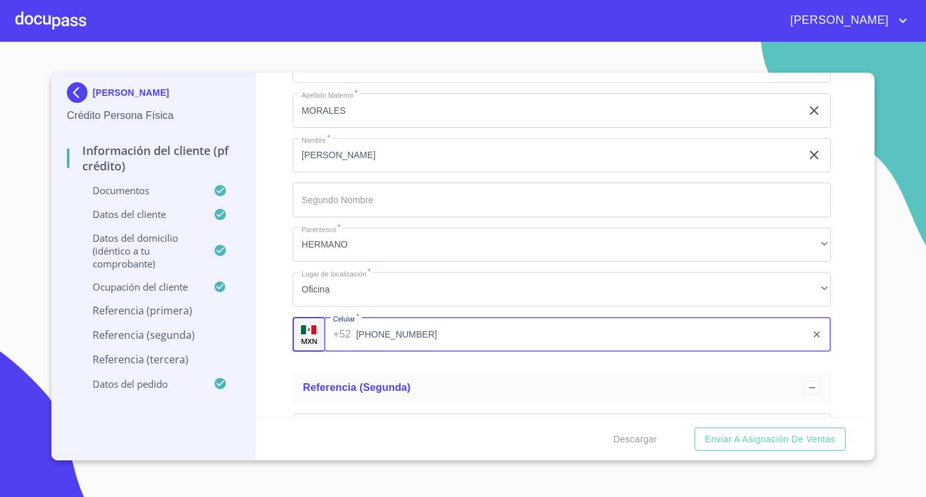
type input "[PHONE_NUMBER]"
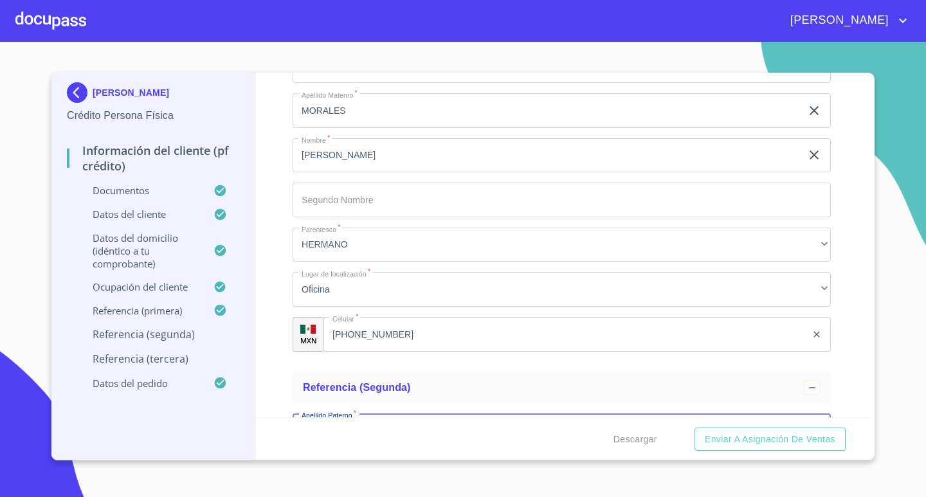
scroll to position [5652, 0]
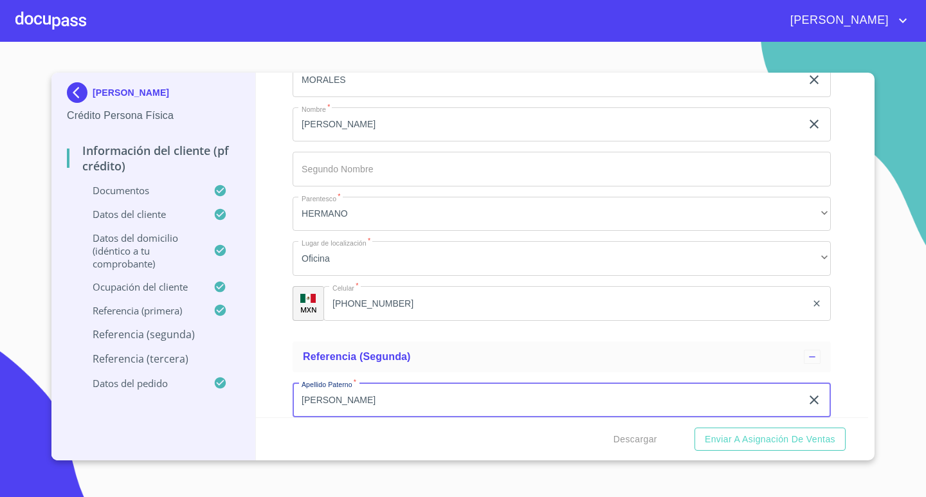
type input "[PERSON_NAME]"
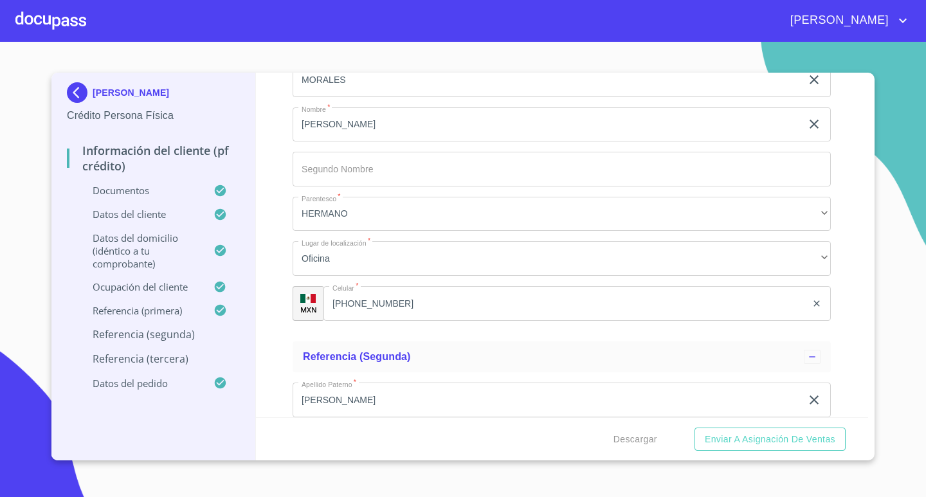
scroll to position [5852, 0]
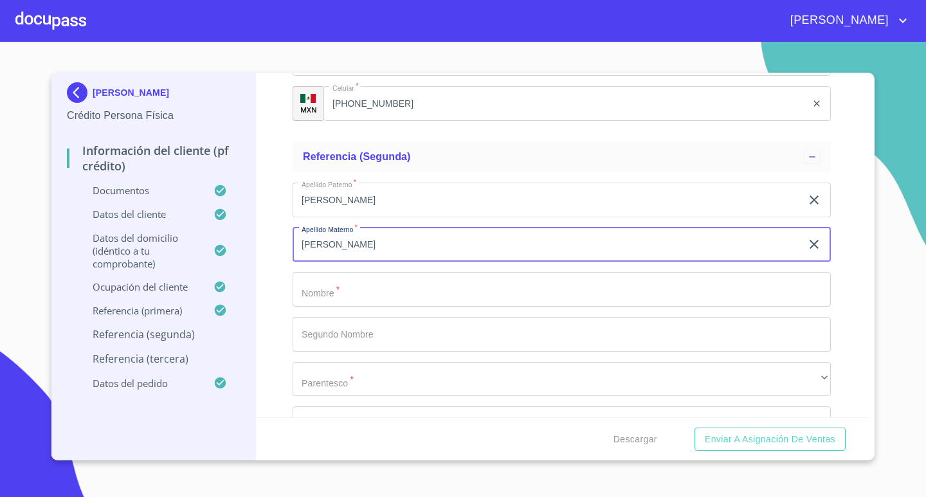
type input "[PERSON_NAME]"
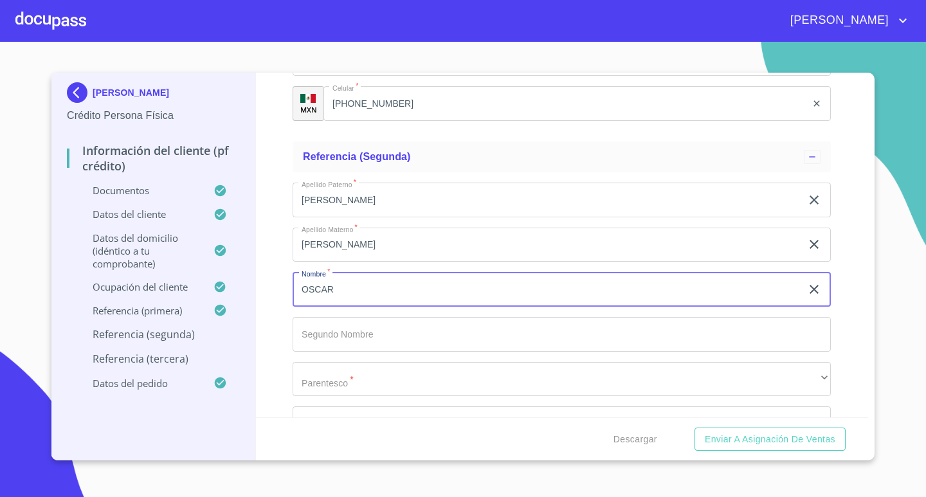
type input "OSCAR"
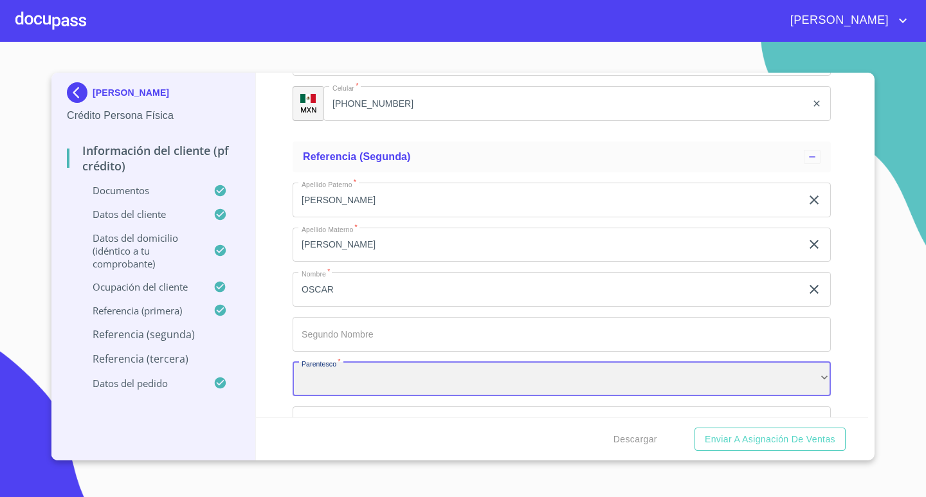
click at [629, 379] on div "​" at bounding box center [562, 379] width 538 height 35
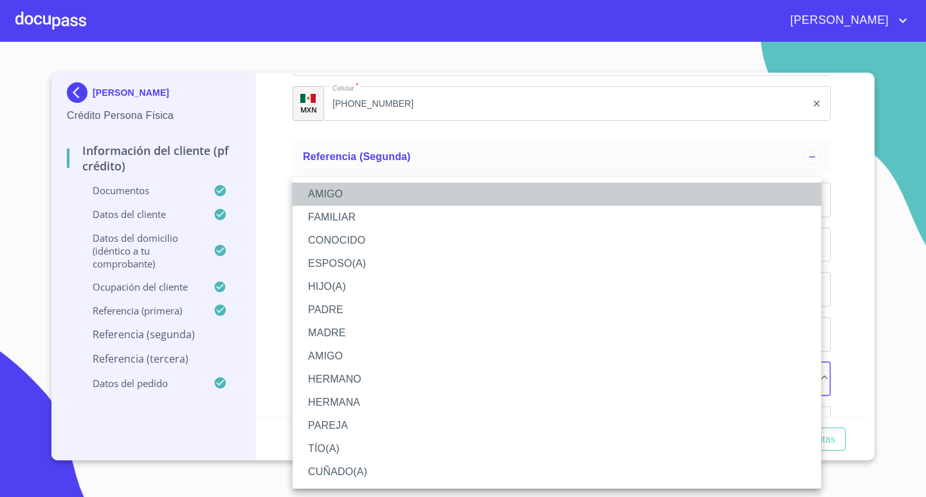
click at [358, 190] on li "AMIGO" at bounding box center [557, 194] width 529 height 23
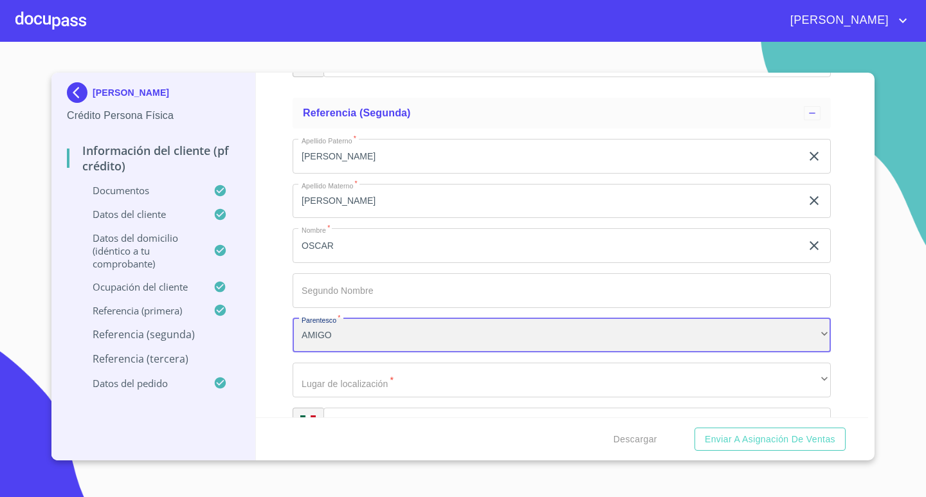
scroll to position [5917, 0]
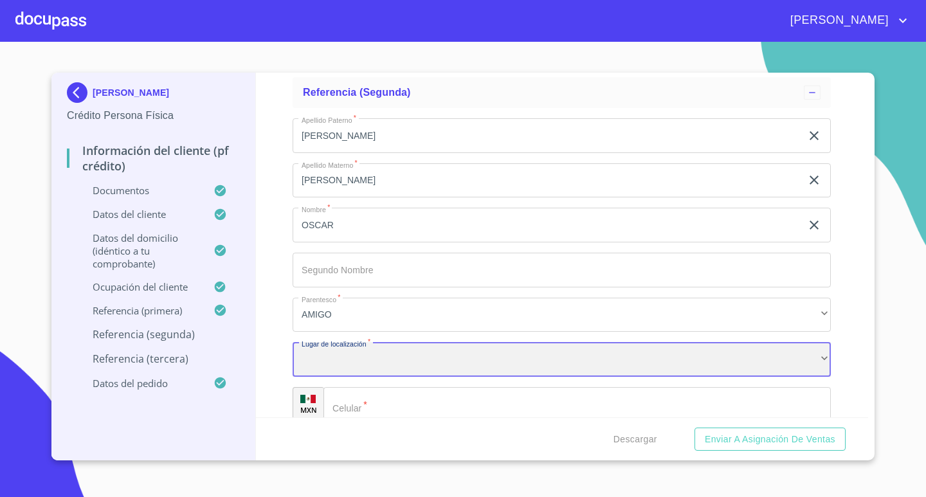
click at [394, 355] on div "​" at bounding box center [562, 359] width 538 height 35
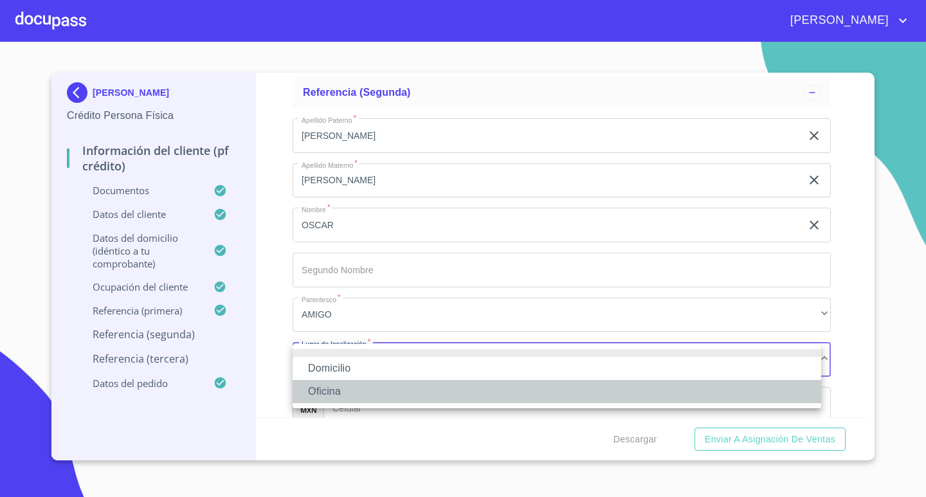
click at [343, 390] on li "Oficina" at bounding box center [557, 391] width 529 height 23
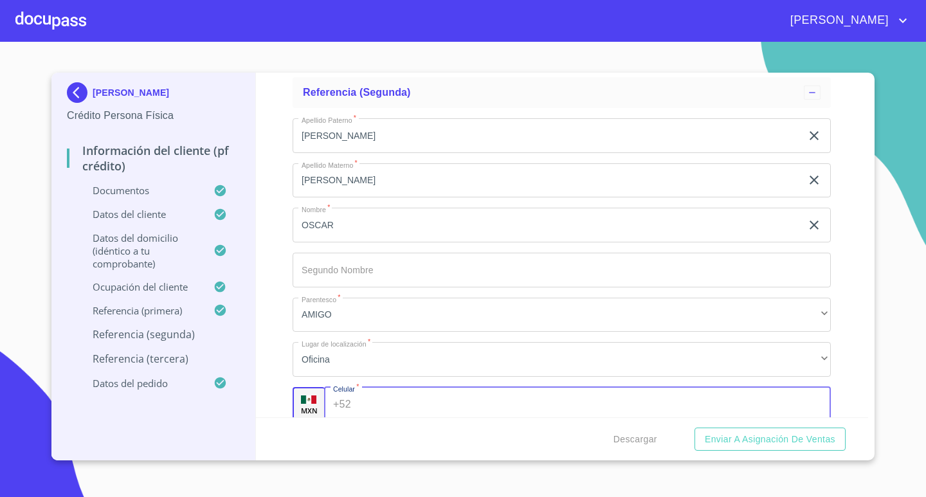
click at [432, 405] on input "Documento de identificación.   *" at bounding box center [593, 404] width 475 height 35
type input "[PHONE_NUMBER]"
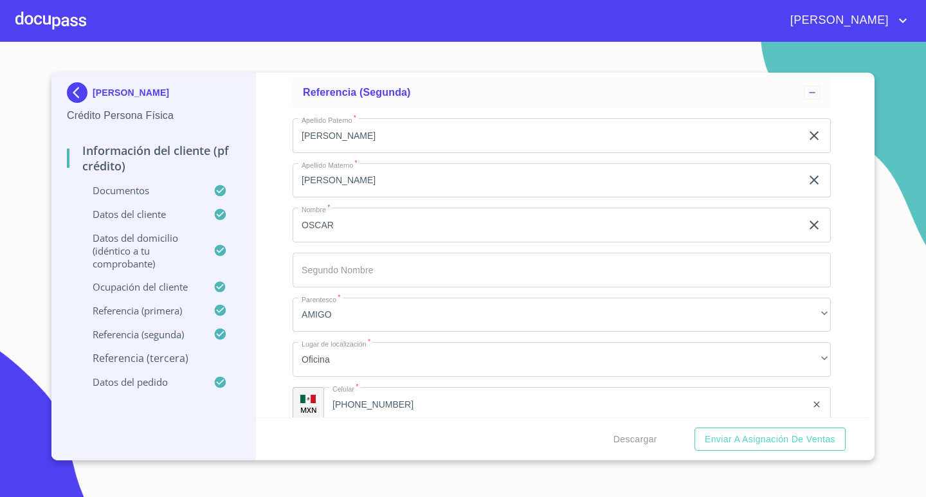
scroll to position [6129, 0]
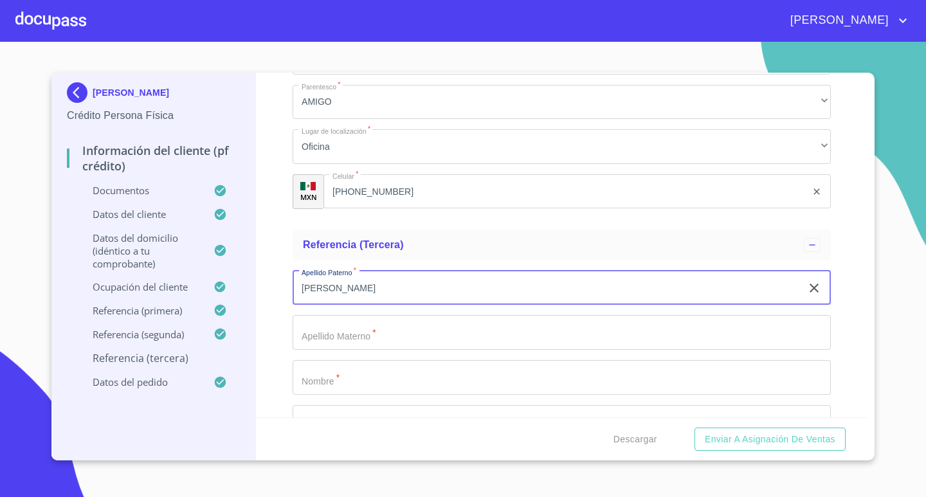
type input "[PERSON_NAME]"
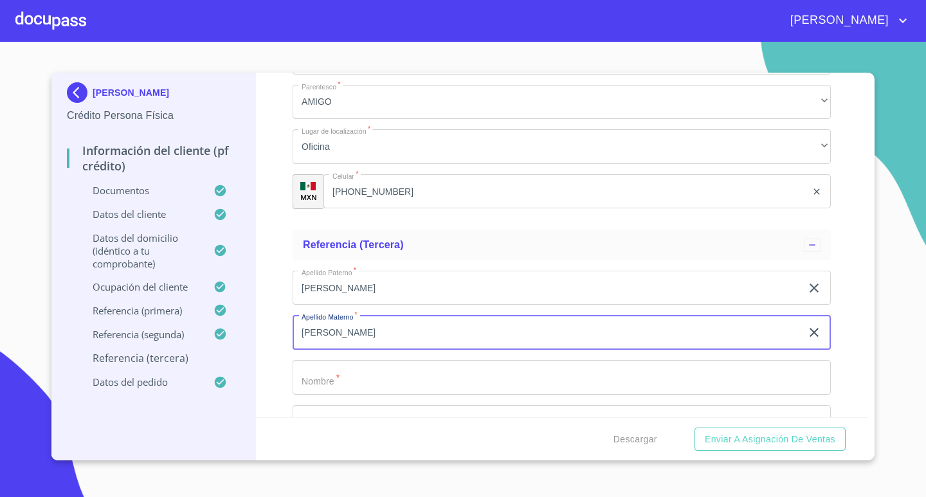
type input "[PERSON_NAME]"
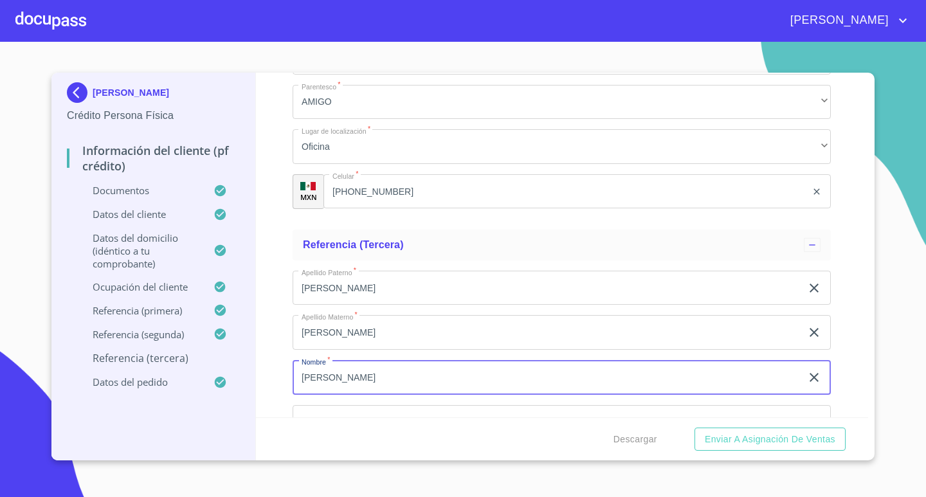
type input "[PERSON_NAME]"
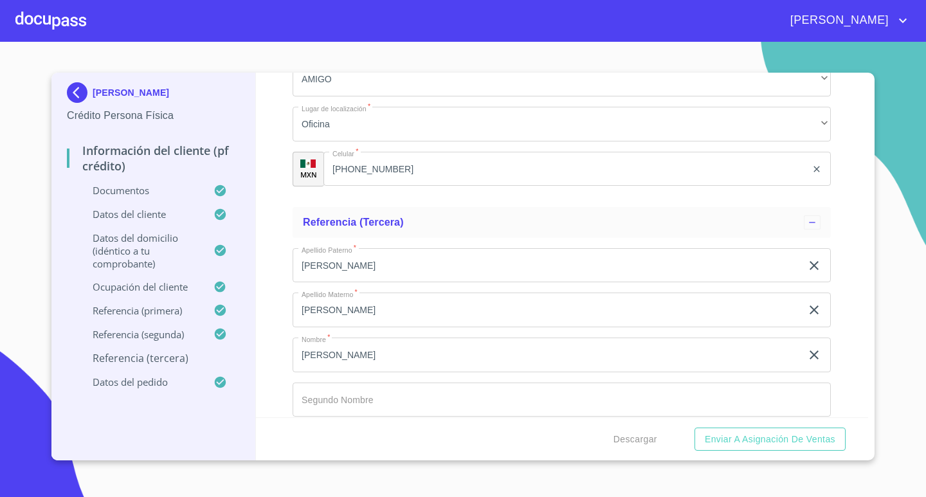
scroll to position [6351, 0]
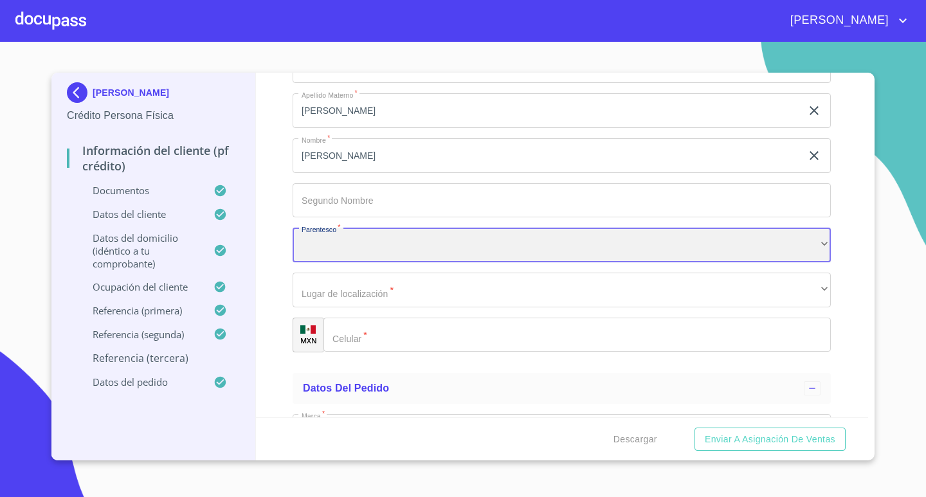
click at [632, 248] on div "​" at bounding box center [562, 245] width 538 height 35
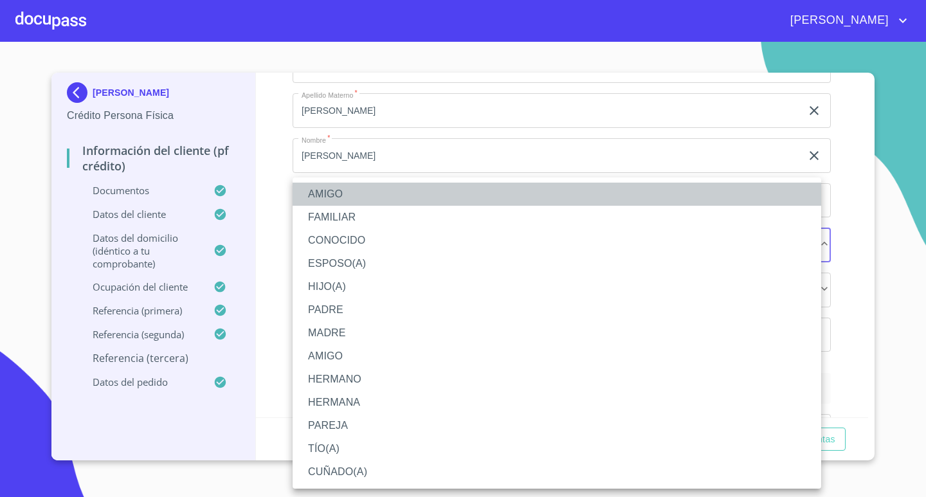
click at [360, 189] on li "AMIGO" at bounding box center [557, 194] width 529 height 23
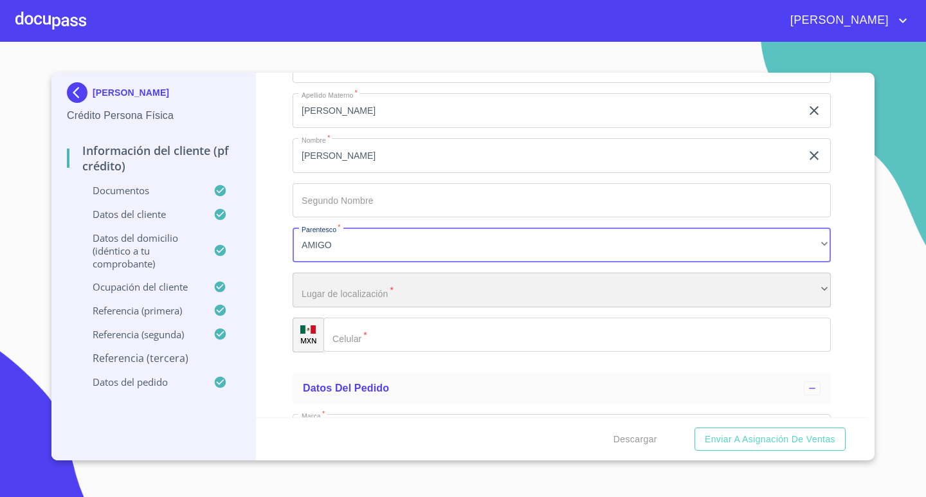
click at [376, 290] on div "​" at bounding box center [562, 290] width 538 height 35
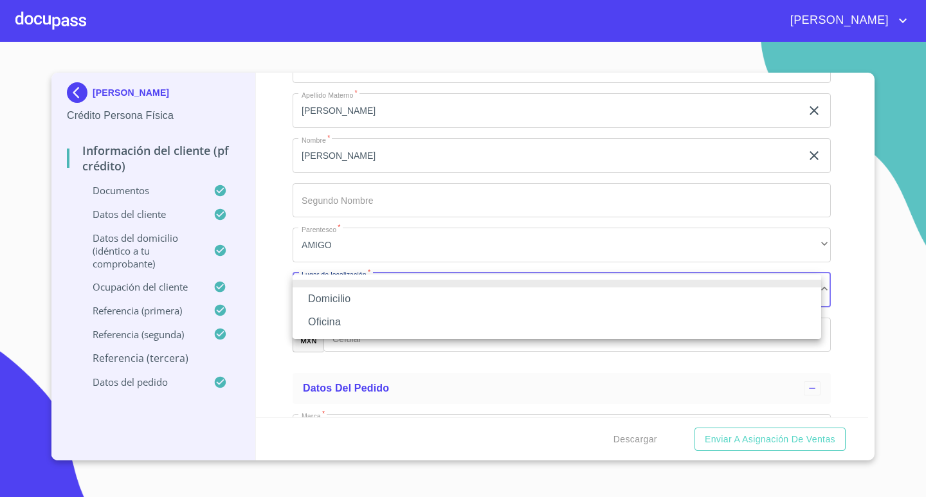
click at [349, 317] on li "Oficina" at bounding box center [557, 322] width 529 height 23
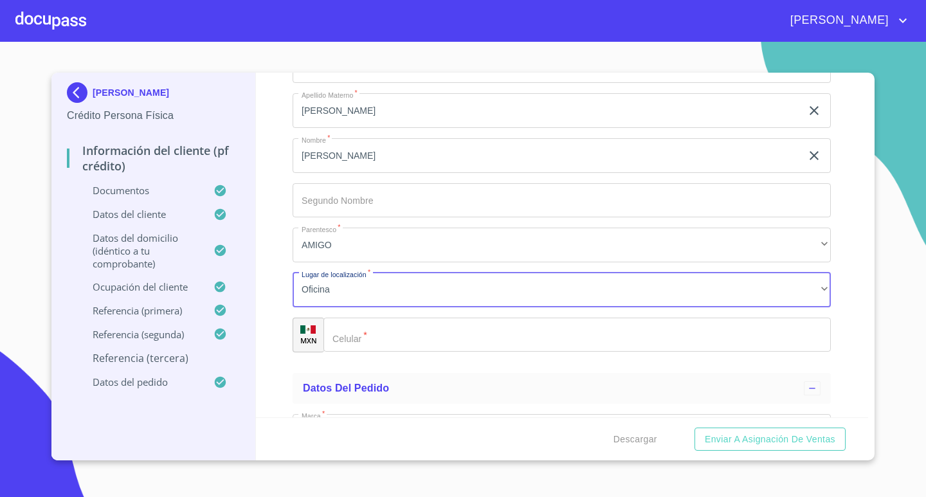
click at [437, 341] on input "Documento de identificación.   *" at bounding box center [576, 335] width 507 height 35
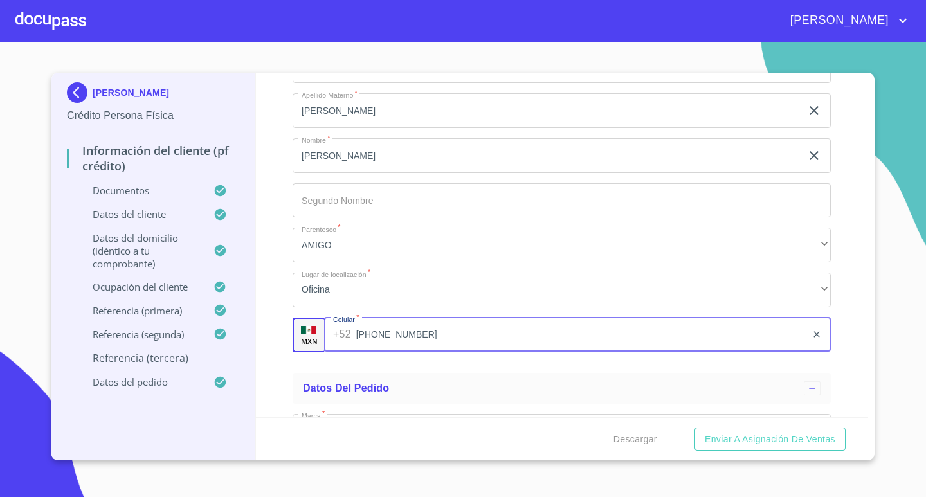
type input "[PHONE_NUMBER]"
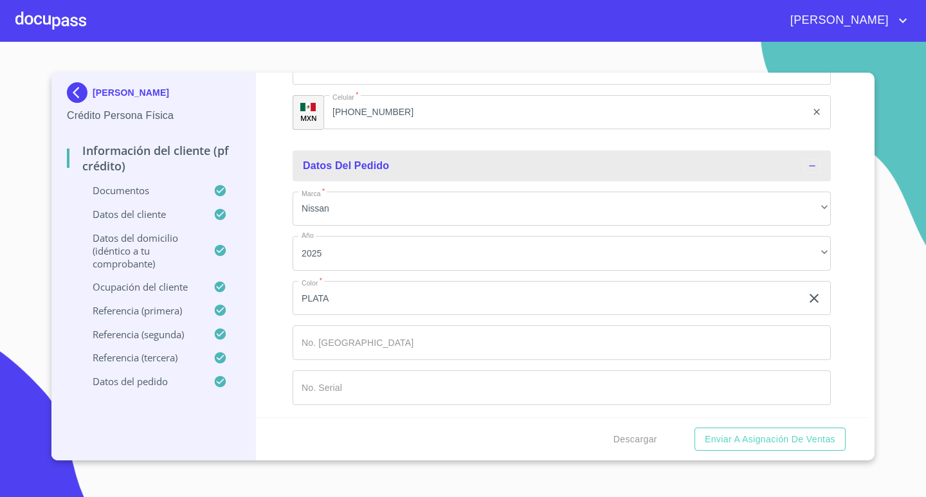
scroll to position [6577, 0]
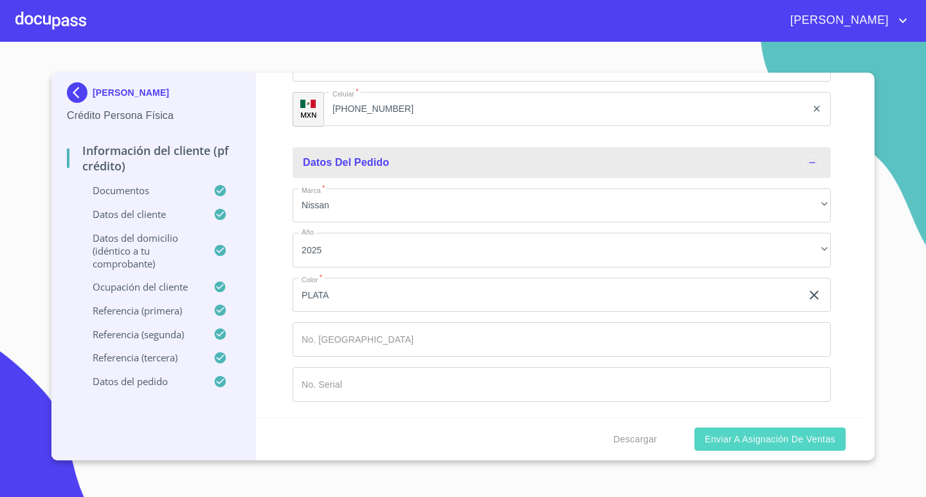
click at [730, 441] on span "Enviar a Asignación de Ventas" at bounding box center [770, 439] width 131 height 16
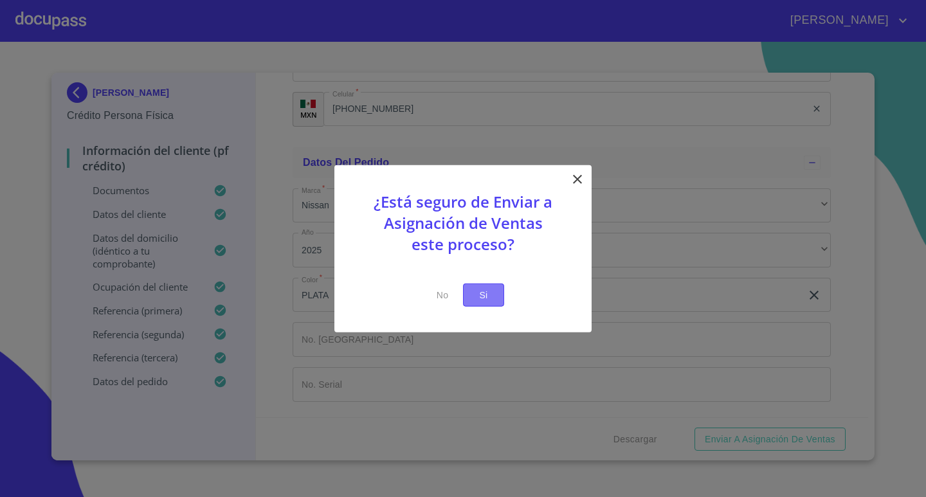
click at [494, 296] on button "Si" at bounding box center [483, 295] width 41 height 24
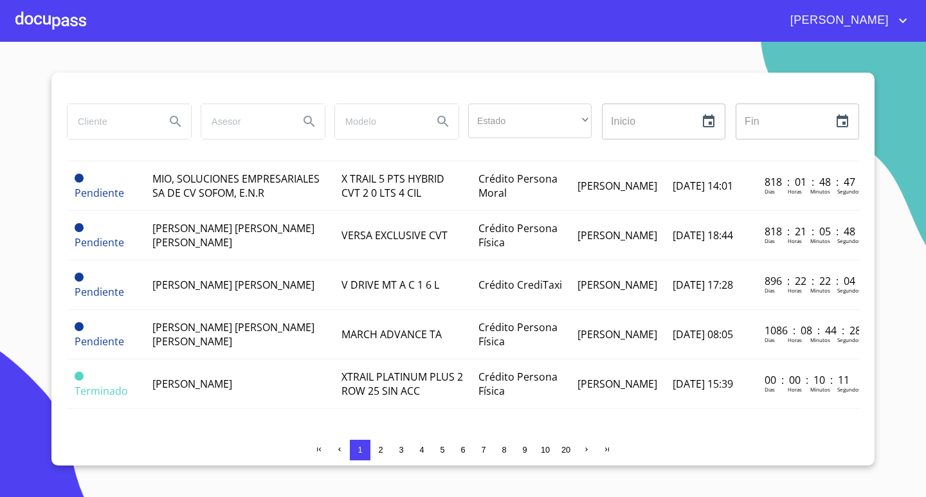
scroll to position [1387, 0]
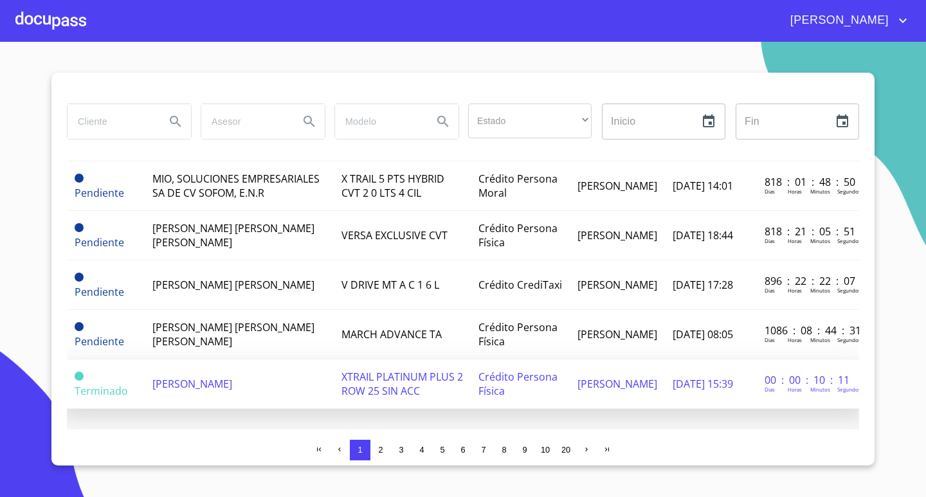
click at [209, 377] on span "[PERSON_NAME]" at bounding box center [192, 384] width 80 height 14
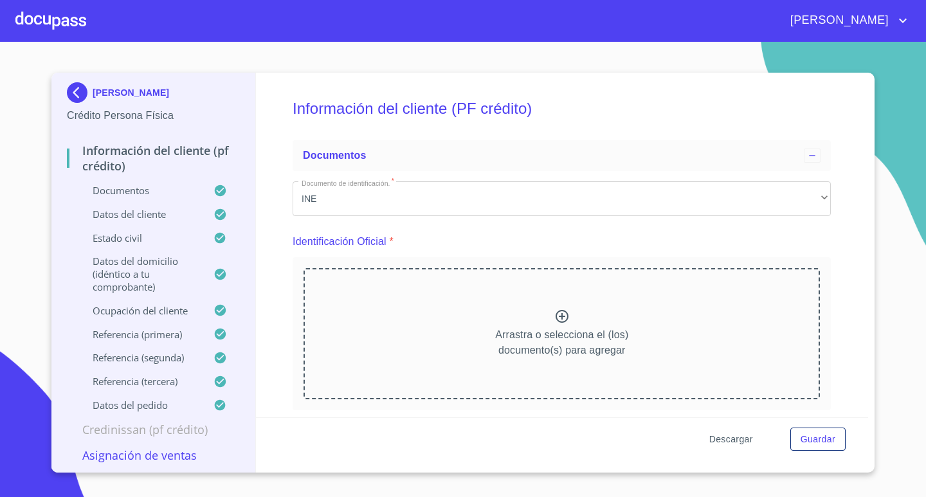
click at [730, 440] on span "Descargar" at bounding box center [731, 439] width 44 height 16
